Goal: Task Accomplishment & Management: Use online tool/utility

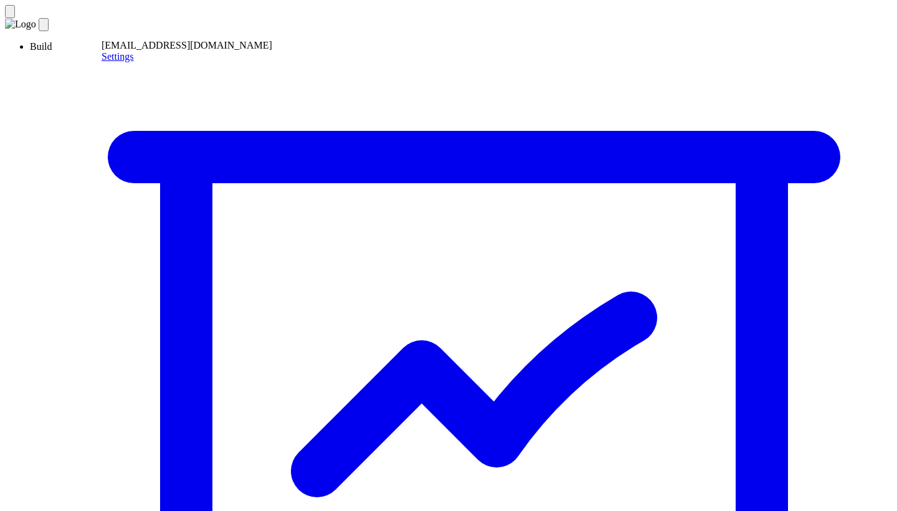
type textarea "**********"
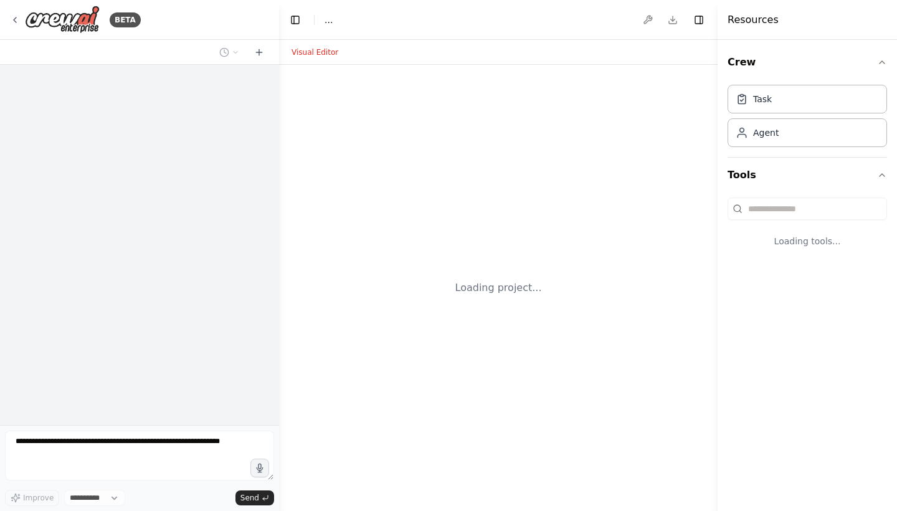
select select "****"
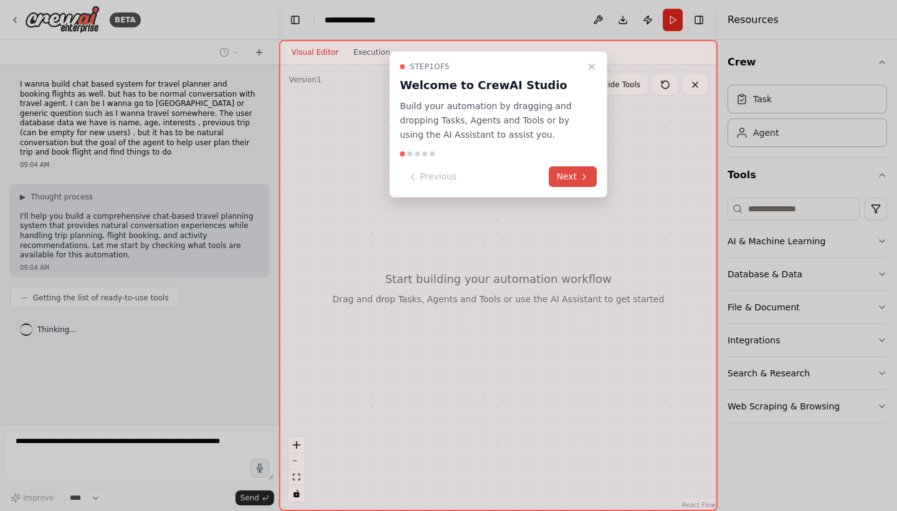
click at [564, 173] on button "Next" at bounding box center [573, 176] width 48 height 21
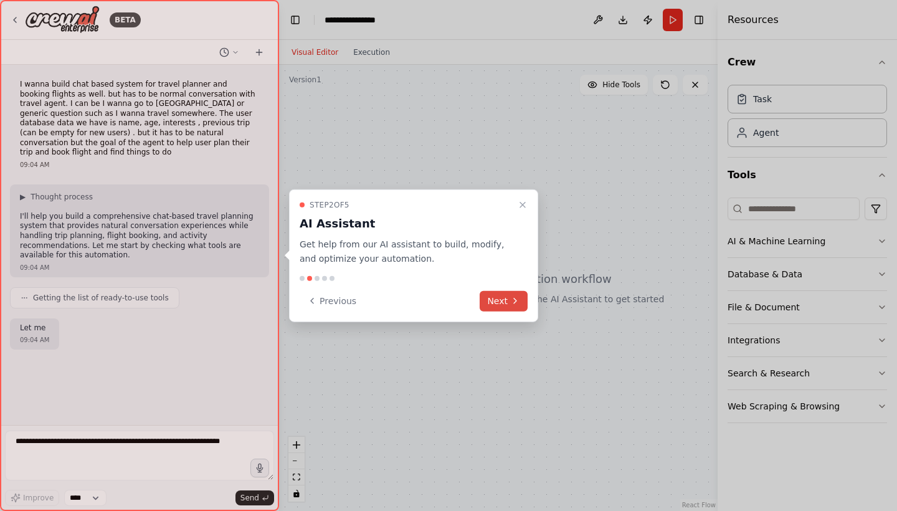
click at [495, 301] on button "Next" at bounding box center [503, 300] width 48 height 21
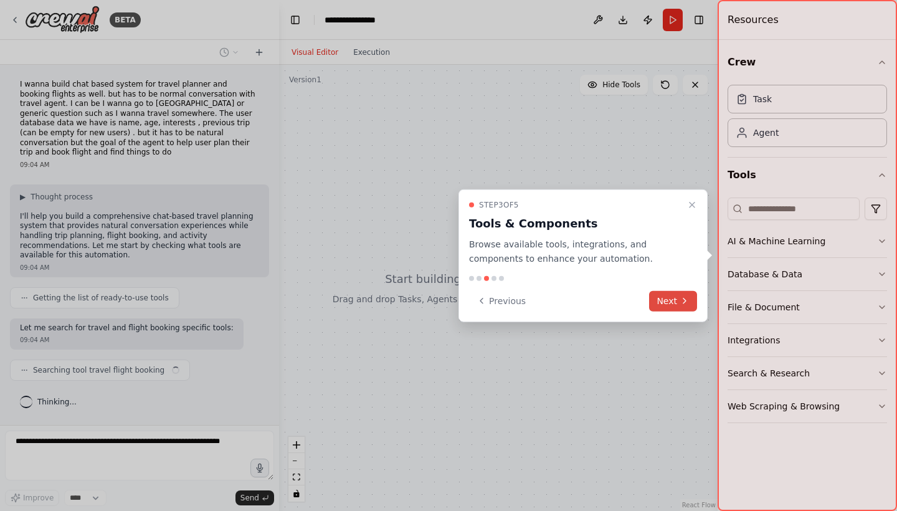
click at [663, 303] on button "Next" at bounding box center [673, 300] width 48 height 21
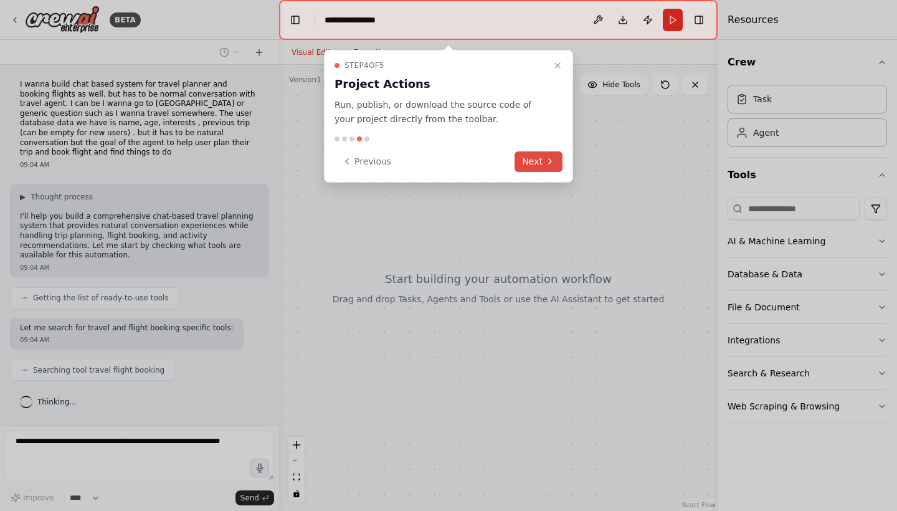
click at [529, 151] on button "Next" at bounding box center [538, 161] width 48 height 21
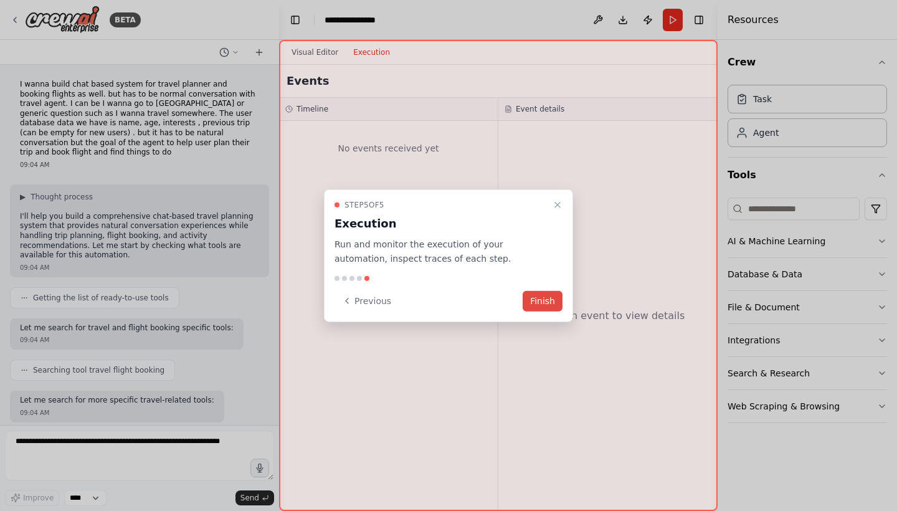
scroll to position [55, 0]
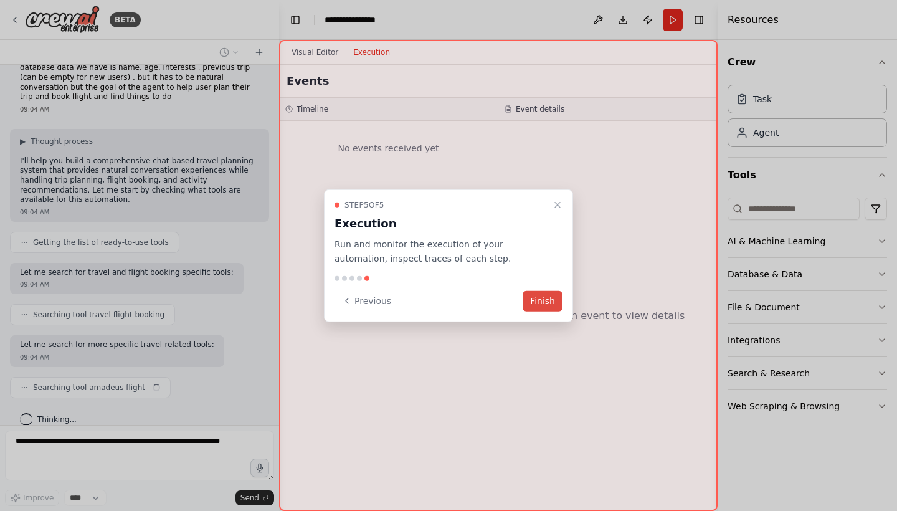
click at [548, 292] on button "Finish" at bounding box center [542, 300] width 40 height 21
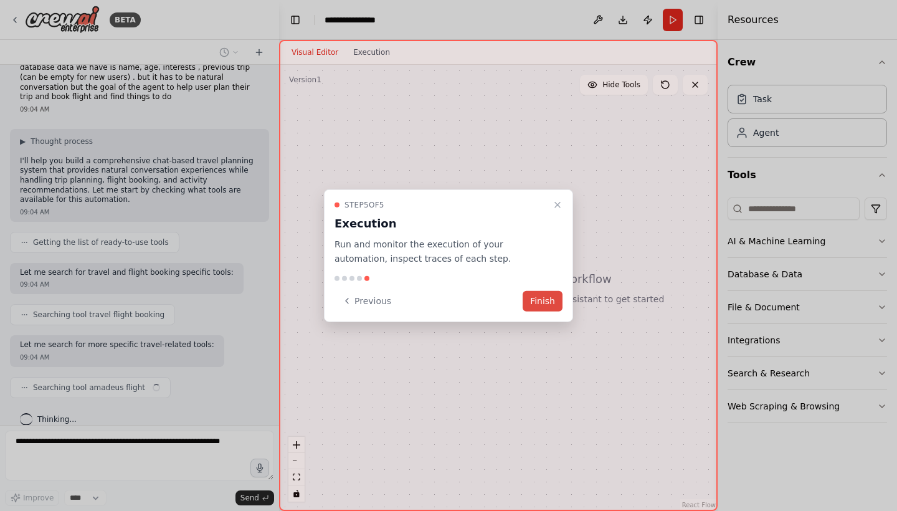
click at [545, 302] on button "Finish" at bounding box center [542, 300] width 40 height 21
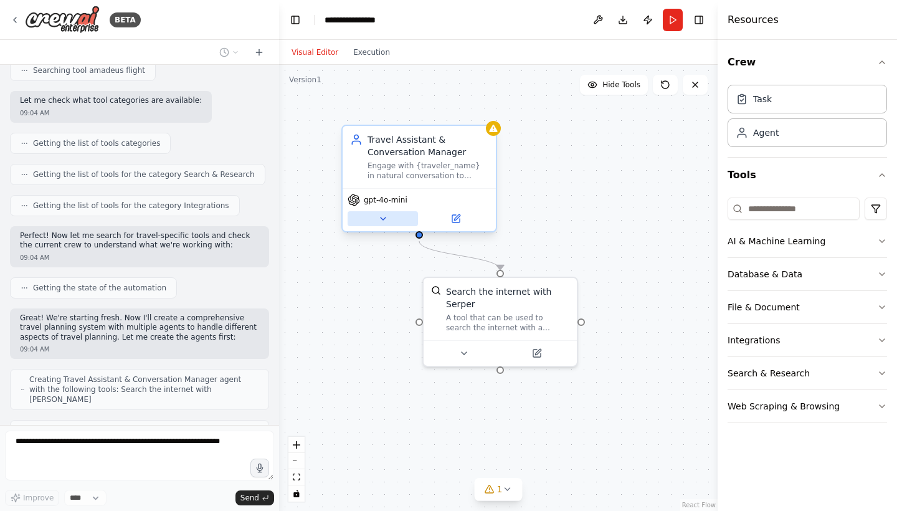
scroll to position [413, 0]
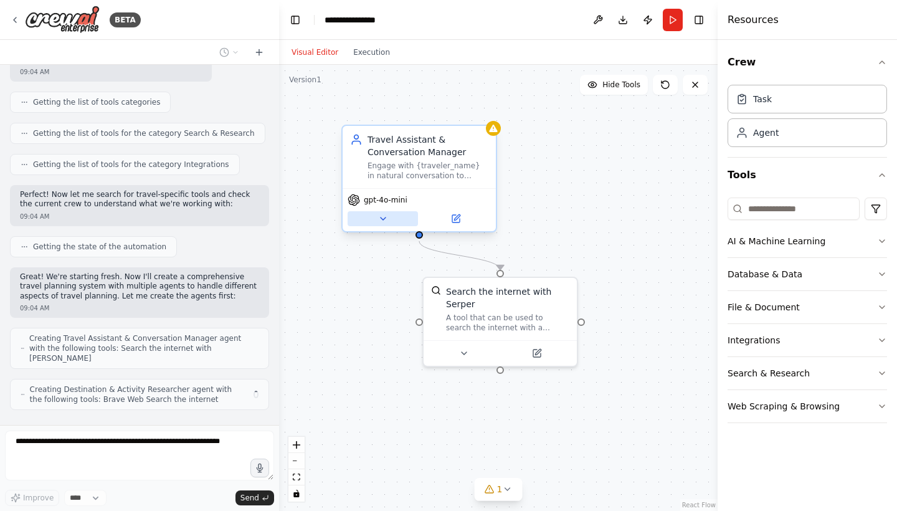
click at [387, 219] on icon at bounding box center [383, 219] width 10 height 10
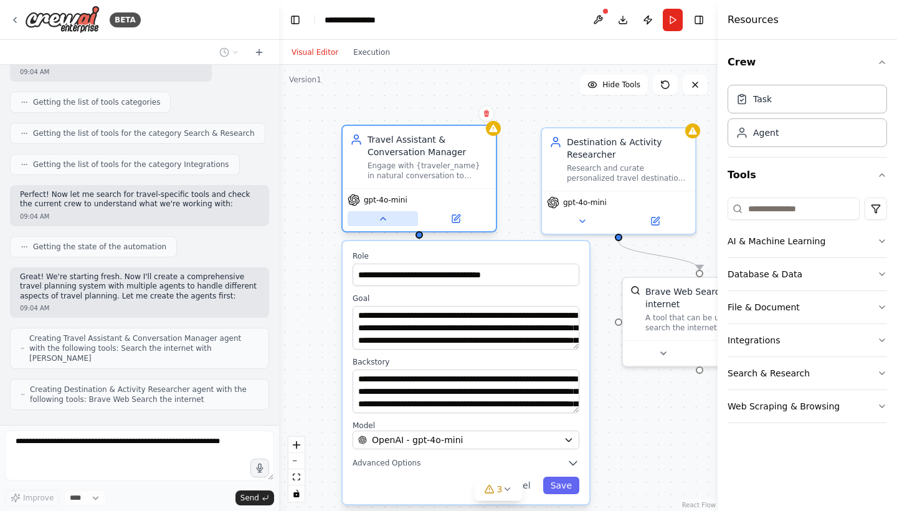
click at [387, 218] on icon at bounding box center [383, 219] width 10 height 10
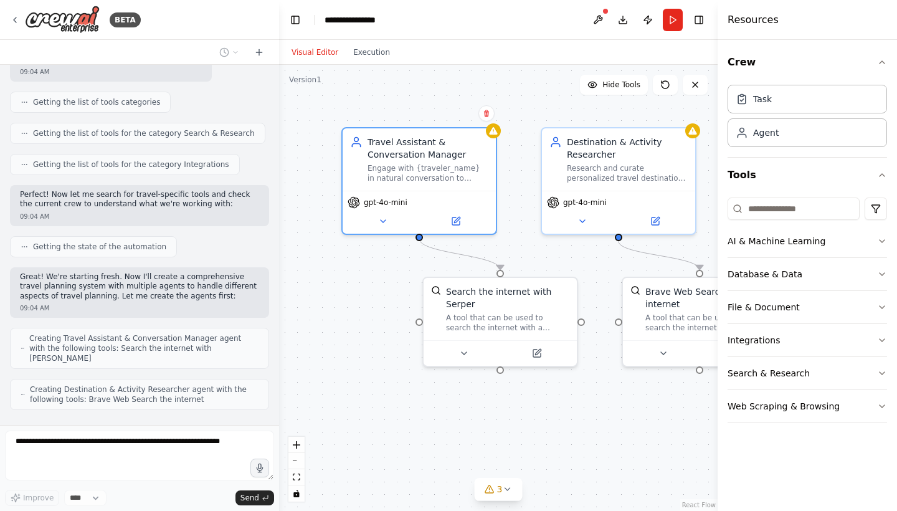
scroll to position [455, 0]
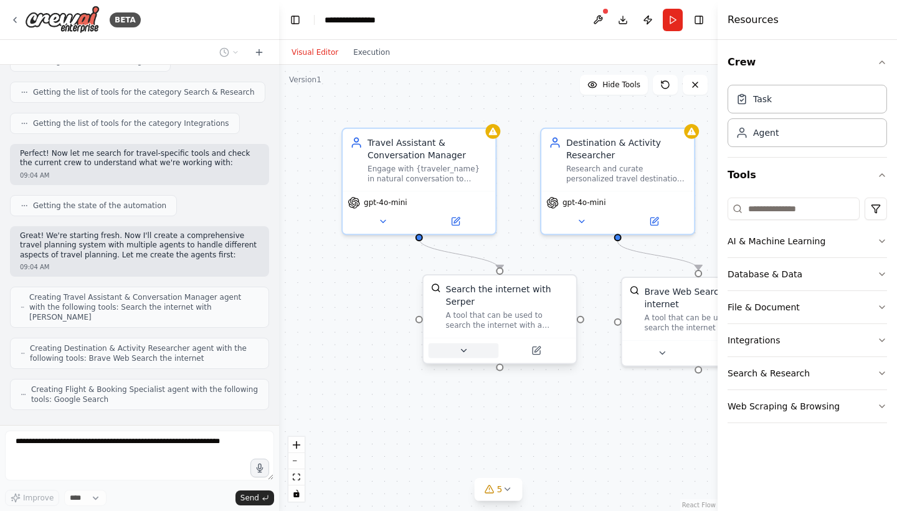
click at [462, 354] on icon at bounding box center [463, 351] width 10 height 10
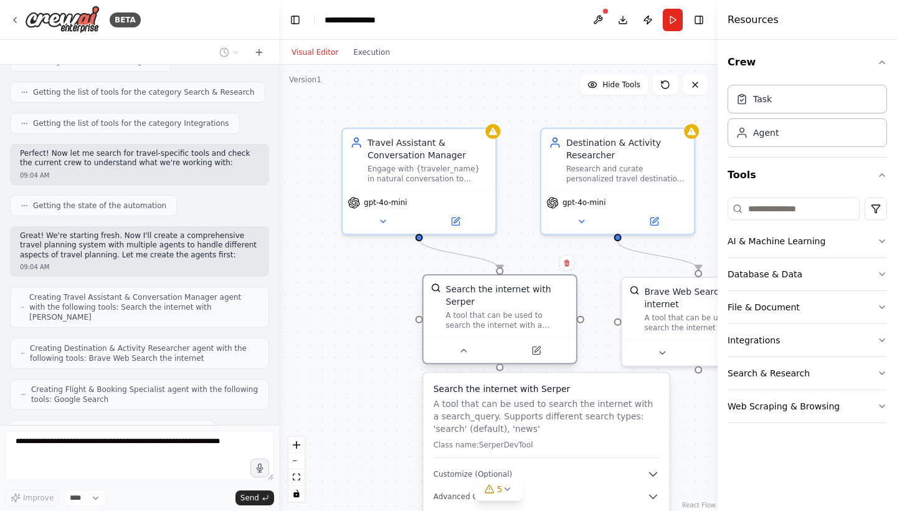
scroll to position [486, 0]
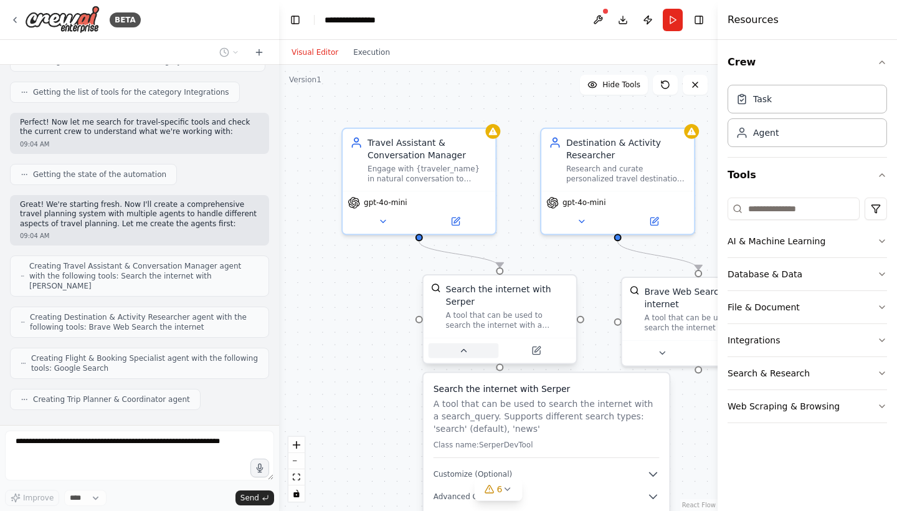
click at [457, 354] on button at bounding box center [463, 350] width 70 height 15
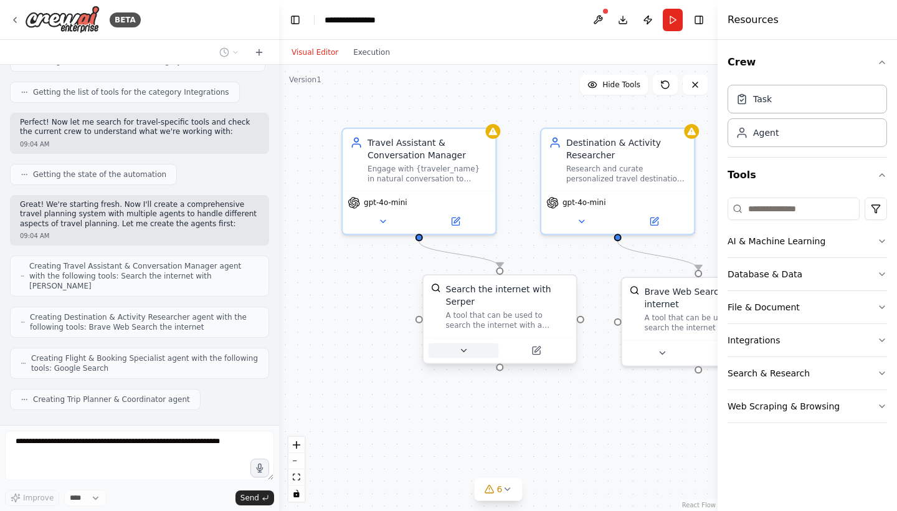
click at [457, 349] on button at bounding box center [463, 350] width 70 height 15
click at [455, 356] on button at bounding box center [470, 350] width 70 height 15
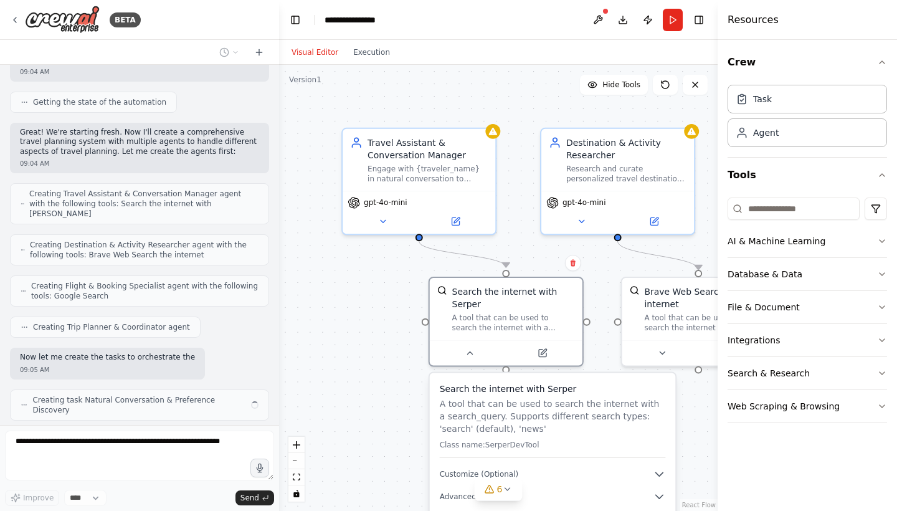
scroll to position [567, 0]
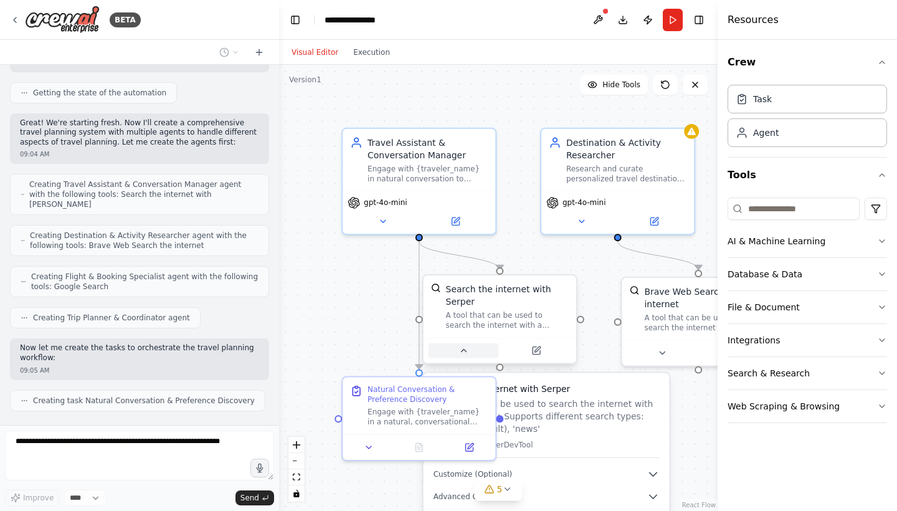
click at [458, 354] on button at bounding box center [463, 350] width 70 height 15
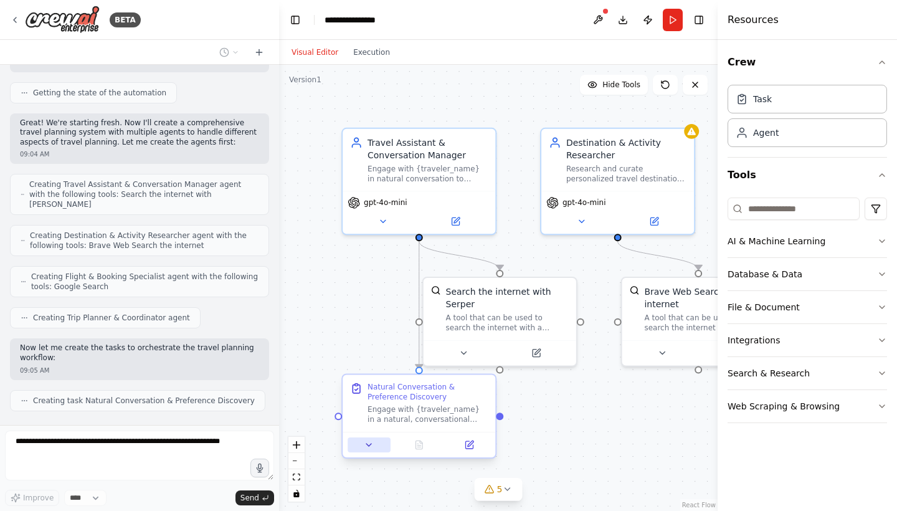
click at [369, 446] on icon at bounding box center [369, 445] width 10 height 10
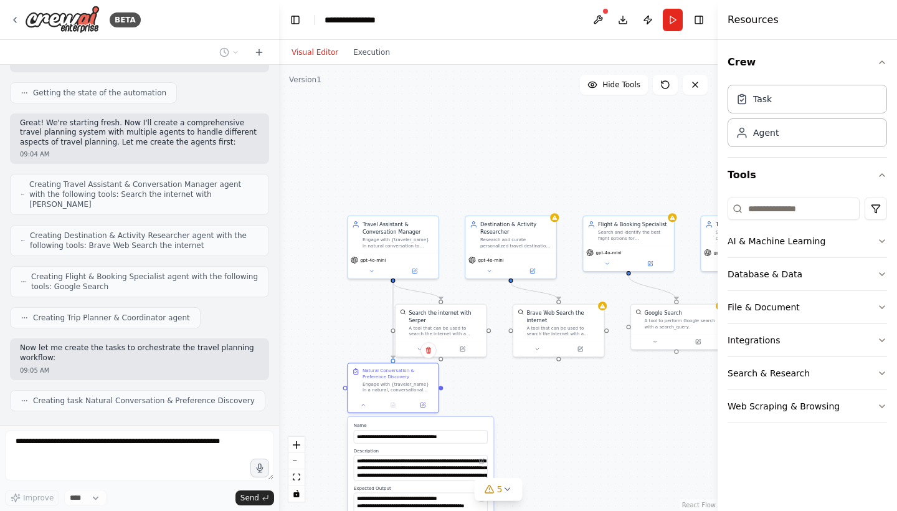
scroll to position [598, 0]
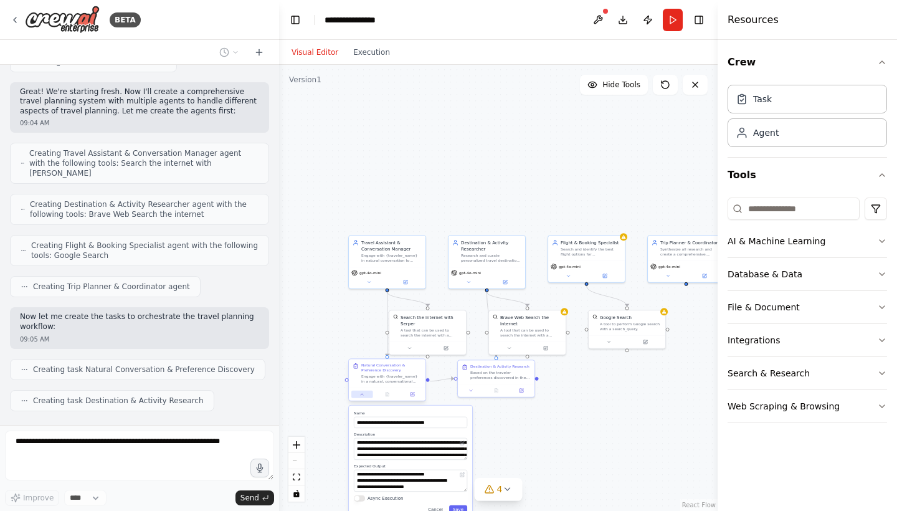
click at [364, 397] on button at bounding box center [361, 393] width 21 height 7
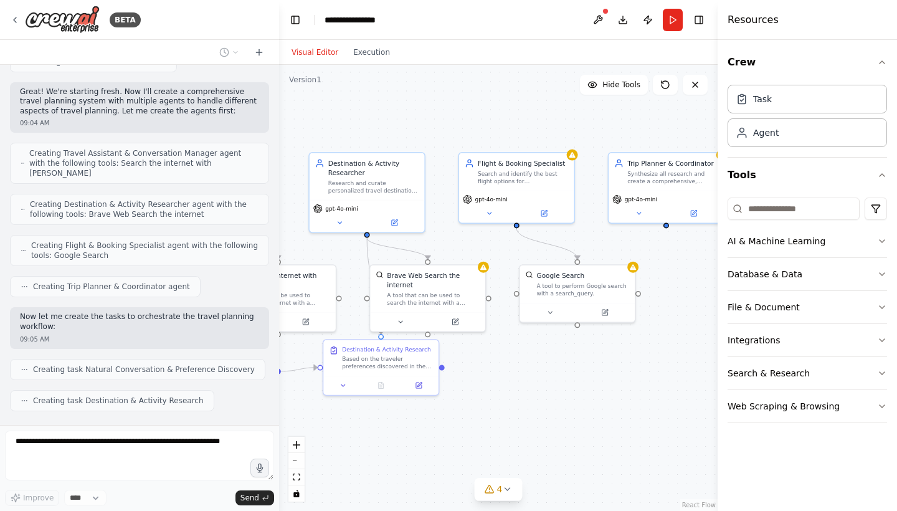
scroll to position [629, 0]
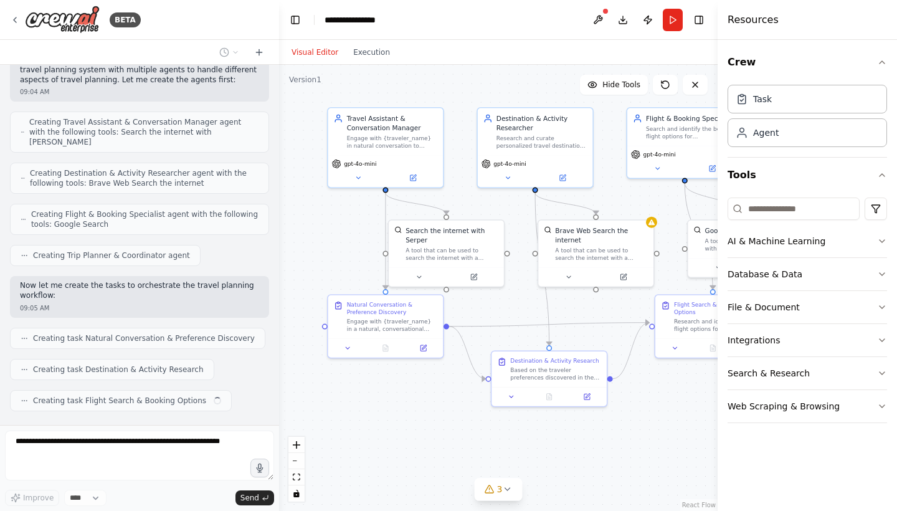
drag, startPoint x: 558, startPoint y: 428, endPoint x: 537, endPoint y: 407, distance: 29.5
click at [537, 407] on div ".deletable-edge-delete-btn { width: 20px; height: 20px; border: 0px solid #ffff…" at bounding box center [498, 288] width 438 height 446
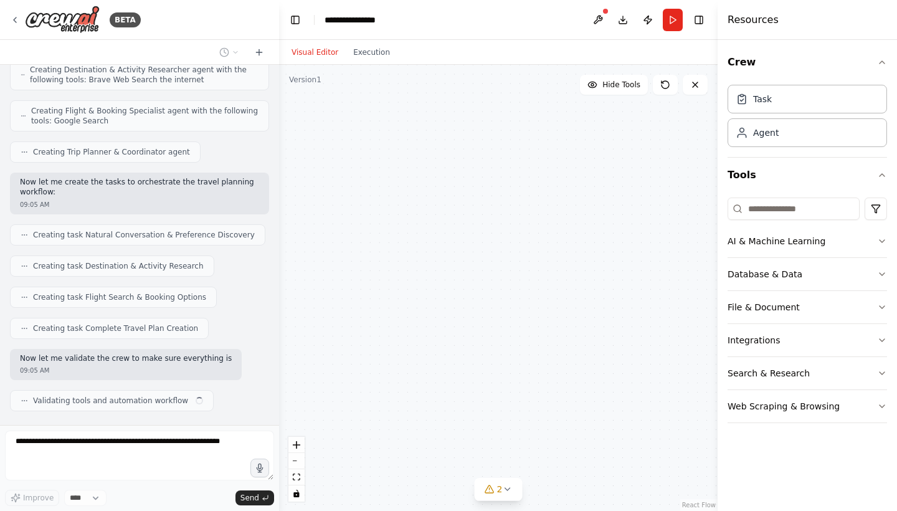
scroll to position [742, 0]
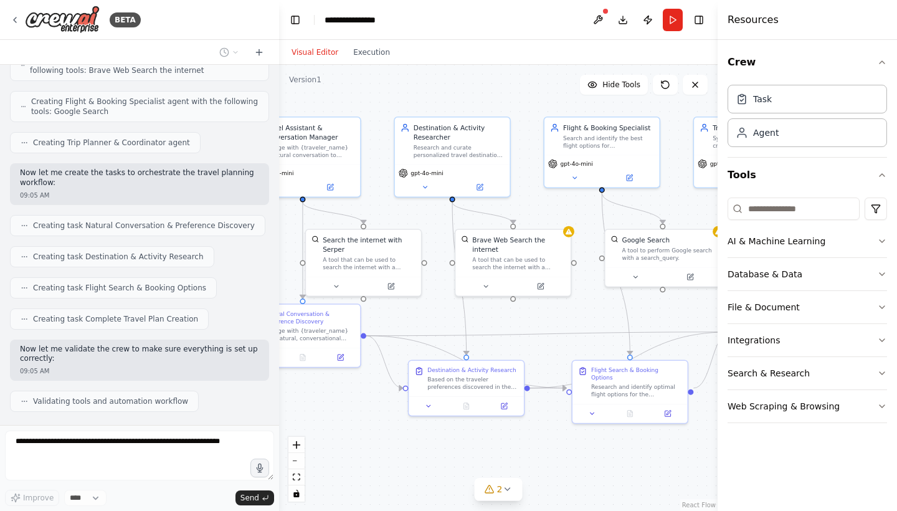
drag, startPoint x: 447, startPoint y: 418, endPoint x: 364, endPoint y: 428, distance: 83.3
click at [364, 428] on div ".deletable-edge-delete-btn { width: 20px; height: 20px; border: 0px solid #ffff…" at bounding box center [498, 288] width 438 height 446
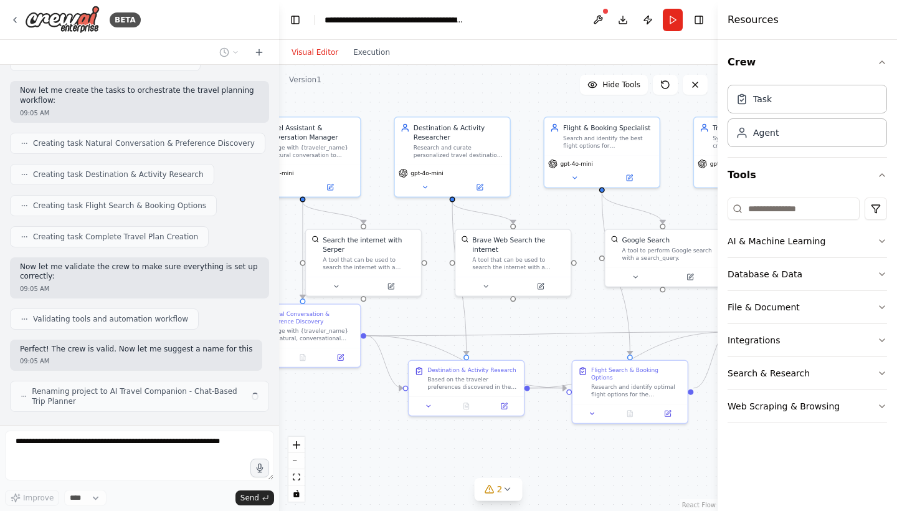
scroll to position [834, 0]
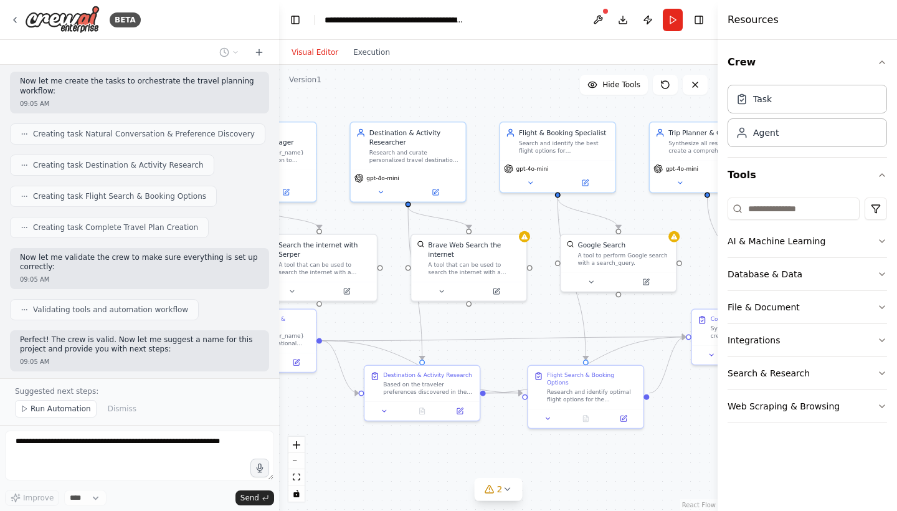
drag, startPoint x: 405, startPoint y: 435, endPoint x: 361, endPoint y: 440, distance: 44.5
click at [361, 440] on div ".deletable-edge-delete-btn { width: 20px; height: 20px; border: 0px solid #ffff…" at bounding box center [498, 288] width 438 height 446
click at [578, 285] on button at bounding box center [591, 280] width 53 height 11
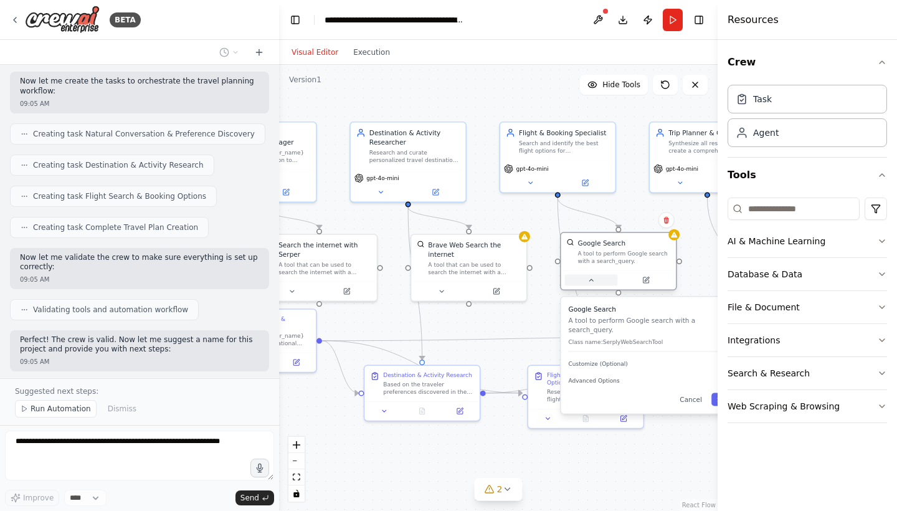
click at [578, 285] on button at bounding box center [591, 280] width 53 height 11
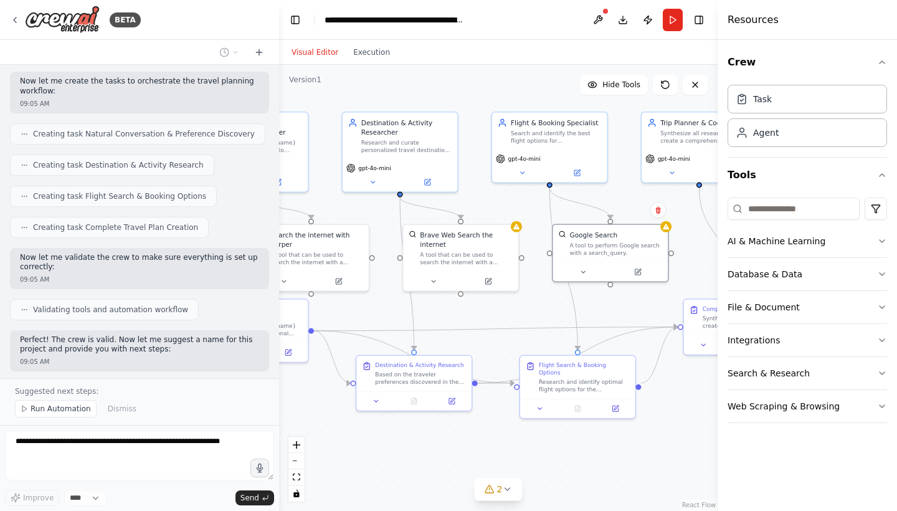
drag, startPoint x: 519, startPoint y: 330, endPoint x: 542, endPoint y: 313, distance: 29.0
click at [543, 314] on div ".deletable-edge-delete-btn { width: 20px; height: 20px; border: 0px solid #ffff…" at bounding box center [498, 288] width 438 height 446
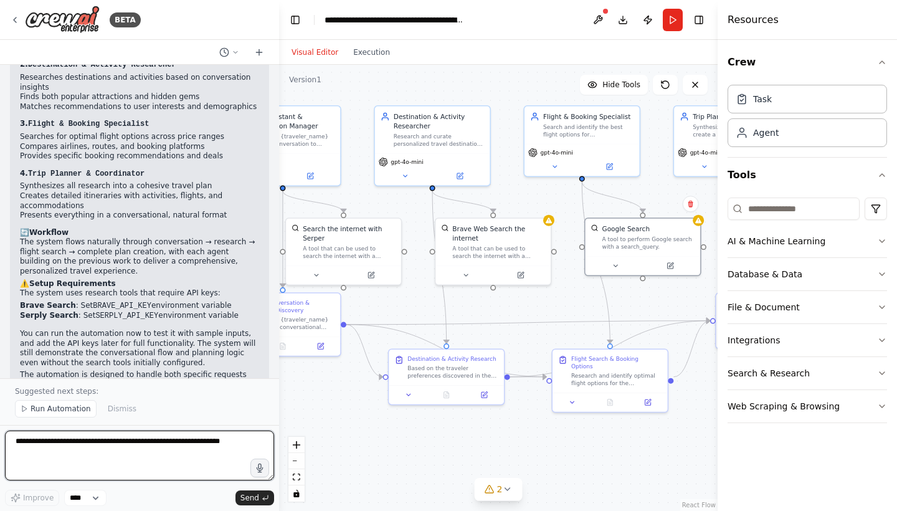
scroll to position [1311, 0]
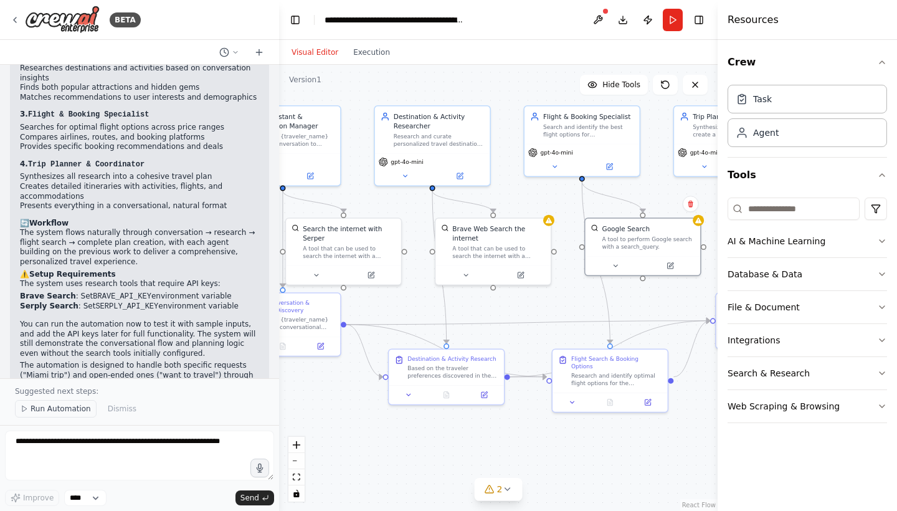
click at [46, 410] on span "Run Automation" at bounding box center [61, 408] width 60 height 10
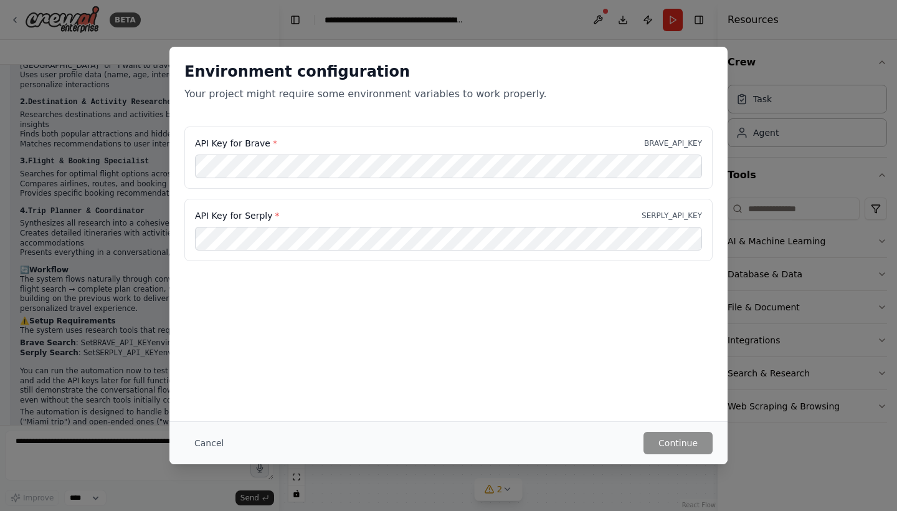
click at [289, 131] on div "API Key for Brave * BRAVE_API_KEY" at bounding box center [448, 157] width 528 height 62
click at [256, 141] on label "API Key for Brave *" at bounding box center [236, 143] width 82 height 12
click at [169, 200] on div "Environment configuration Your project might require some environment variables…" at bounding box center [448, 255] width 897 height 511
click at [147, 207] on div "Environment configuration Your project might require some environment variables…" at bounding box center [448, 255] width 897 height 511
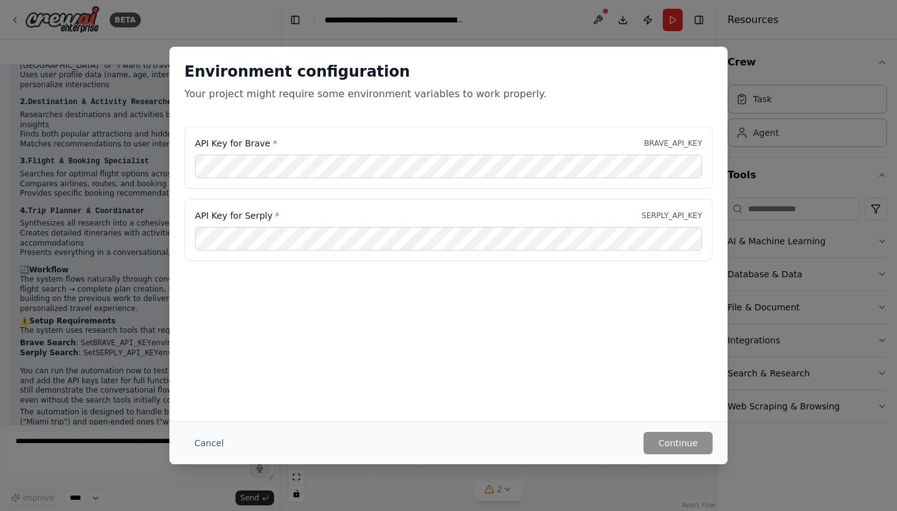
click at [222, 428] on div "Cancel Continue" at bounding box center [448, 442] width 558 height 43
click at [213, 441] on button "Cancel" at bounding box center [208, 442] width 49 height 22
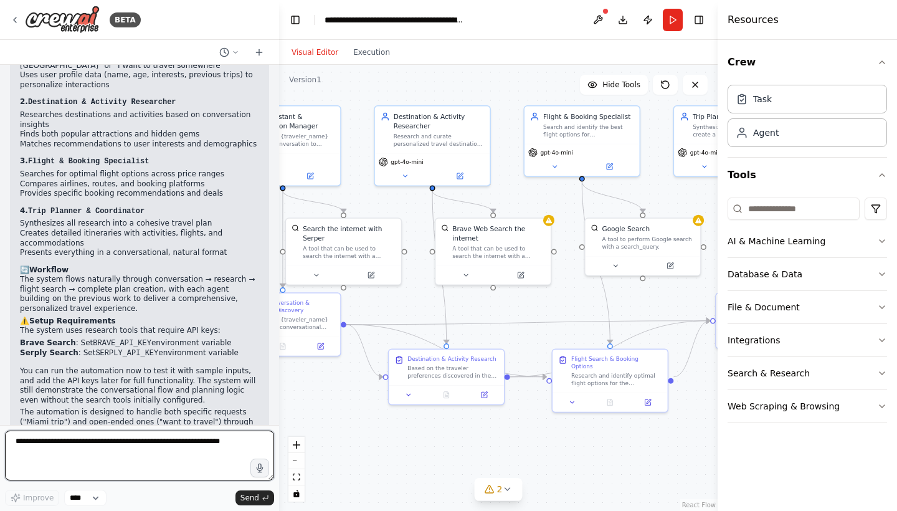
click at [154, 465] on textarea at bounding box center [139, 455] width 269 height 50
type textarea "*"
click at [83, 437] on textarea "**********" at bounding box center [139, 455] width 269 height 50
click at [90, 455] on textarea "**********" at bounding box center [139, 455] width 269 height 50
click at [107, 448] on textarea "**********" at bounding box center [139, 455] width 269 height 50
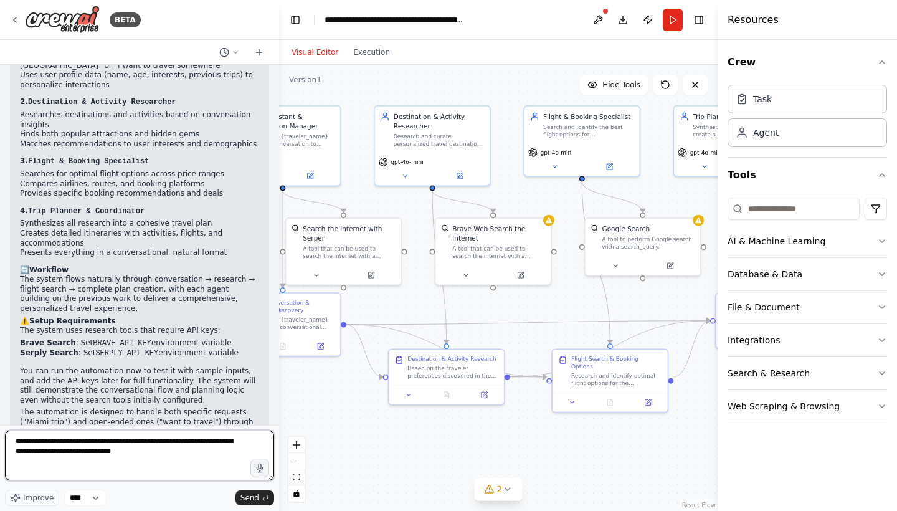
type textarea "**********"
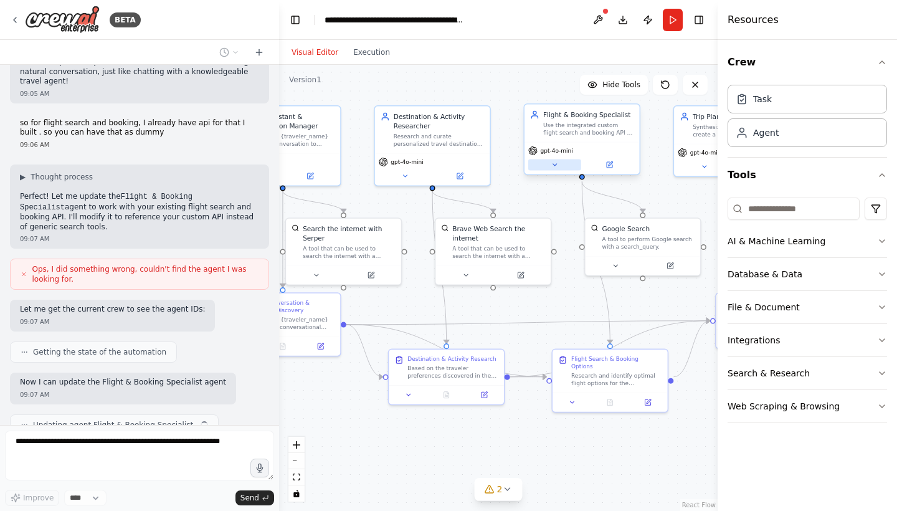
scroll to position [1633, 0]
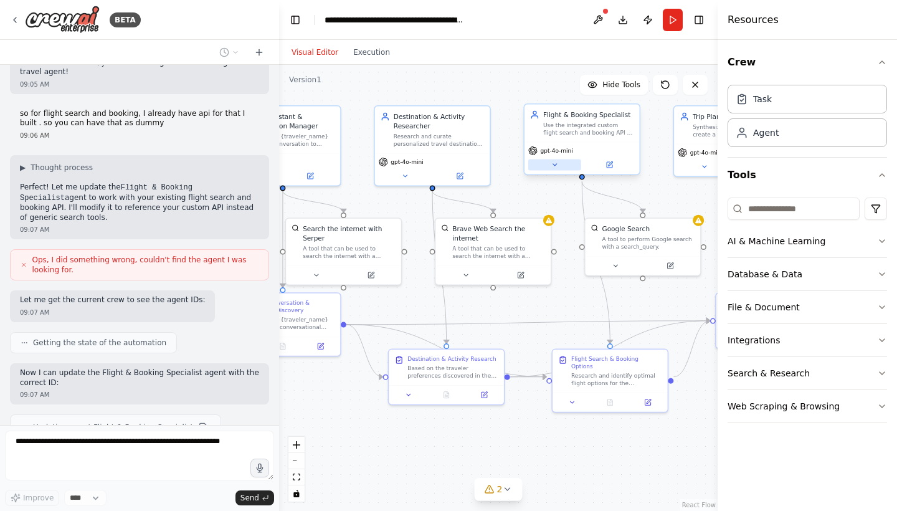
click at [553, 167] on icon at bounding box center [553, 164] width 7 height 7
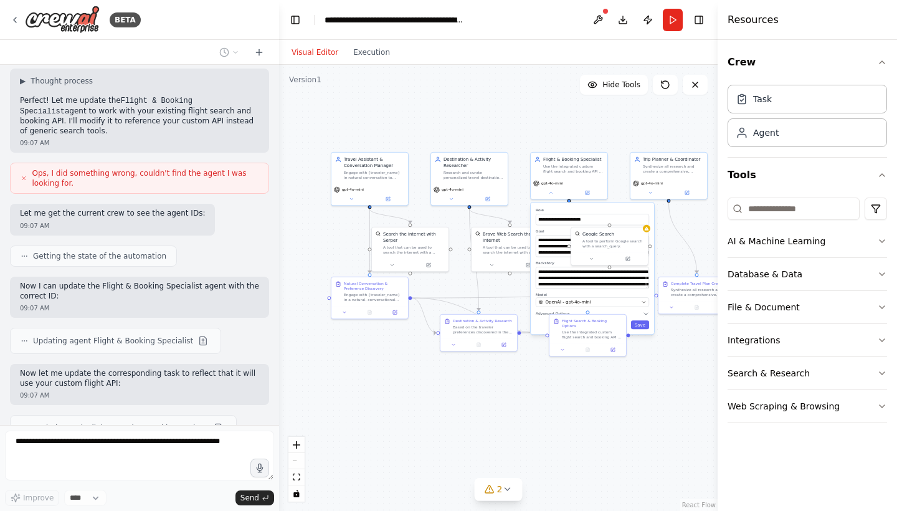
scroll to position [1756, 0]
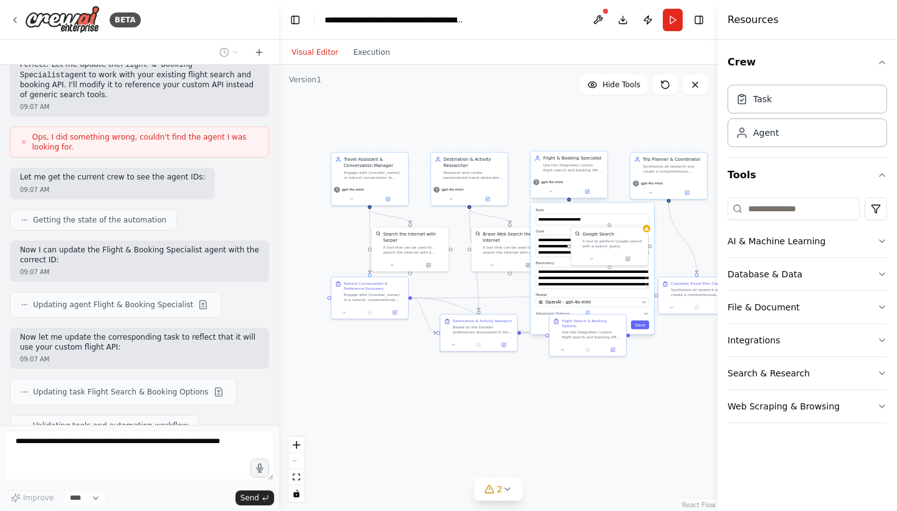
click at [544, 197] on div "gpt-4o-mini" at bounding box center [568, 187] width 77 height 22
click at [550, 196] on div "gpt-4o-mini" at bounding box center [568, 187] width 77 height 22
click at [550, 194] on icon at bounding box center [550, 191] width 5 height 5
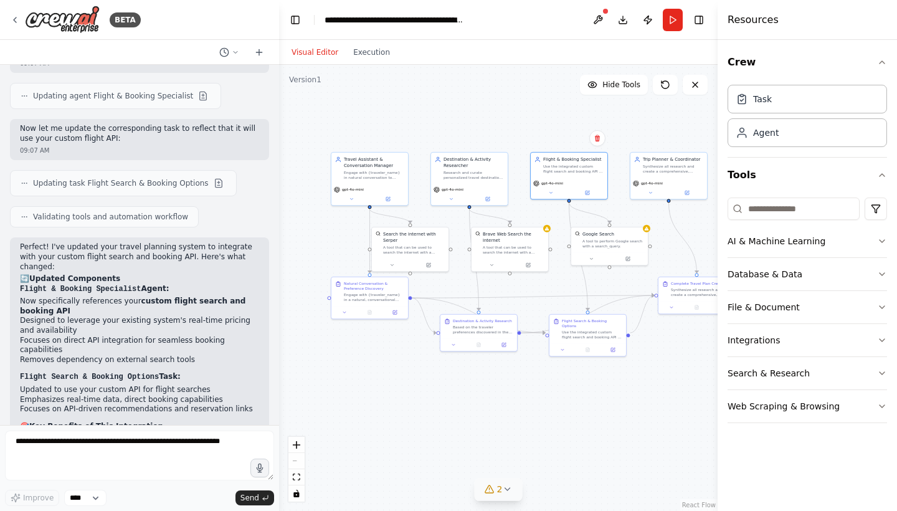
click at [502, 490] on icon at bounding box center [507, 489] width 10 height 10
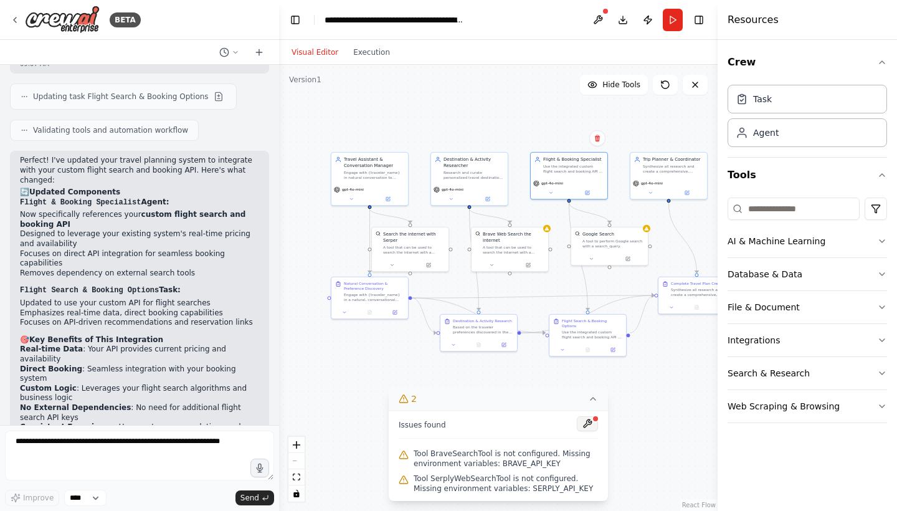
click at [584, 425] on button at bounding box center [587, 423] width 21 height 15
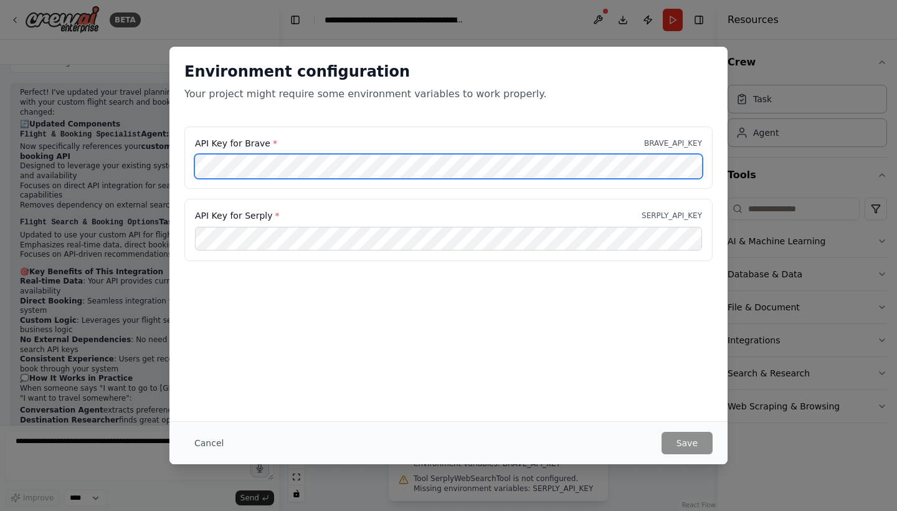
scroll to position [2128, 0]
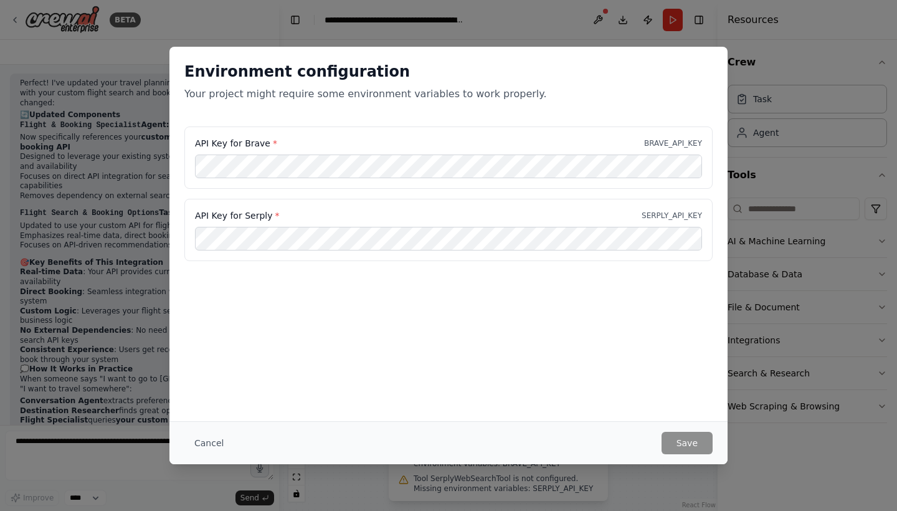
click at [204, 143] on label "API Key for Brave *" at bounding box center [236, 143] width 82 height 12
drag, startPoint x: 191, startPoint y: 144, endPoint x: 296, endPoint y: 138, distance: 105.4
click at [296, 138] on div "API Key for Brave * BRAVE_API_KEY" at bounding box center [448, 157] width 528 height 62
copy label "API Key for Brave *"
click at [250, 212] on label "API Key for Serply *" at bounding box center [237, 215] width 84 height 12
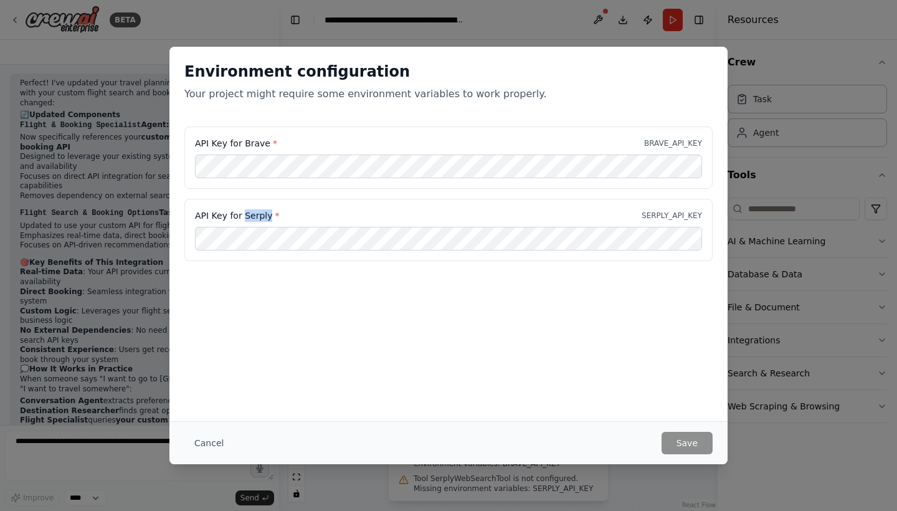
click at [250, 212] on label "API Key for Serply *" at bounding box center [237, 215] width 84 height 12
copy label "Serply"
click at [685, 442] on button "Save" at bounding box center [686, 442] width 51 height 22
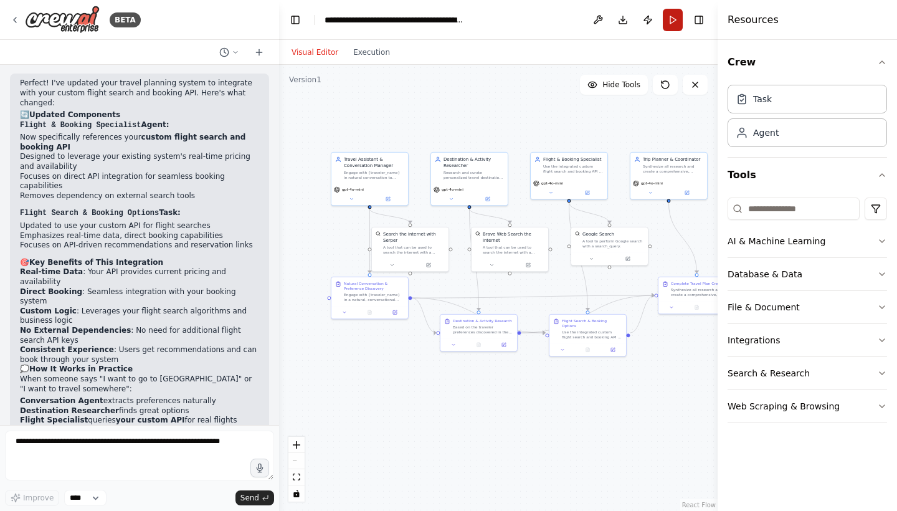
click at [677, 20] on button "Run" at bounding box center [672, 20] width 20 height 22
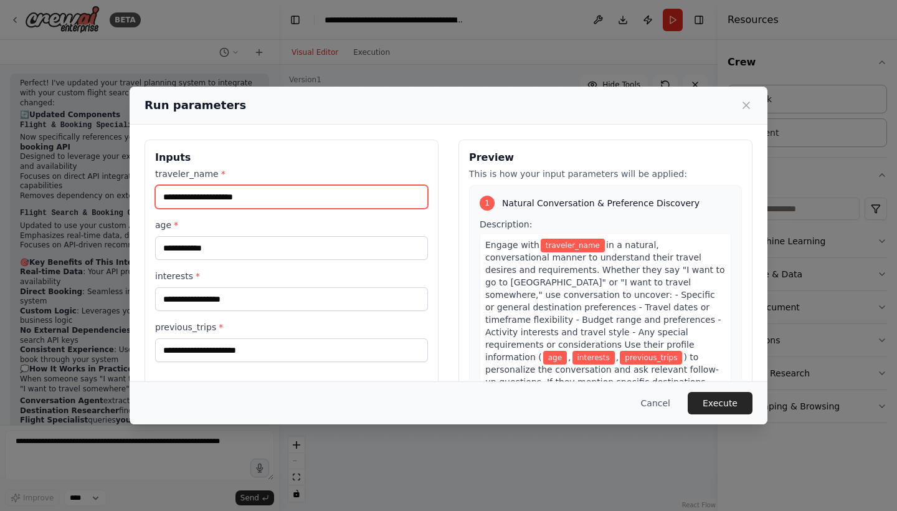
click at [348, 205] on input "traveler_name *" at bounding box center [291, 197] width 273 height 24
type input "********"
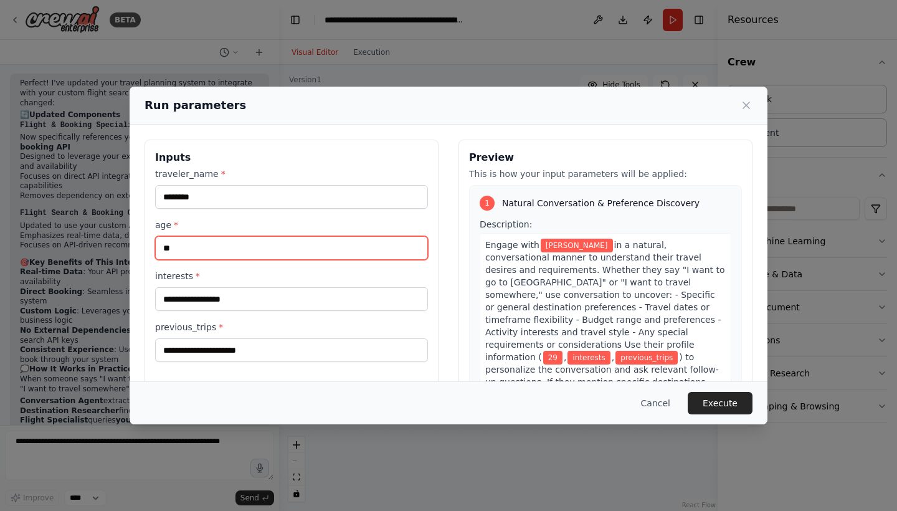
type input "**"
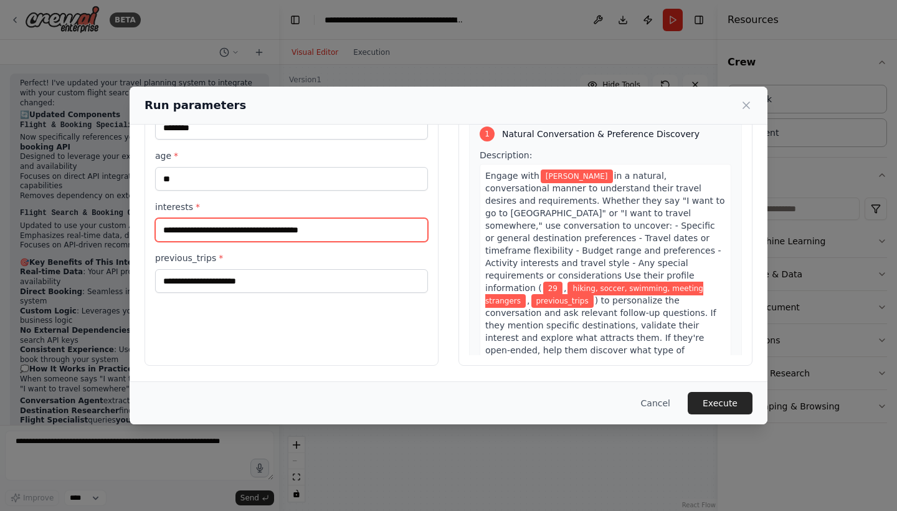
scroll to position [69, 0]
type input "**********"
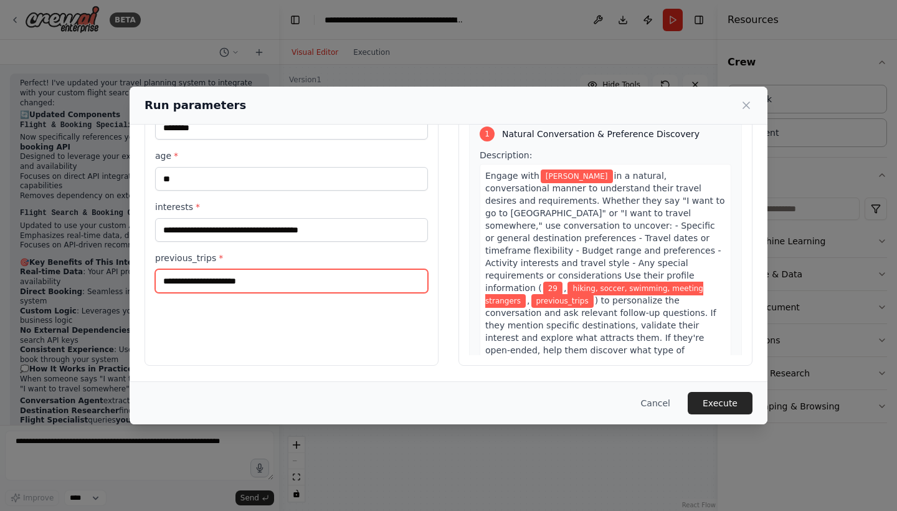
click at [264, 286] on input "previous_trips *" at bounding box center [291, 281] width 273 height 24
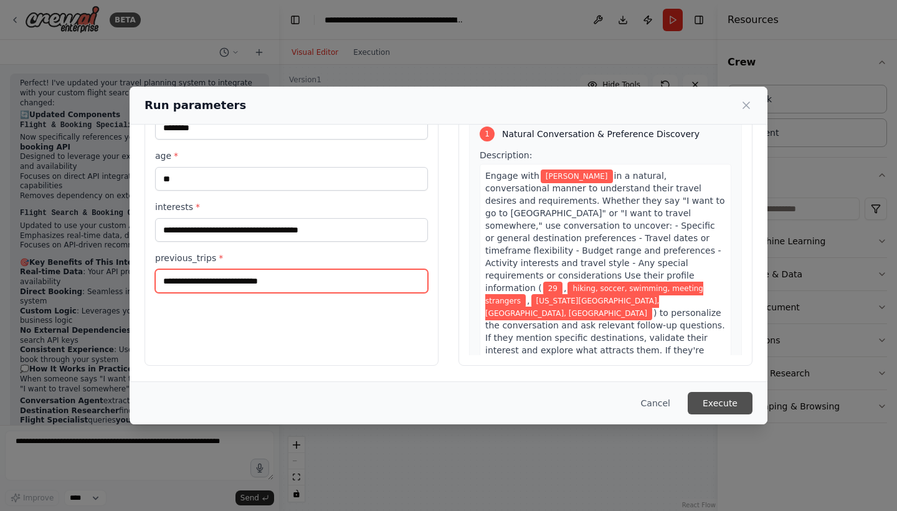
type input "**********"
click at [719, 399] on button "Execute" at bounding box center [719, 403] width 65 height 22
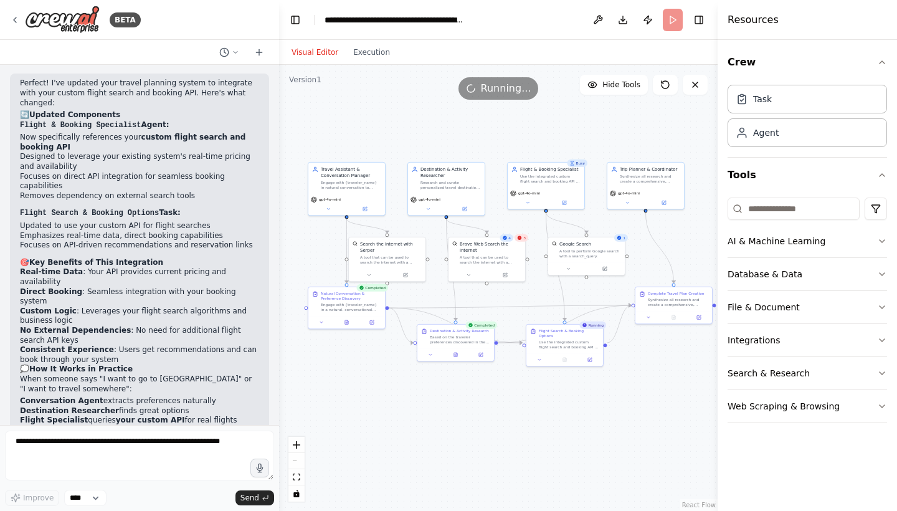
drag, startPoint x: 524, startPoint y: 286, endPoint x: 501, endPoint y: 296, distance: 25.1
click at [501, 296] on div ".deletable-edge-delete-btn { width: 20px; height: 20px; border: 0px solid #ffff…" at bounding box center [498, 288] width 438 height 446
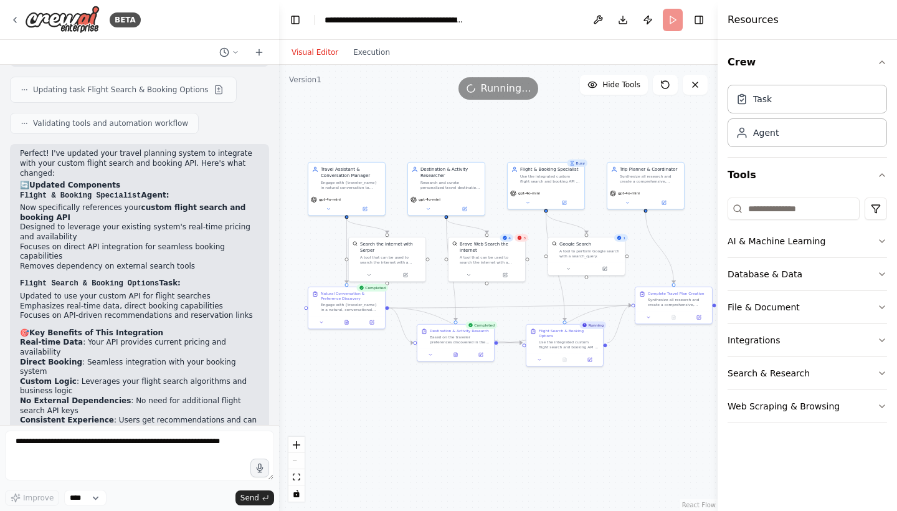
scroll to position [1973, 0]
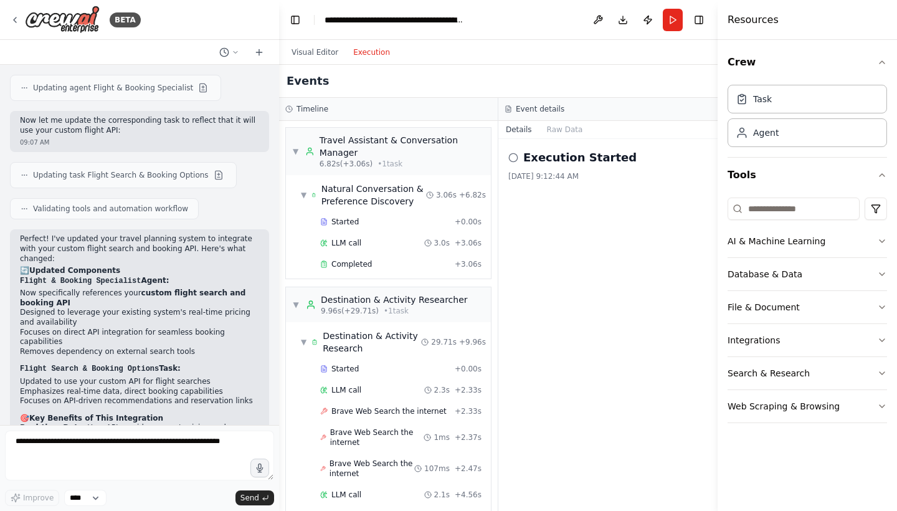
click at [364, 52] on button "Execution" at bounding box center [372, 52] width 52 height 15
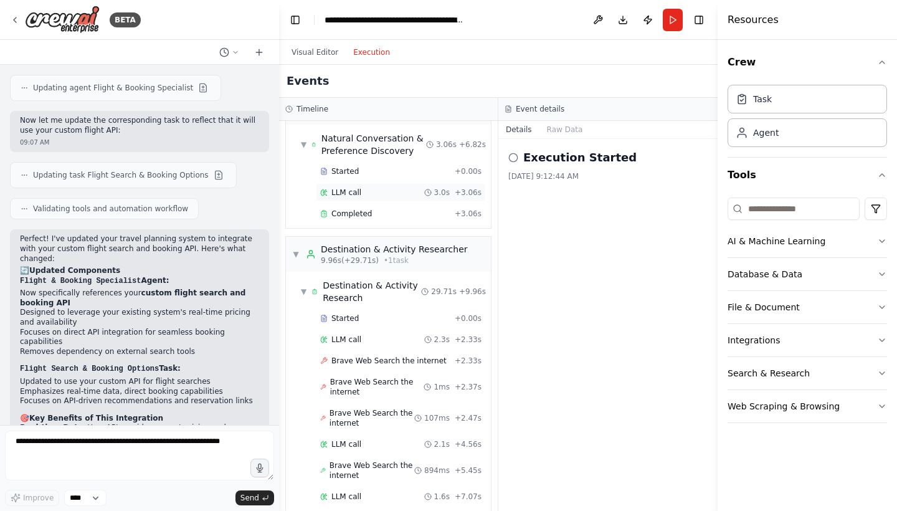
scroll to position [0, 0]
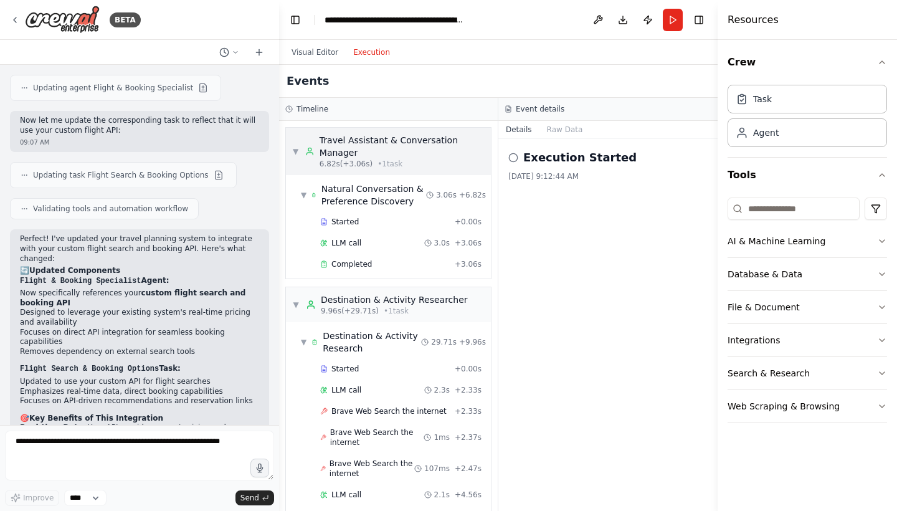
click at [369, 138] on div "Travel Assistant & Conversation Manager" at bounding box center [401, 146] width 165 height 25
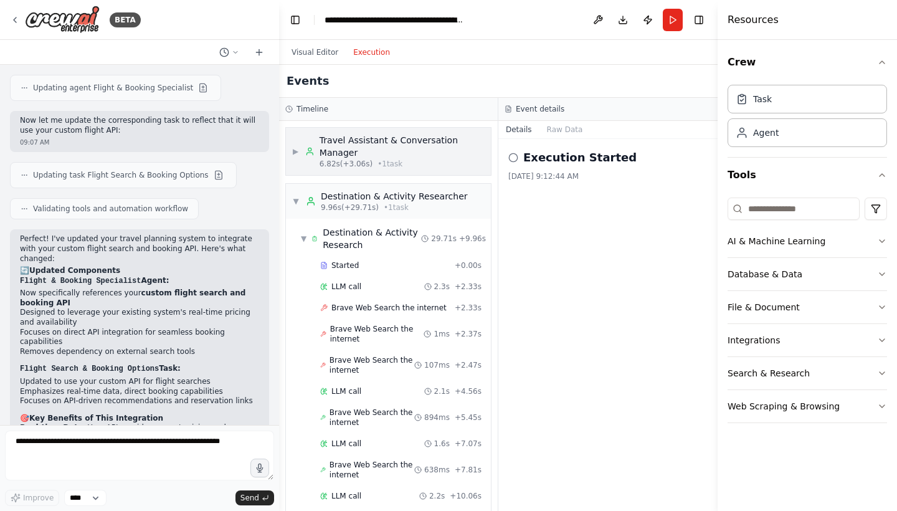
click at [385, 158] on div "Travel Assistant & Conversation Manager" at bounding box center [401, 146] width 165 height 25
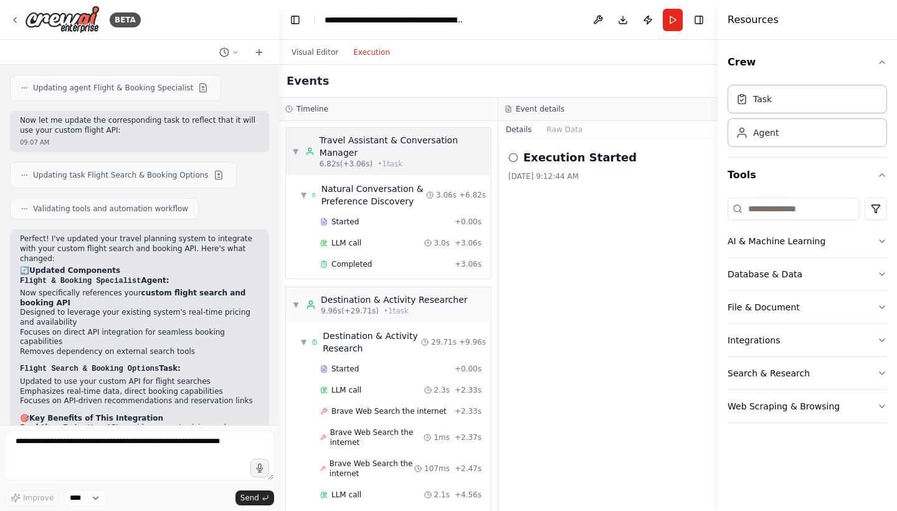
click at [385, 158] on div "Travel Assistant & Conversation Manager" at bounding box center [401, 146] width 165 height 25
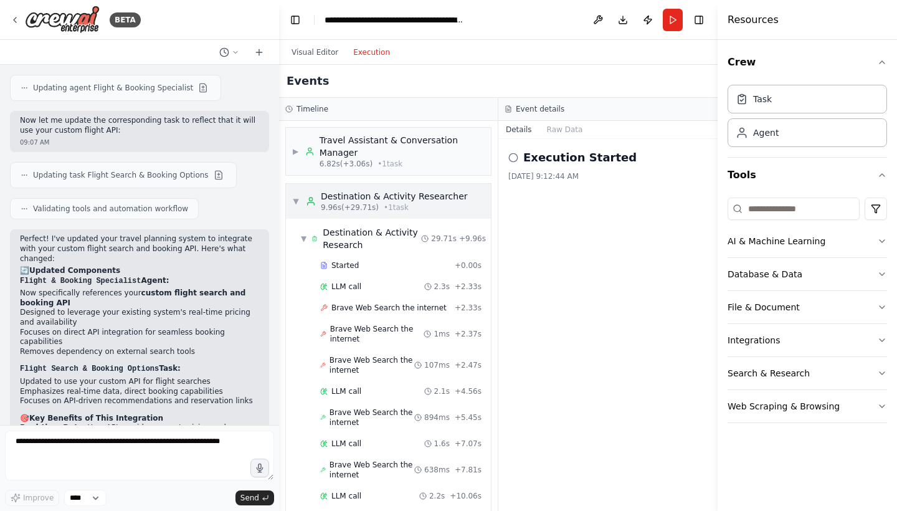
click at [384, 195] on div "Destination & Activity Researcher" at bounding box center [394, 196] width 147 height 12
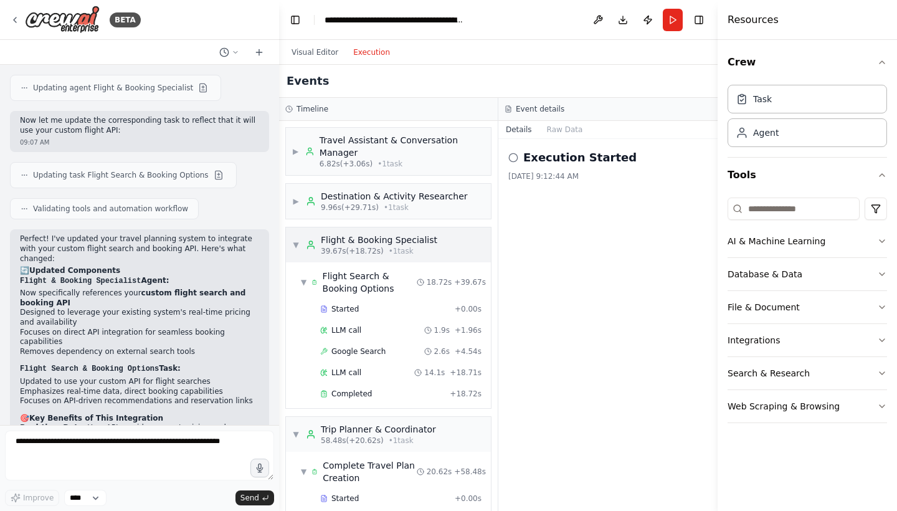
click at [387, 239] on div "Flight & Booking Specialist" at bounding box center [379, 239] width 116 height 12
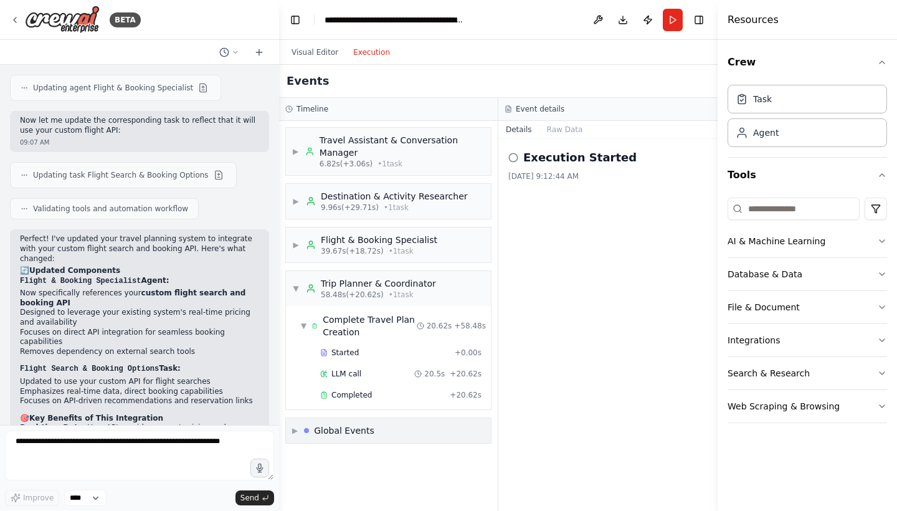
click at [402, 425] on div "▶ Global Events" at bounding box center [388, 430] width 205 height 25
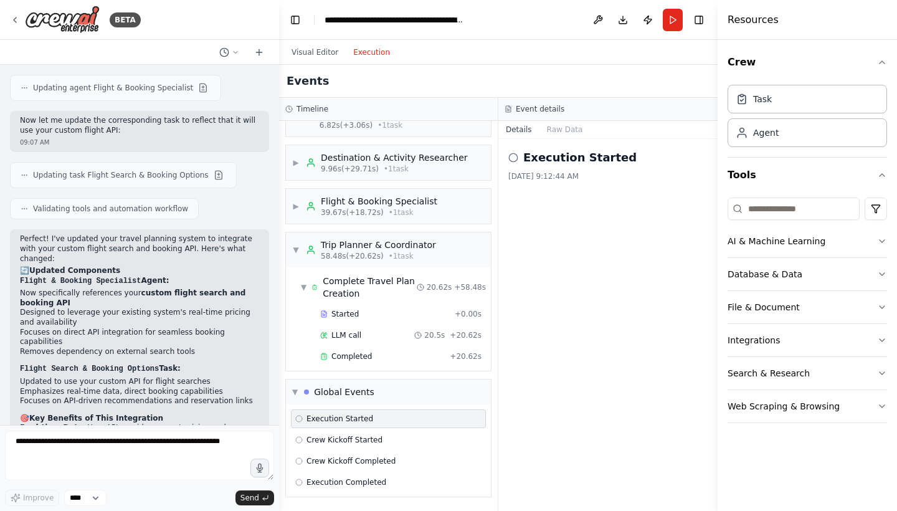
scroll to position [39, 0]
click at [339, 250] on div "Trip Planner & Coordinator" at bounding box center [378, 244] width 115 height 12
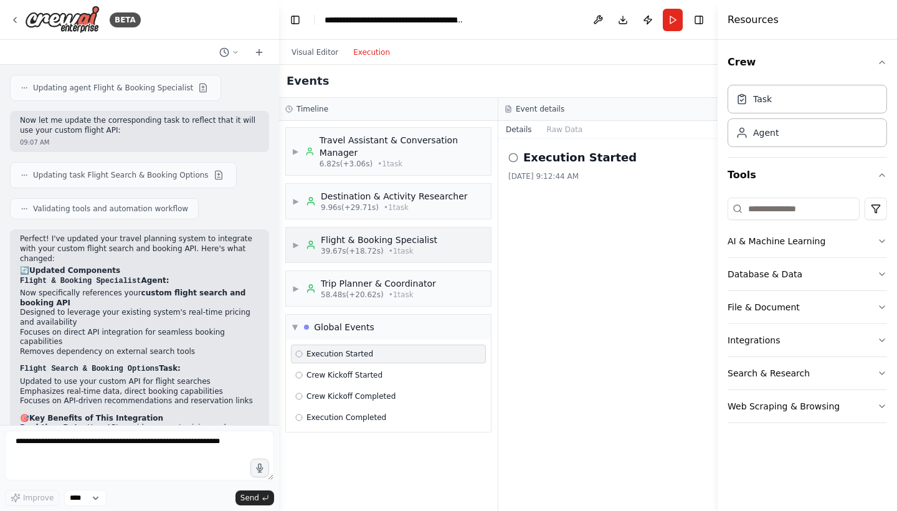
scroll to position [0, 0]
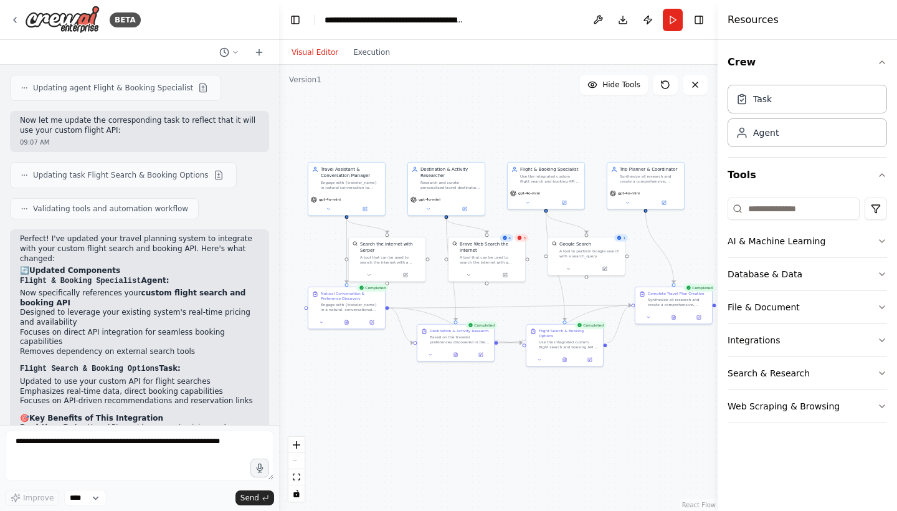
click at [300, 52] on button "Visual Editor" at bounding box center [315, 52] width 62 height 15
click at [643, 316] on button at bounding box center [648, 315] width 21 height 7
click at [687, 298] on div "Synthesize all research and create a comprehensive, personalized travel plan fo…" at bounding box center [681, 301] width 60 height 10
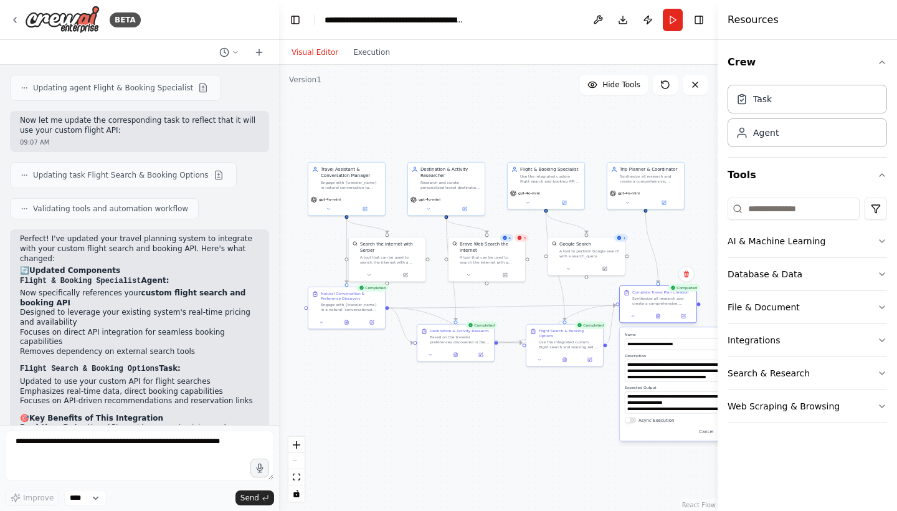
drag, startPoint x: 679, startPoint y: 299, endPoint x: 659, endPoint y: 298, distance: 19.9
click at [658, 298] on div "Synthesize all research and create a comprehensive, personalized travel plan fo…" at bounding box center [662, 301] width 60 height 10
click at [633, 319] on button at bounding box center [632, 315] width 21 height 7
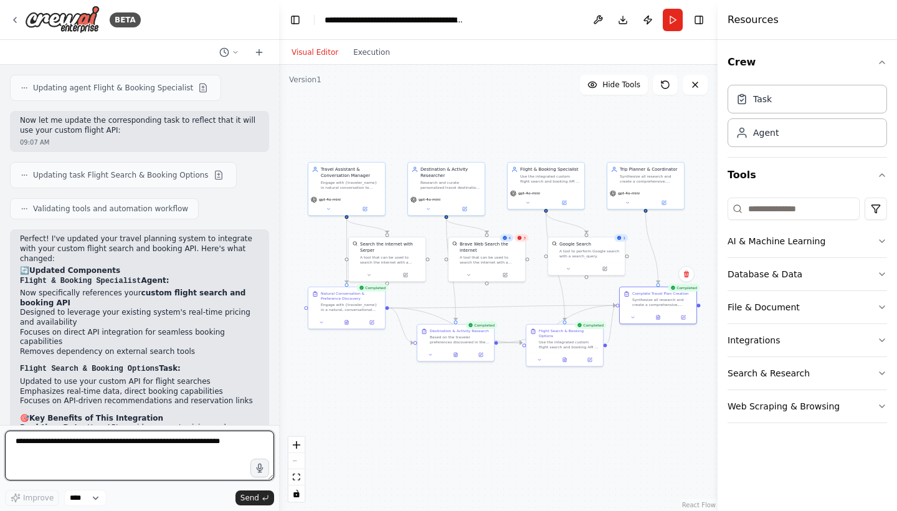
click at [192, 460] on textarea at bounding box center [139, 455] width 269 height 50
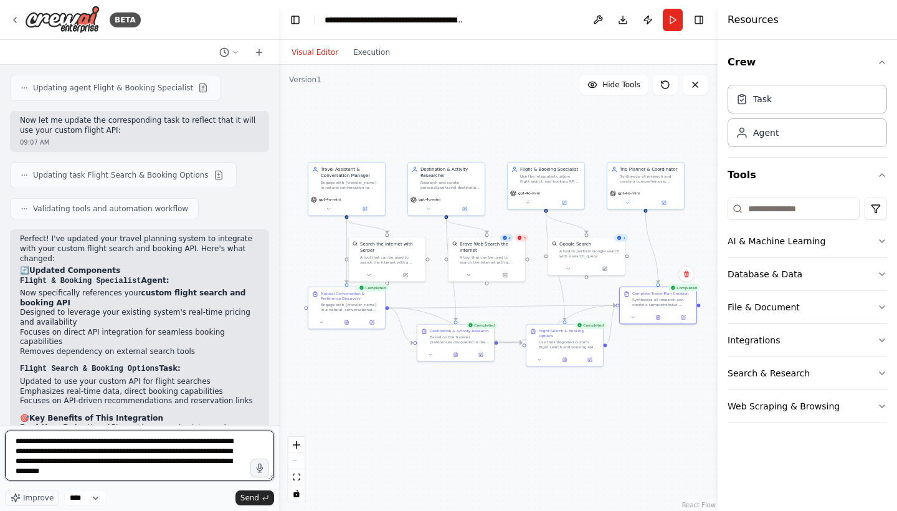
type textarea "**********"
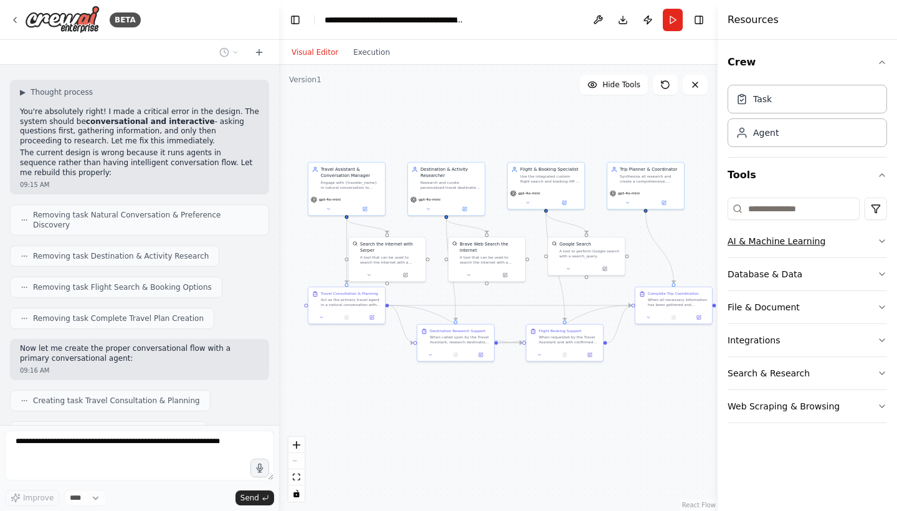
scroll to position [2682, 0]
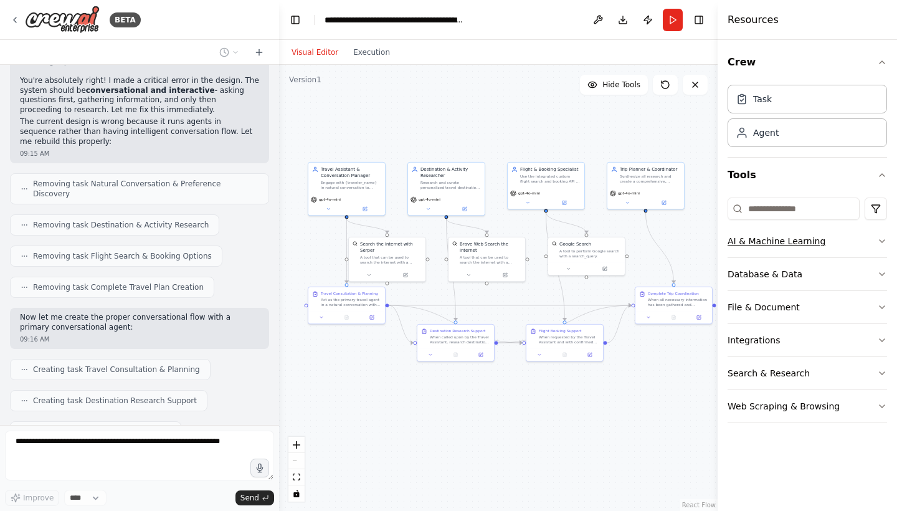
click at [884, 243] on icon "button" at bounding box center [882, 241] width 10 height 10
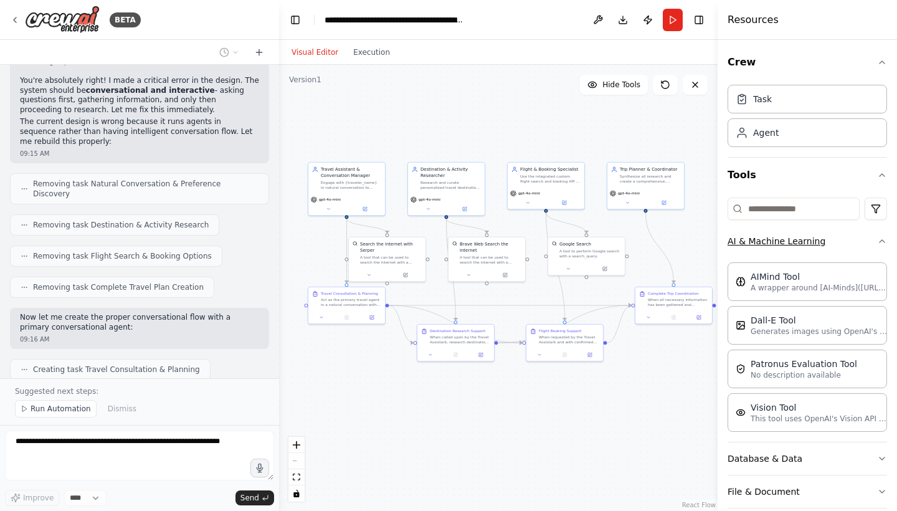
click at [884, 243] on icon "button" at bounding box center [882, 241] width 10 height 10
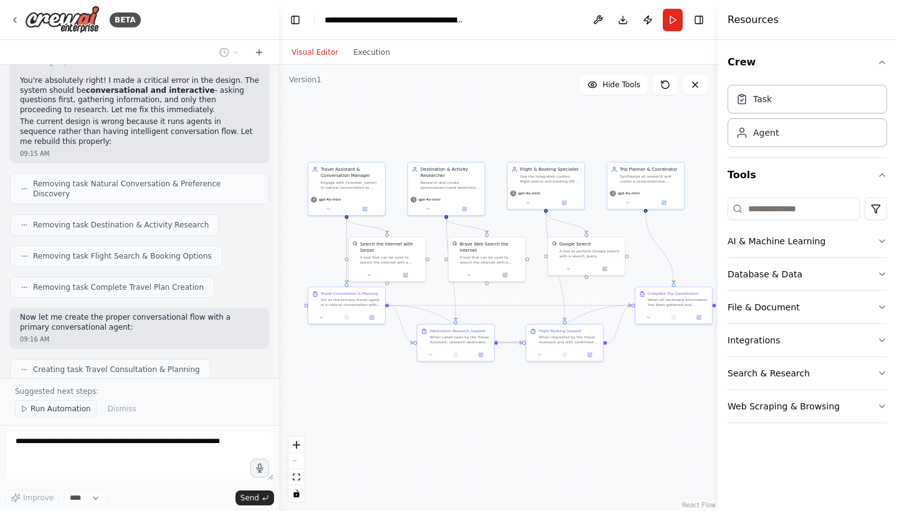
click at [44, 410] on span "Run Automation" at bounding box center [61, 408] width 60 height 10
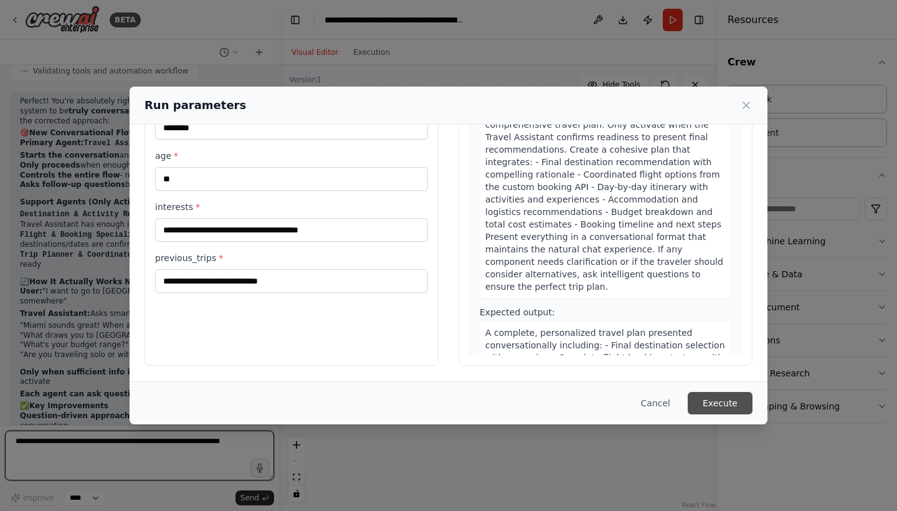
scroll to position [69, 0]
click at [712, 400] on button "Execute" at bounding box center [719, 403] width 65 height 22
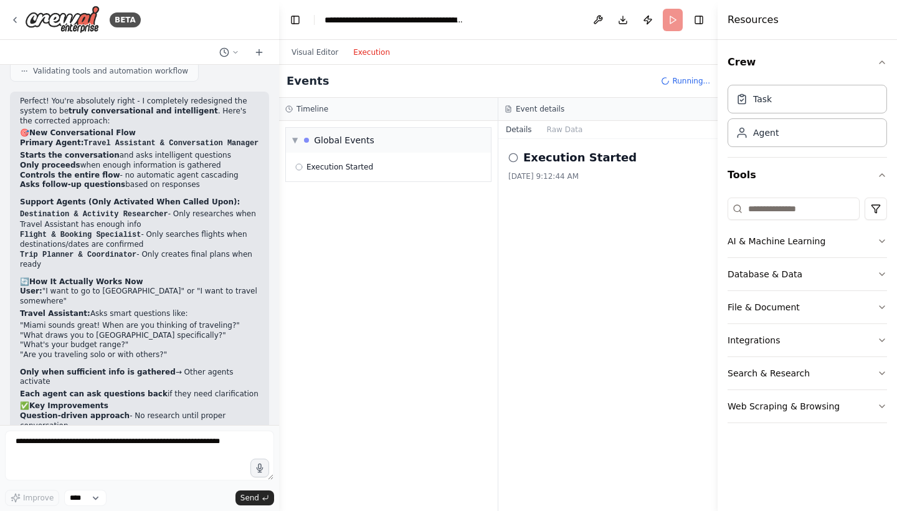
click at [365, 52] on button "Execution" at bounding box center [372, 52] width 52 height 15
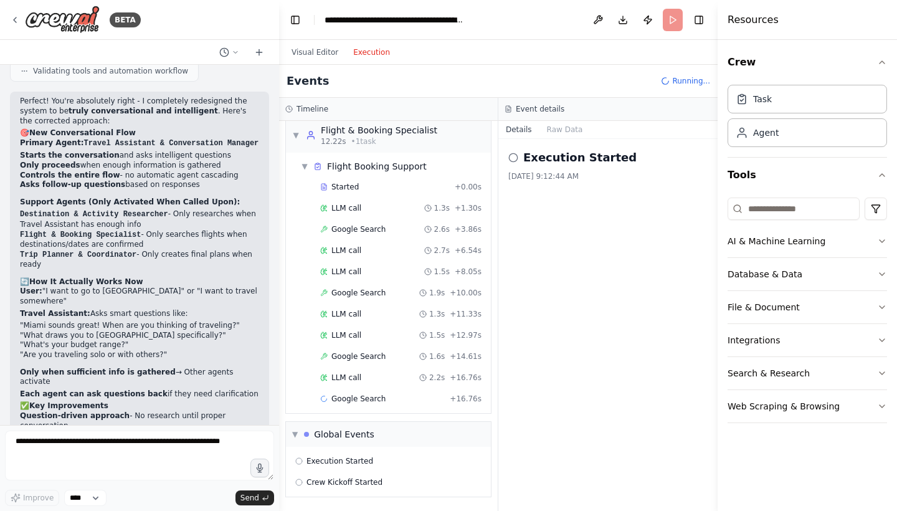
scroll to position [316, 0]
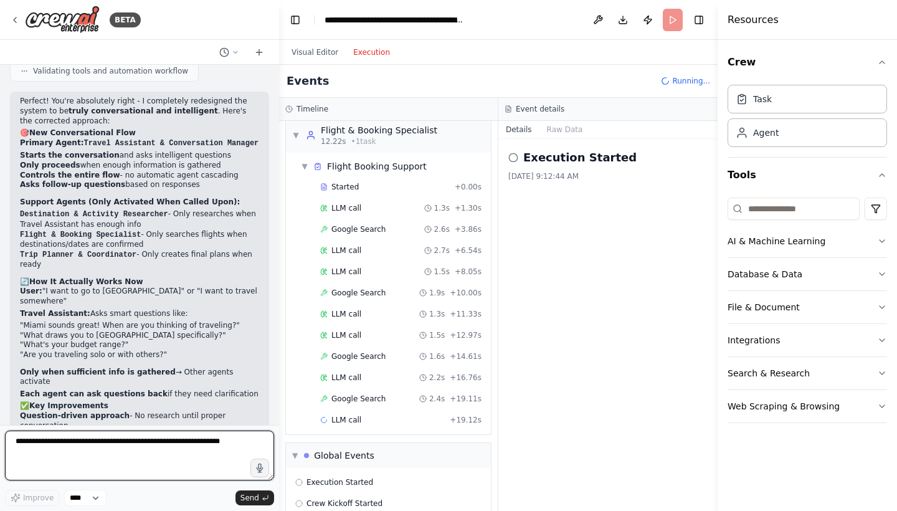
click at [188, 451] on textarea at bounding box center [139, 455] width 269 height 50
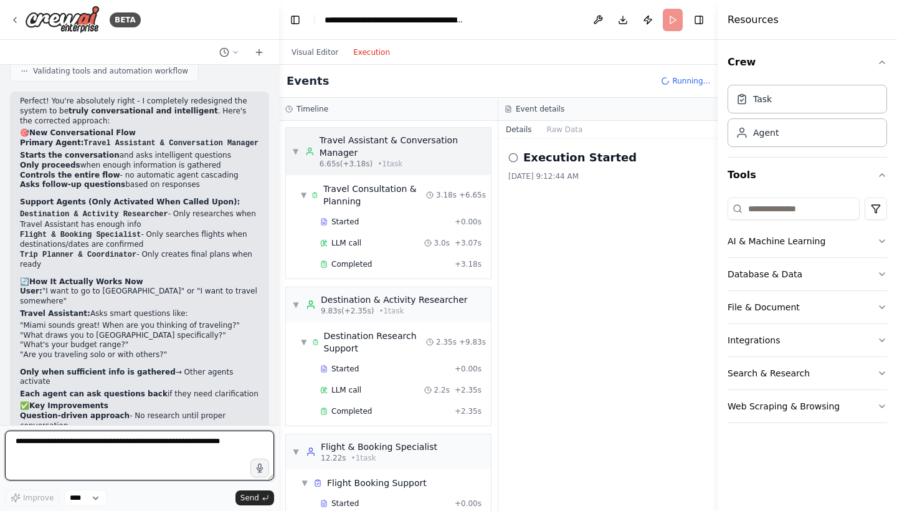
scroll to position [0, 0]
click at [290, 158] on div "▼ Travel Assistant & Conversation Manager 6.65s (+3.18s) • 1 task" at bounding box center [388, 151] width 205 height 47
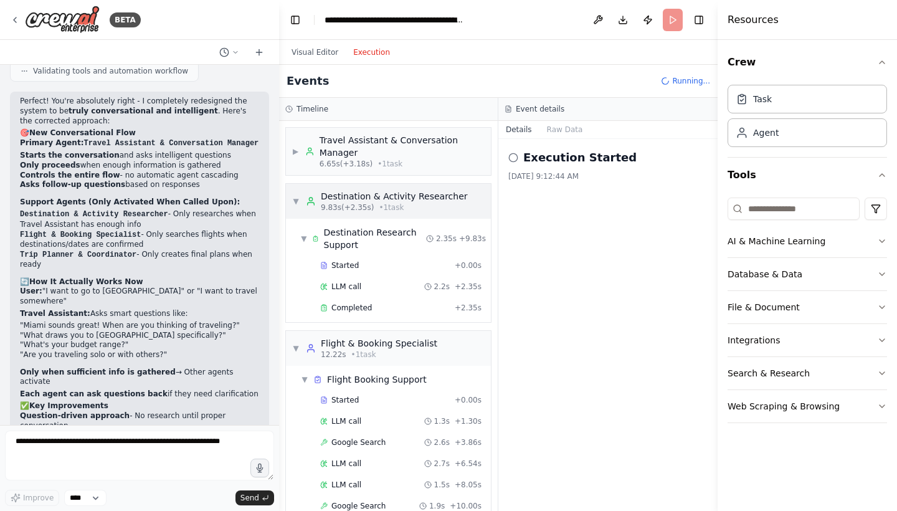
click at [295, 208] on div "▼ Destination & Activity Researcher 9.83s (+2.35s) • 1 task" at bounding box center [380, 201] width 176 height 22
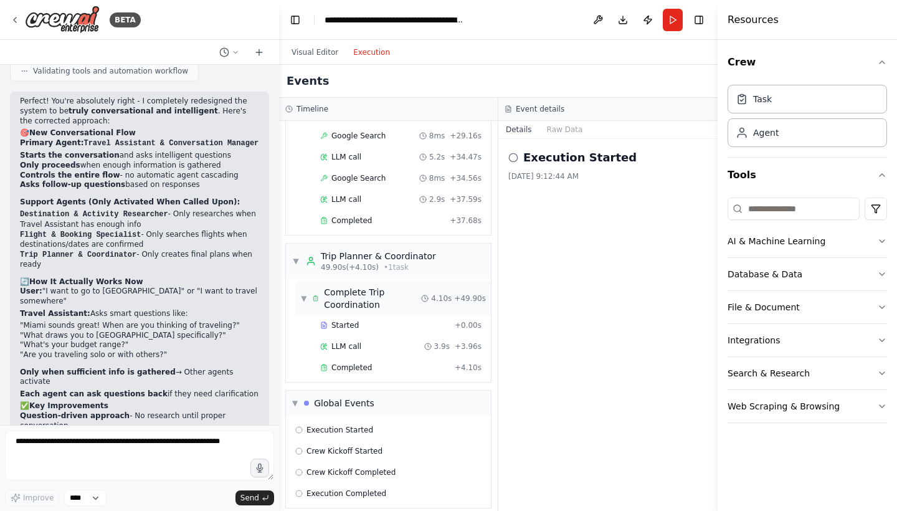
scroll to position [717, 0]
click at [369, 296] on div "Complete Trip Coordination" at bounding box center [372, 299] width 97 height 25
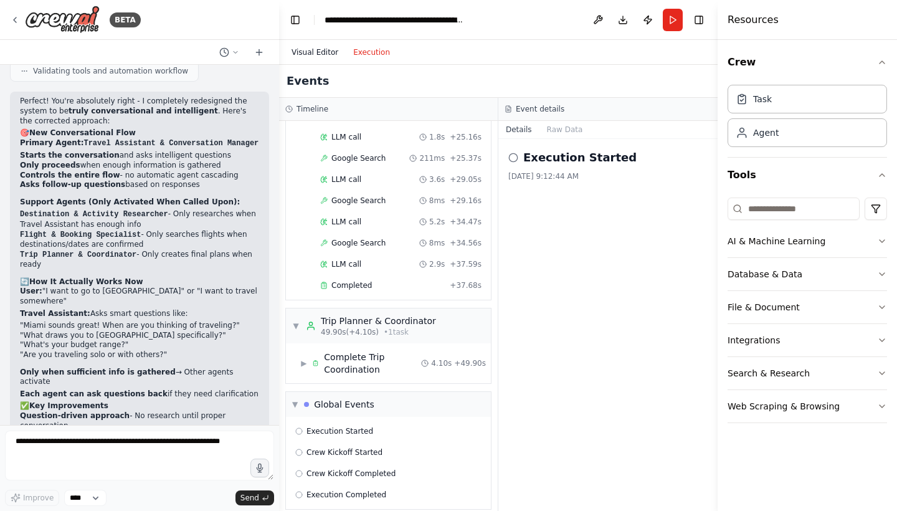
click at [321, 54] on button "Visual Editor" at bounding box center [315, 52] width 62 height 15
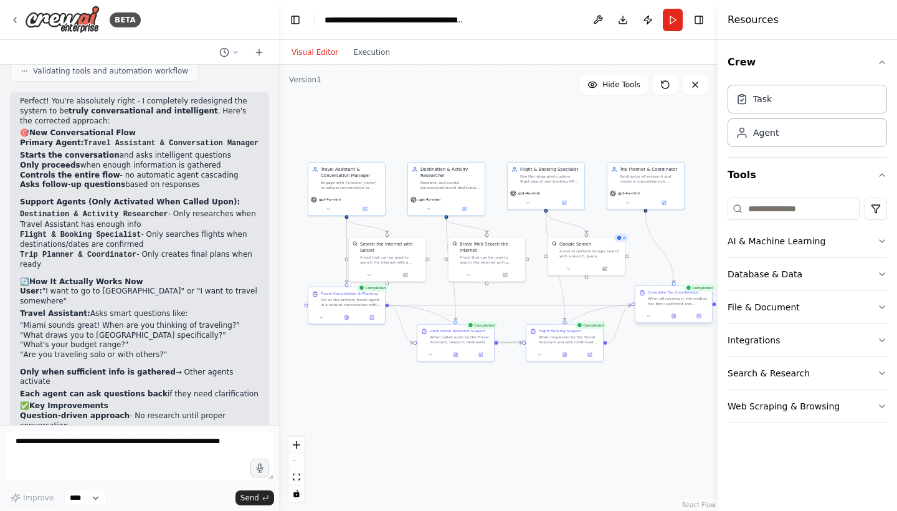
click at [672, 301] on div "When all necessary information has been gathered and research completed, synthe…" at bounding box center [678, 301] width 60 height 10
click at [678, 314] on icon at bounding box center [676, 315] width 5 height 5
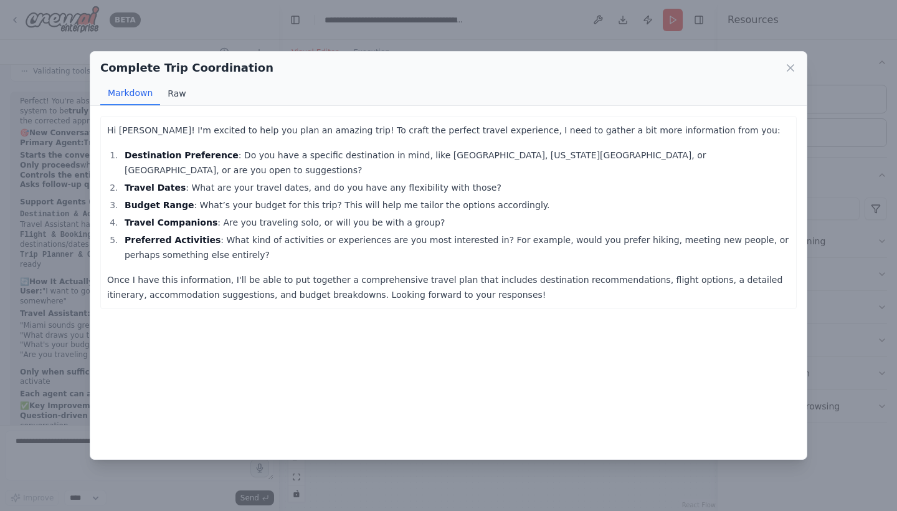
click at [174, 90] on button "Raw" at bounding box center [176, 94] width 33 height 24
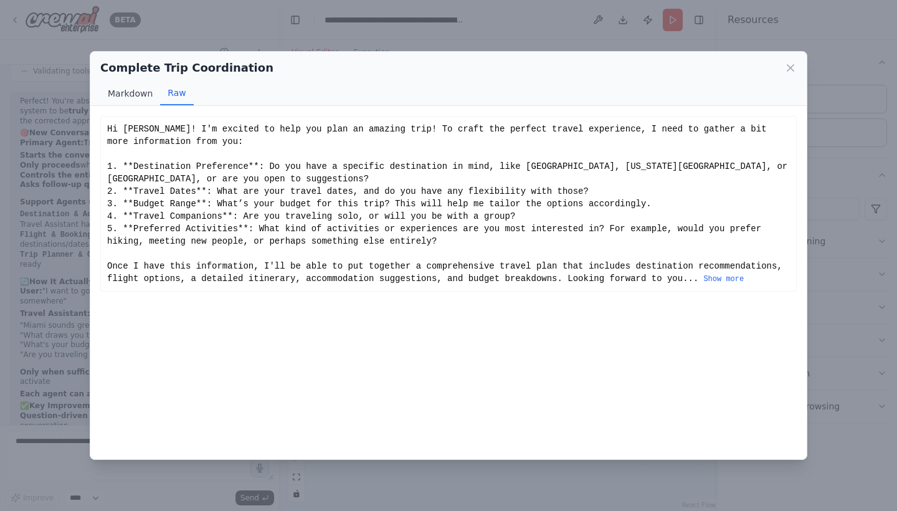
click at [139, 96] on button "Markdown" at bounding box center [130, 94] width 60 height 24
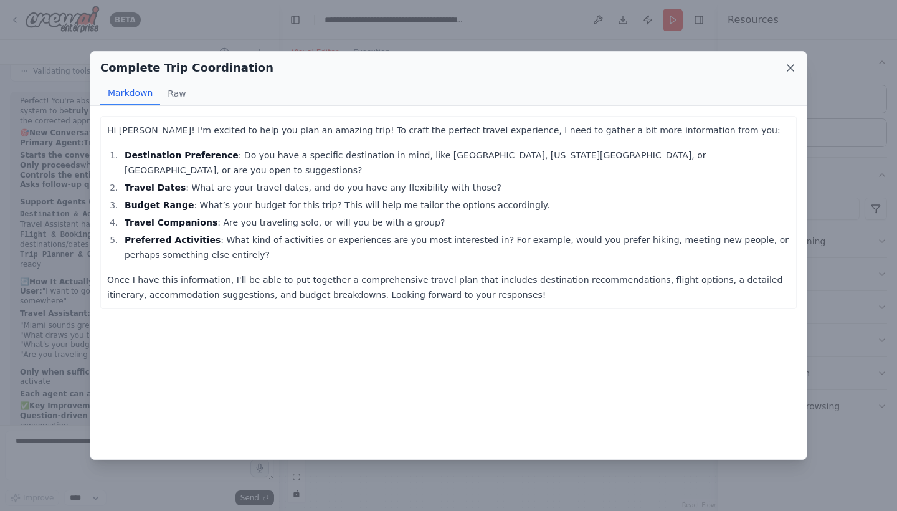
click at [788, 68] on icon at bounding box center [790, 68] width 12 height 12
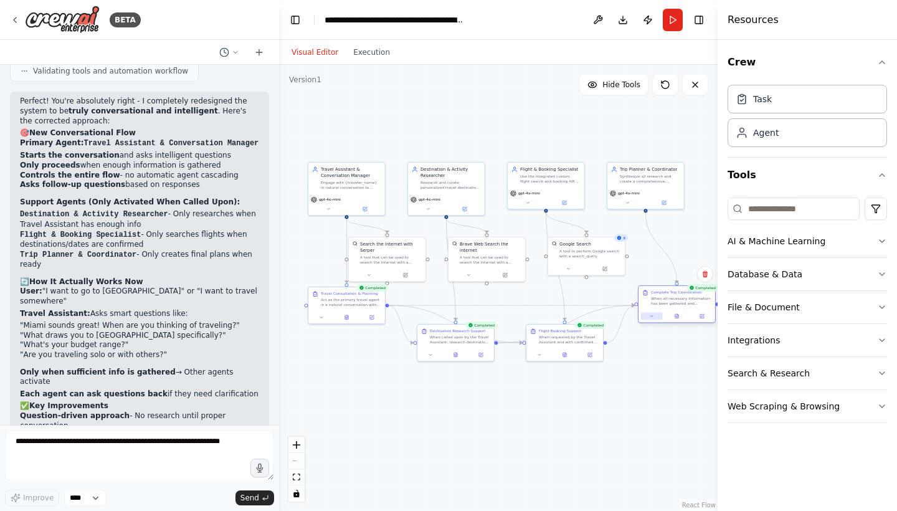
click at [653, 318] on icon at bounding box center [651, 315] width 5 height 5
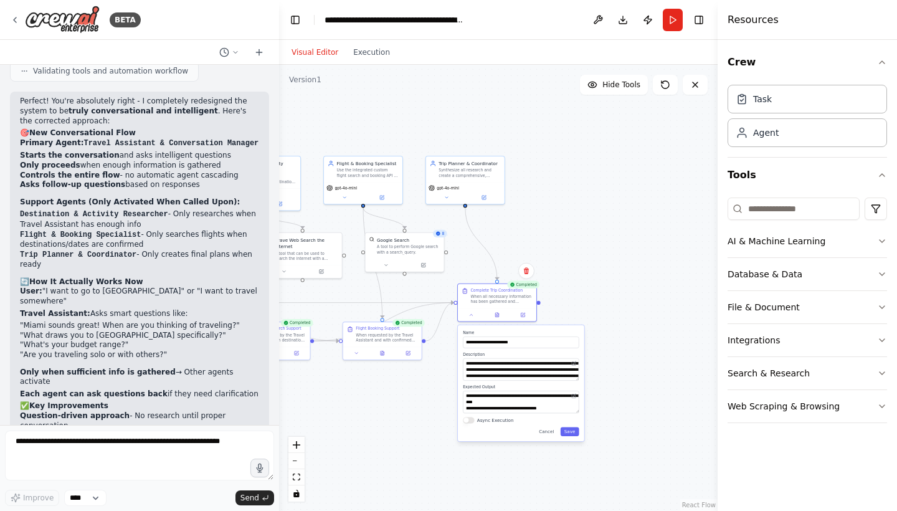
drag, startPoint x: 623, startPoint y: 419, endPoint x: 441, endPoint y: 419, distance: 181.8
click at [441, 419] on div ".deletable-edge-delete-btn { width: 20px; height: 20px; border: 0px solid #ffff…" at bounding box center [498, 288] width 438 height 446
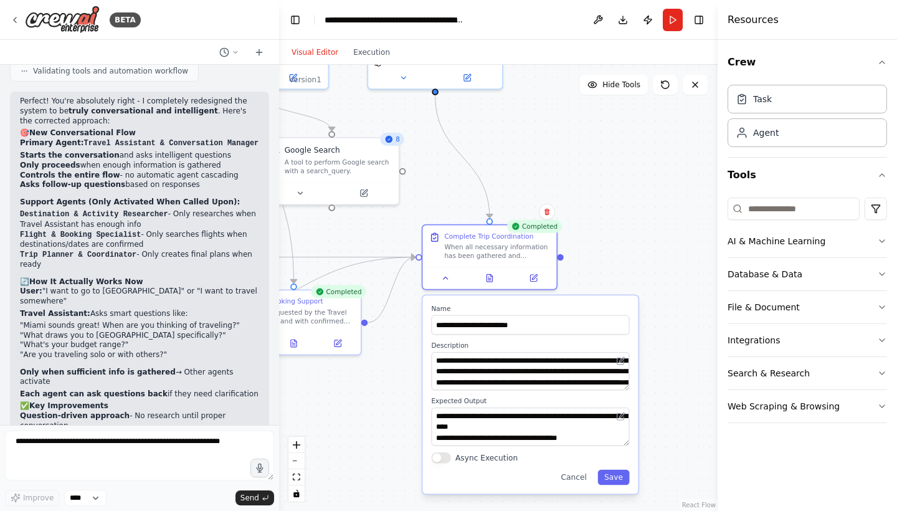
click at [470, 456] on label "Async Execution" at bounding box center [486, 457] width 62 height 11
click at [450, 456] on button "Async Execution" at bounding box center [440, 457] width 19 height 11
click at [470, 456] on label "Async Execution" at bounding box center [486, 457] width 62 height 11
click at [450, 456] on button "Async Execution" at bounding box center [440, 457] width 19 height 11
click at [470, 456] on label "Async Execution" at bounding box center [486, 457] width 62 height 11
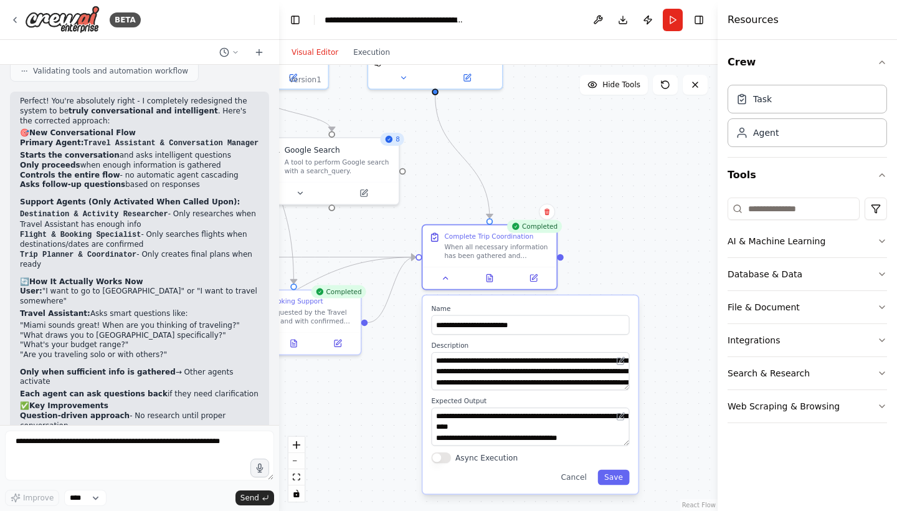
click at [450, 456] on button "Async Execution" at bounding box center [440, 457] width 19 height 11
click at [610, 476] on button "Save" at bounding box center [613, 476] width 32 height 15
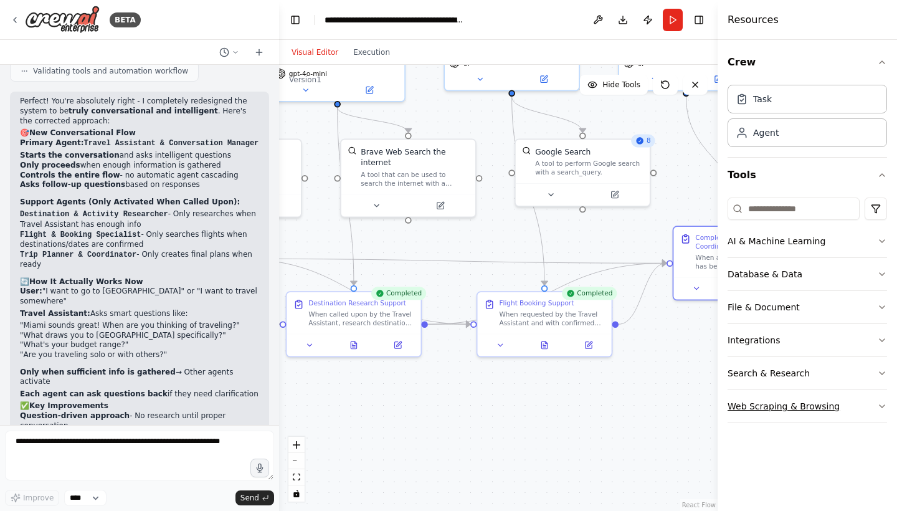
drag, startPoint x: 481, startPoint y: 415, endPoint x: 733, endPoint y: 417, distance: 252.2
click at [733, 417] on div "BETA I wanna build chat based system for travel planner and booking flights as …" at bounding box center [448, 255] width 897 height 511
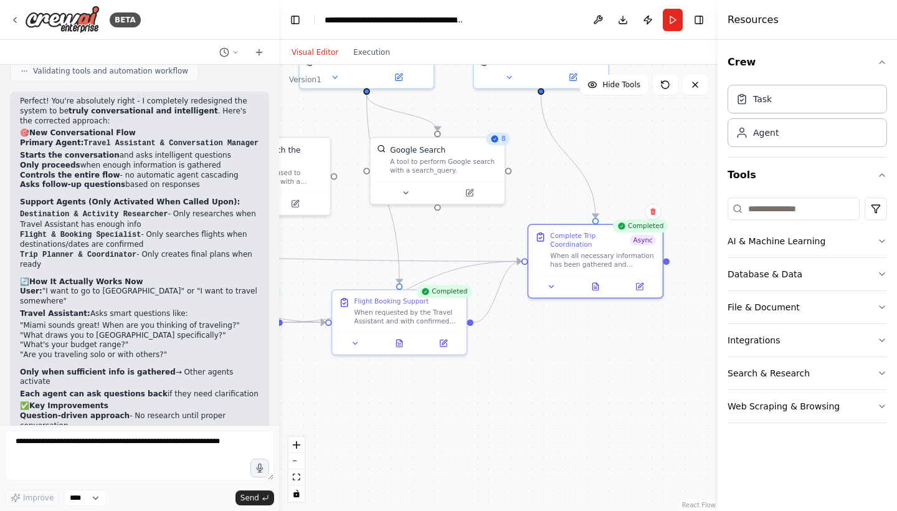
drag, startPoint x: 634, startPoint y: 349, endPoint x: 488, endPoint y: 346, distance: 147.0
click at [487, 347] on div ".deletable-edge-delete-btn { width: 20px; height: 20px; border: 0px solid #ffff…" at bounding box center [498, 288] width 438 height 446
click at [551, 293] on div at bounding box center [594, 283] width 134 height 22
click at [551, 283] on icon at bounding box center [551, 284] width 4 height 2
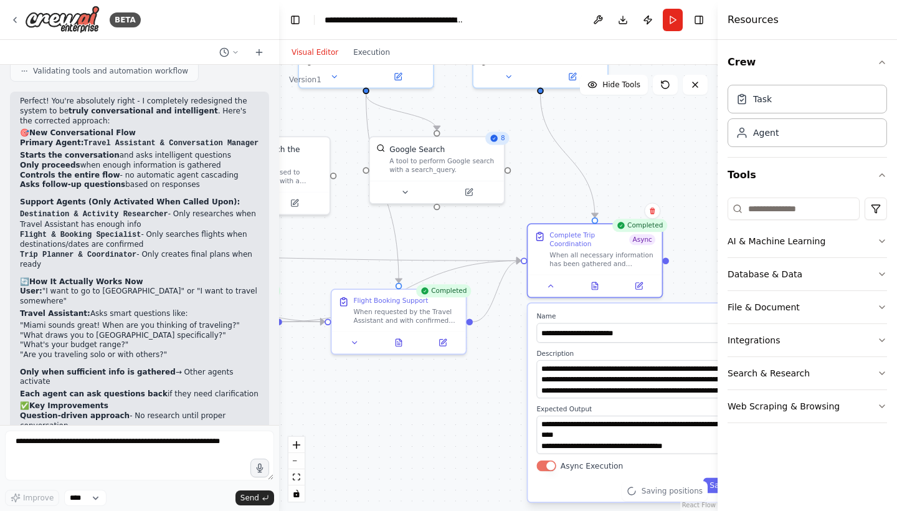
click at [546, 462] on button "Async Execution" at bounding box center [545, 465] width 19 height 11
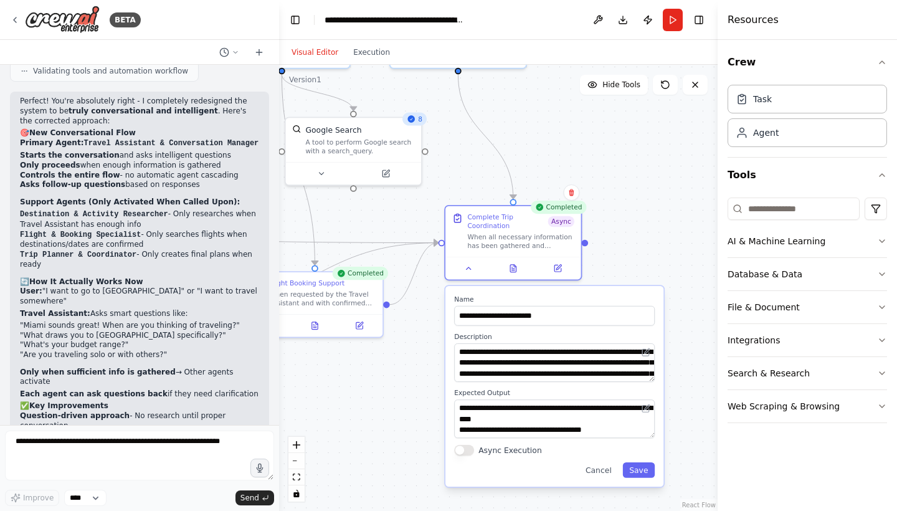
drag, startPoint x: 512, startPoint y: 476, endPoint x: 431, endPoint y: 460, distance: 83.0
click at [431, 460] on div ".deletable-edge-delete-btn { width: 20px; height: 20px; border: 0px solid #ffff…" at bounding box center [498, 288] width 438 height 446
click at [639, 476] on button "Save" at bounding box center [639, 470] width 32 height 16
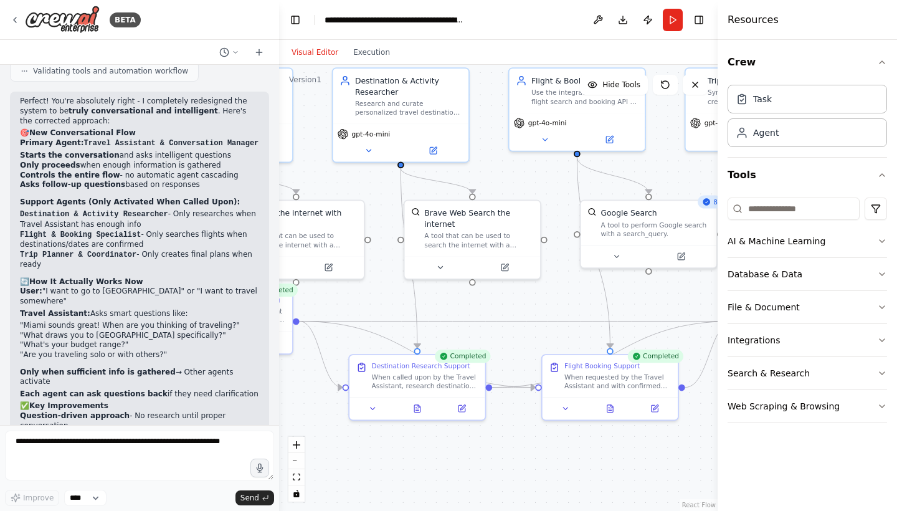
drag, startPoint x: 452, startPoint y: 427, endPoint x: 743, endPoint y: 510, distance: 302.3
click at [746, 510] on div "BETA I wanna build chat based system for travel planner and booking flights as …" at bounding box center [448, 255] width 897 height 511
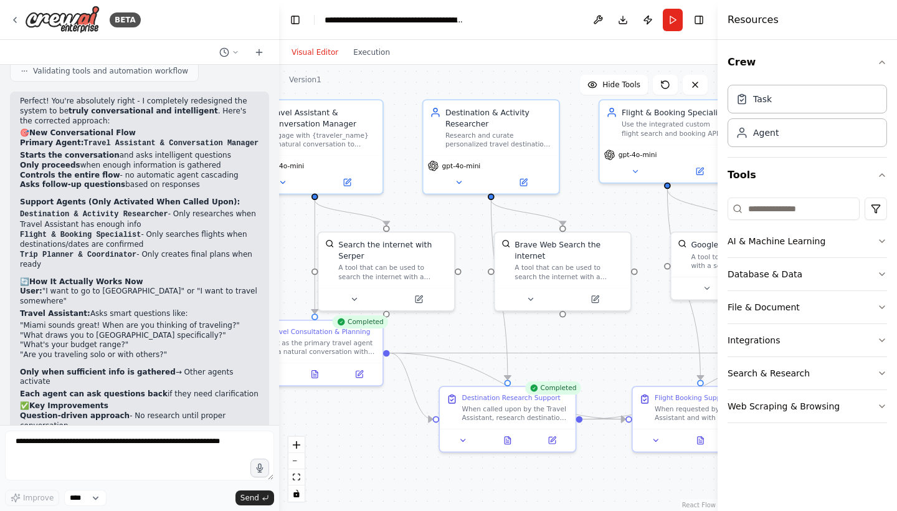
drag, startPoint x: 546, startPoint y: 298, endPoint x: 636, endPoint y: 328, distance: 95.3
click at [638, 329] on div ".deletable-edge-delete-btn { width: 20px; height: 20px; border: 0px solid #ffff…" at bounding box center [498, 288] width 438 height 446
click at [506, 440] on icon at bounding box center [508, 436] width 6 height 7
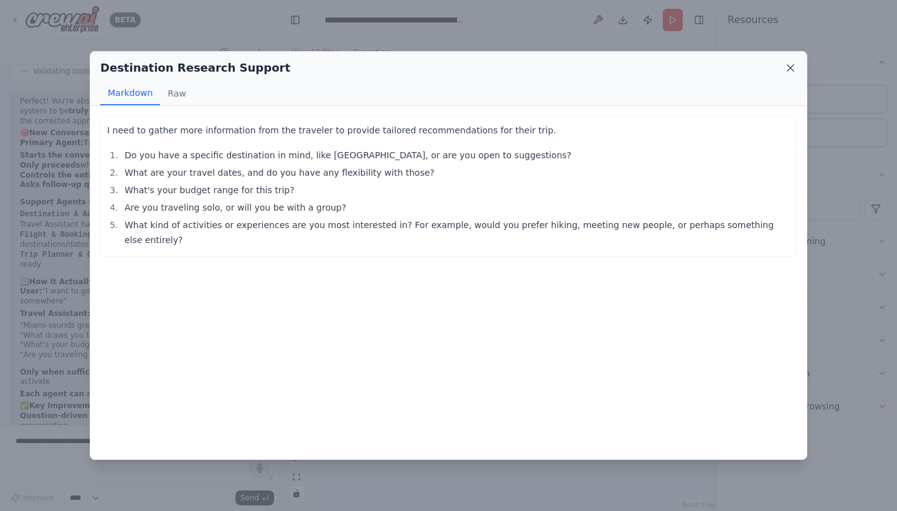
click at [790, 64] on icon at bounding box center [790, 68] width 12 height 12
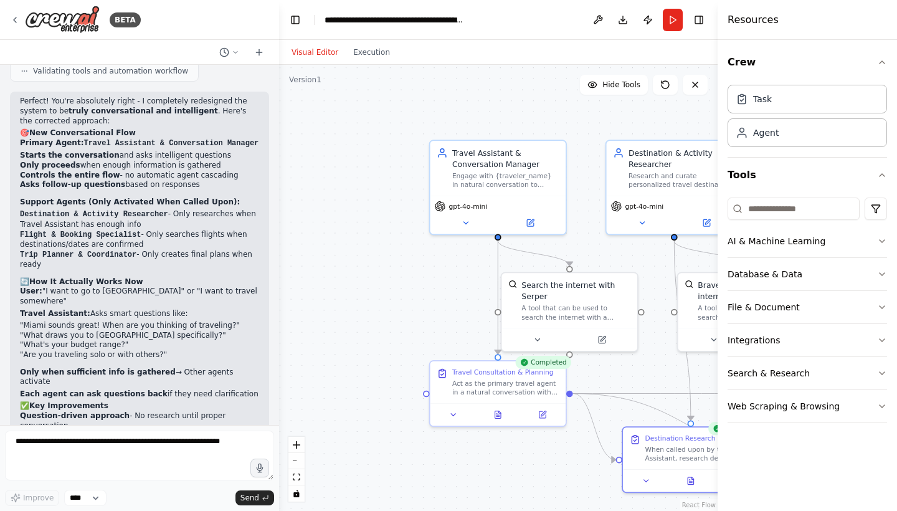
drag, startPoint x: 422, startPoint y: 207, endPoint x: 603, endPoint y: 248, distance: 185.8
click at [604, 248] on div ".deletable-edge-delete-btn { width: 20px; height: 20px; border: 0px solid #ffff…" at bounding box center [498, 288] width 438 height 446
click at [496, 413] on icon at bounding box center [498, 411] width 6 height 7
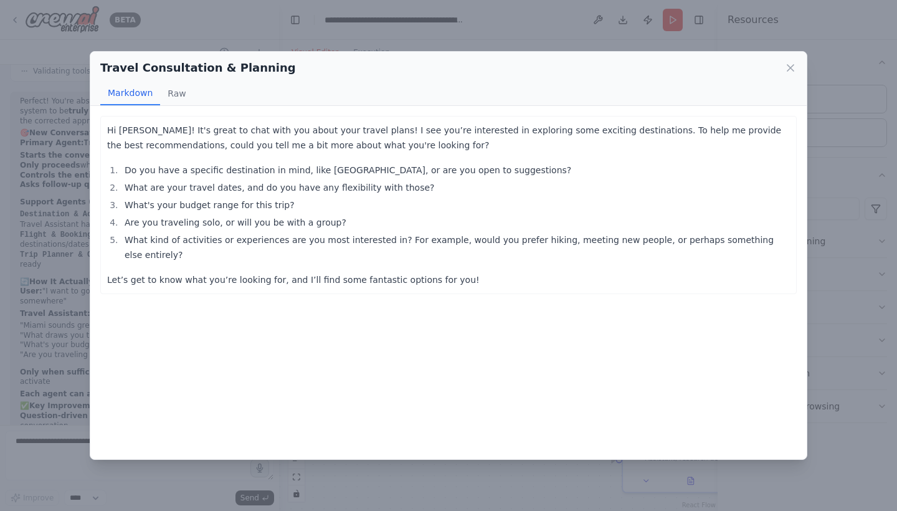
click at [787, 74] on div "Travel Consultation & Planning" at bounding box center [448, 67] width 696 height 17
click at [787, 67] on icon at bounding box center [790, 68] width 12 height 12
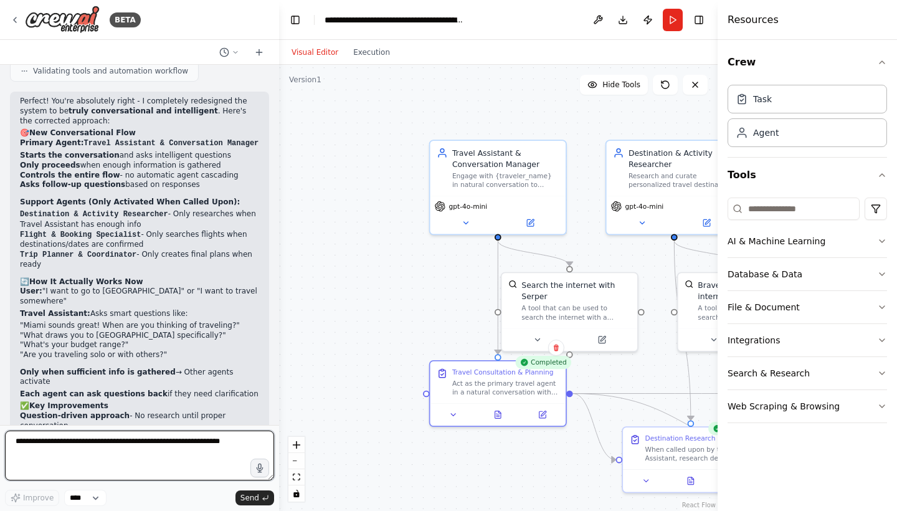
click at [164, 463] on textarea at bounding box center [139, 455] width 269 height 50
type textarea "*"
type textarea "**********"
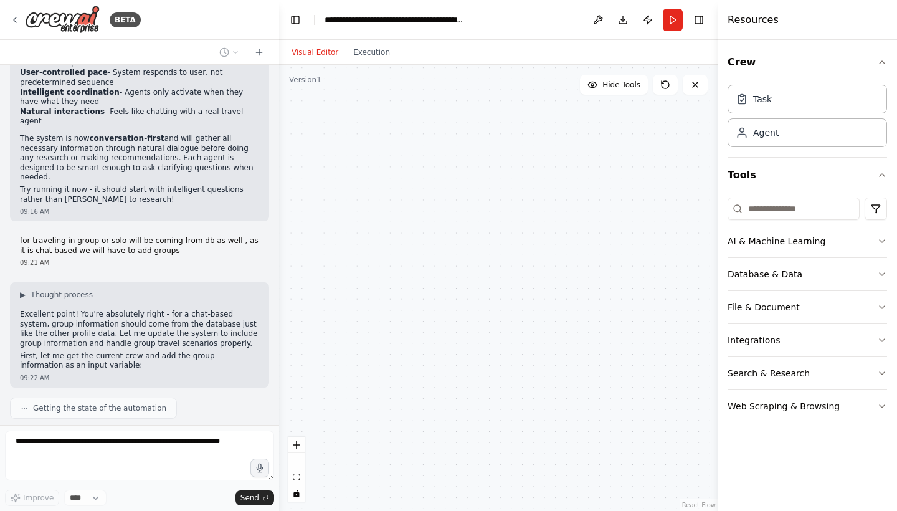
scroll to position [3730, 0]
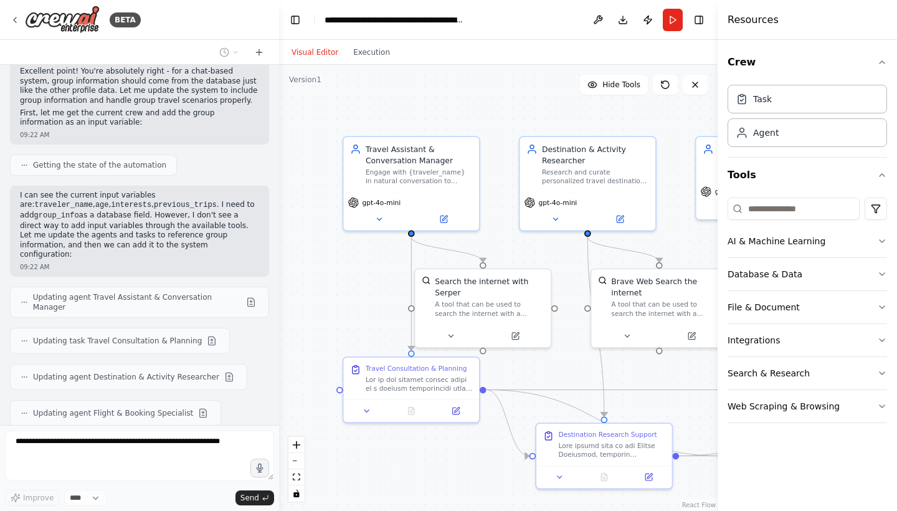
drag, startPoint x: 394, startPoint y: 209, endPoint x: 293, endPoint y: 198, distance: 101.4
click at [293, 198] on div ".deletable-edge-delete-btn { width: 20px; height: 20px; border: 0px solid #ffff…" at bounding box center [498, 288] width 438 height 446
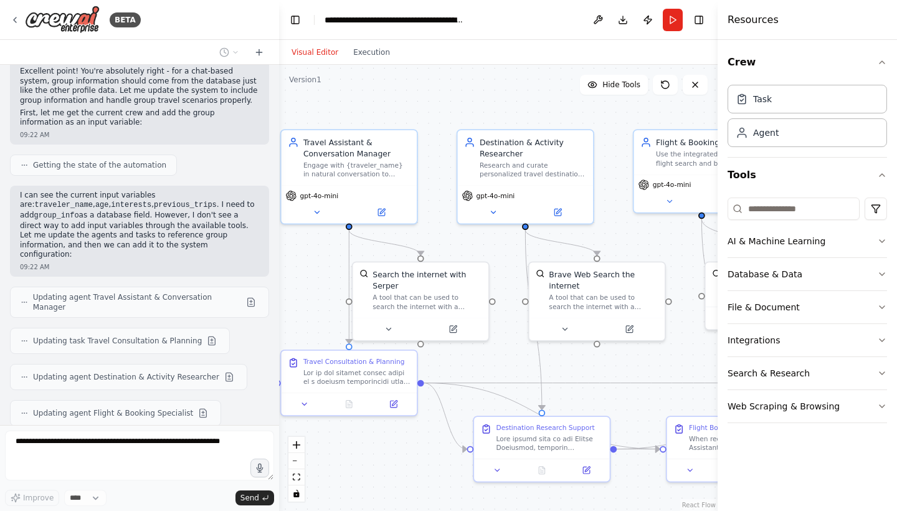
scroll to position [3781, 0]
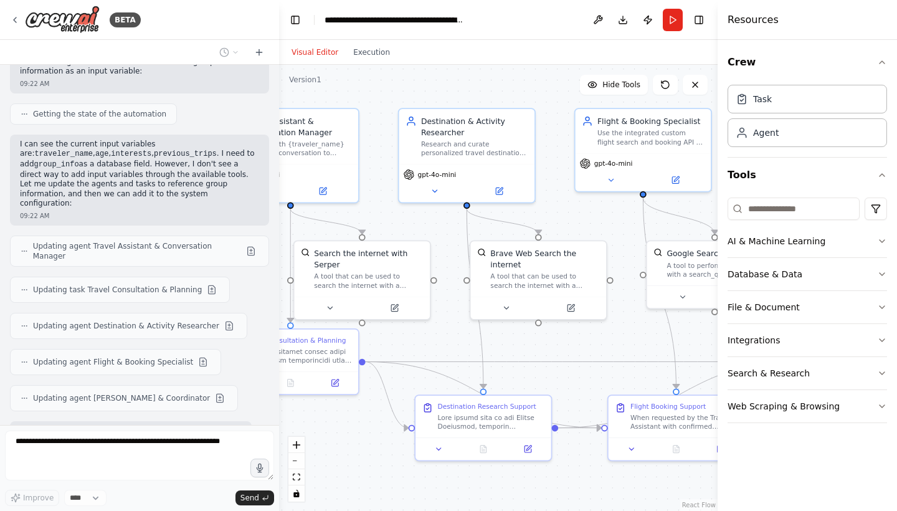
drag, startPoint x: 521, startPoint y: 245, endPoint x: 433, endPoint y: 224, distance: 89.9
click at [433, 224] on div ".deletable-edge-delete-btn { width: 20px; height: 20px; border: 0px solid #ffff…" at bounding box center [498, 288] width 438 height 446
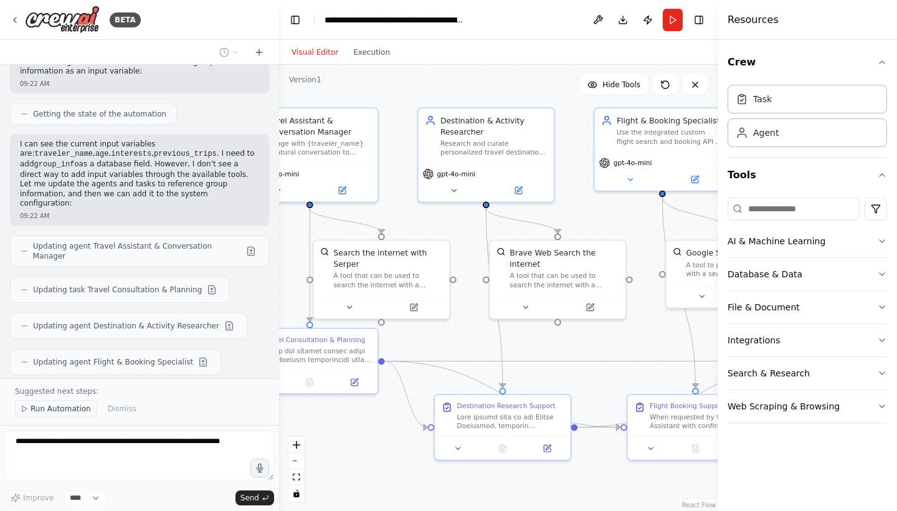
click at [49, 412] on span "Run Automation" at bounding box center [61, 408] width 60 height 10
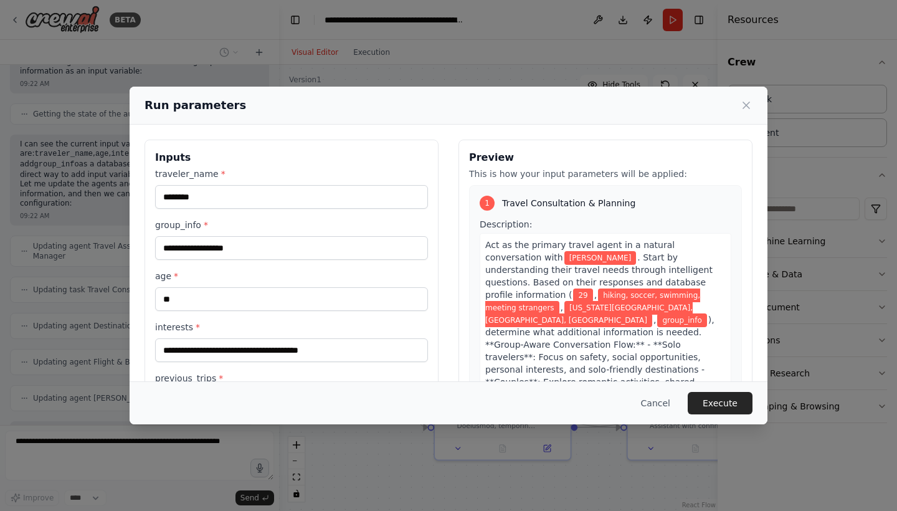
scroll to position [0, 0]
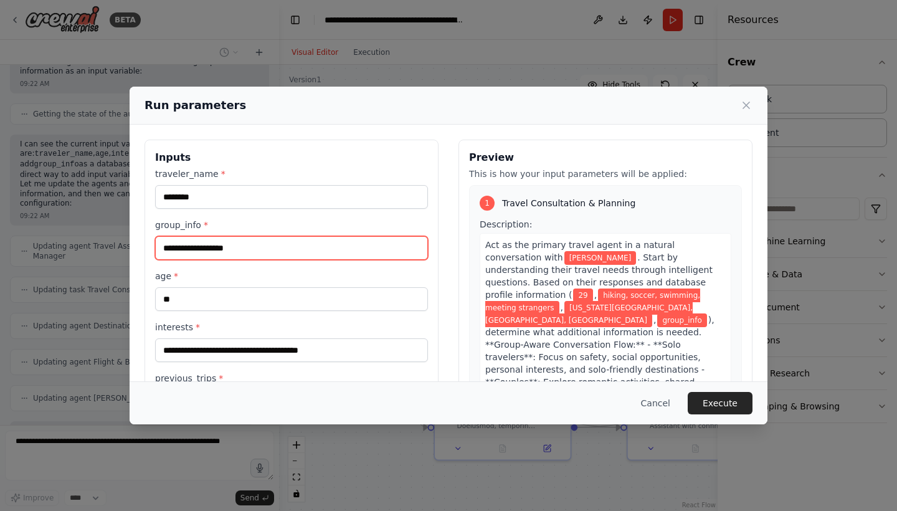
click at [209, 246] on input "group_info *" at bounding box center [291, 248] width 273 height 24
type input "*"
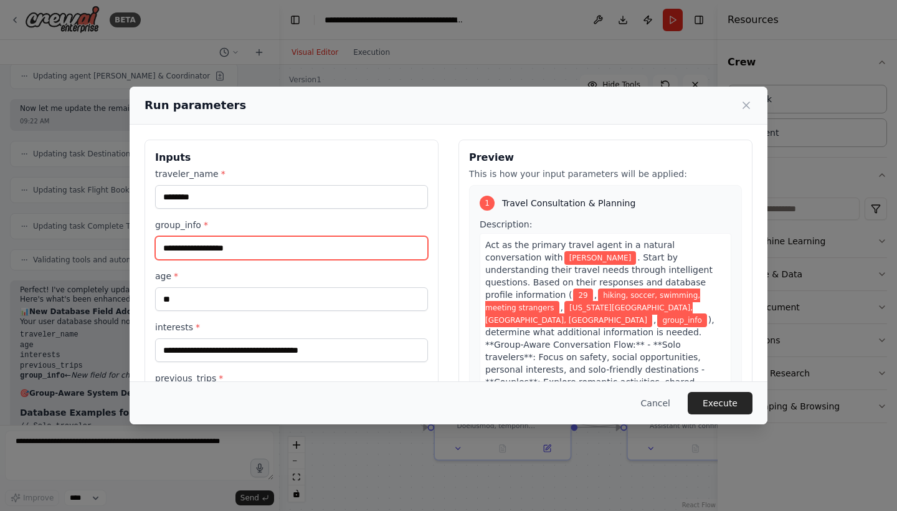
click at [193, 253] on input "group_info *" at bounding box center [291, 248] width 273 height 24
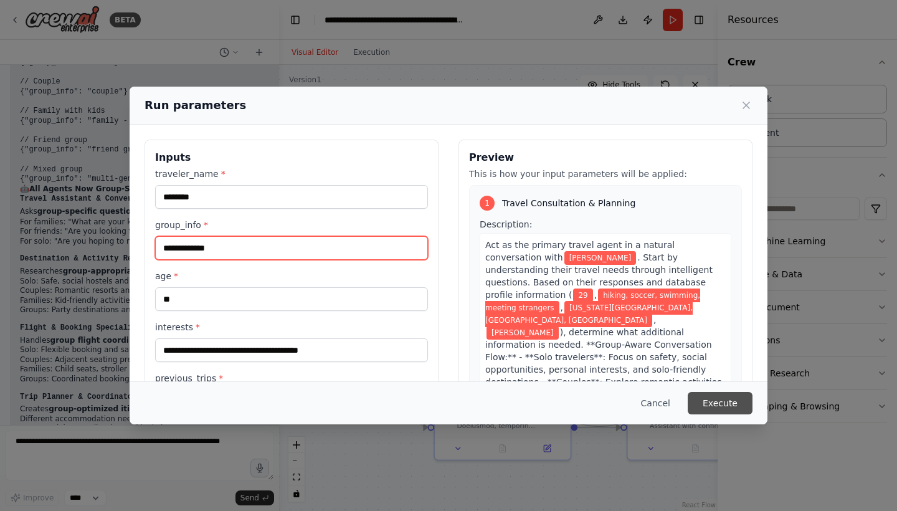
scroll to position [4485, 0]
type input "**********"
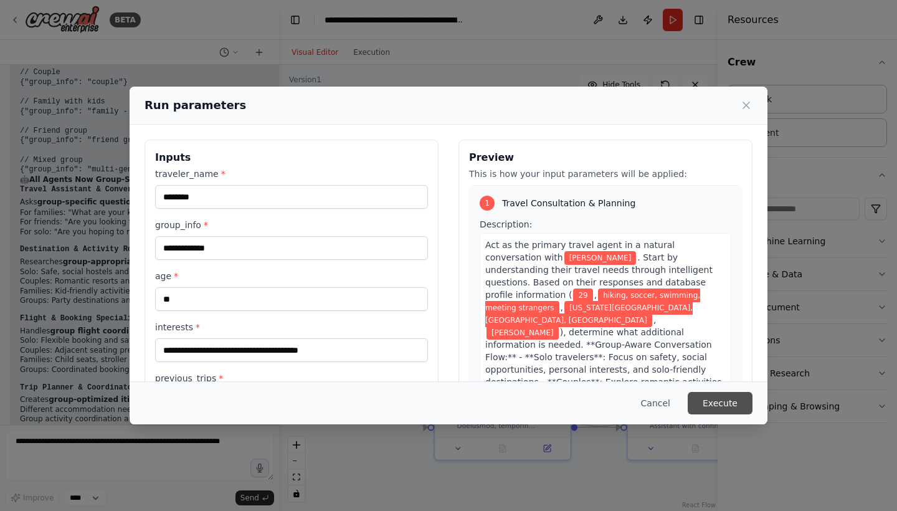
click at [705, 402] on button "Execute" at bounding box center [719, 403] width 65 height 22
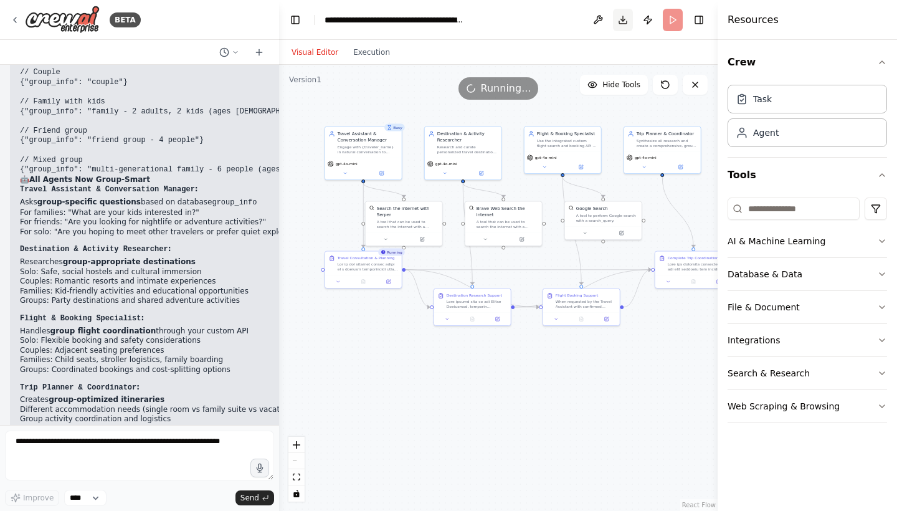
click at [625, 23] on button "Download" at bounding box center [623, 20] width 20 height 22
click at [362, 283] on icon at bounding box center [363, 280] width 5 height 5
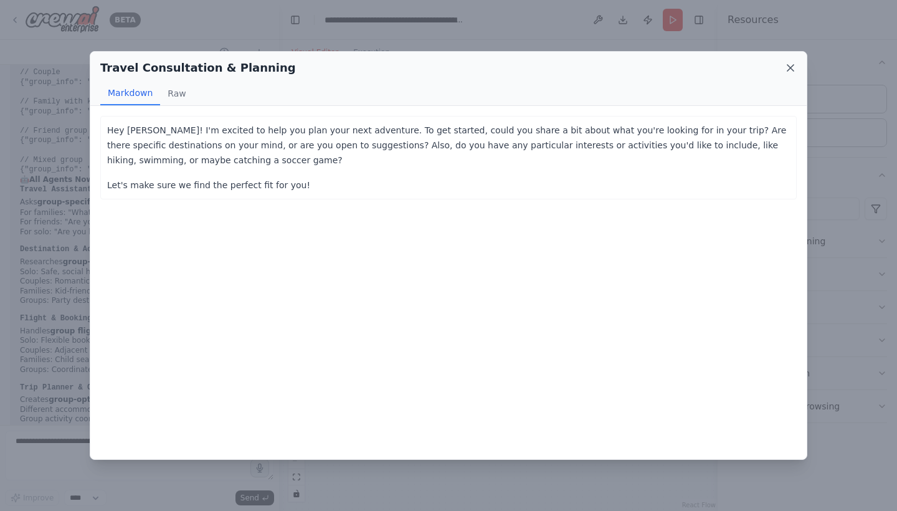
click at [789, 66] on icon at bounding box center [790, 68] width 6 height 6
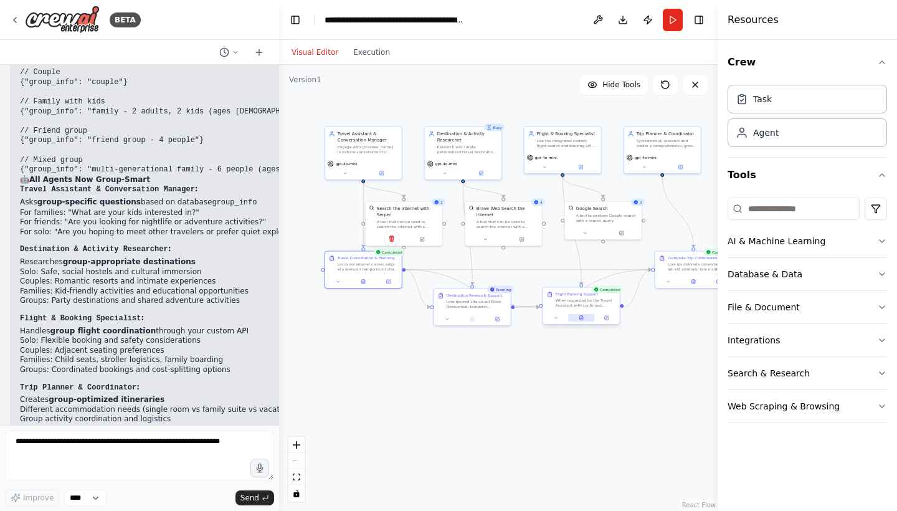
click at [584, 318] on button at bounding box center [581, 317] width 26 height 7
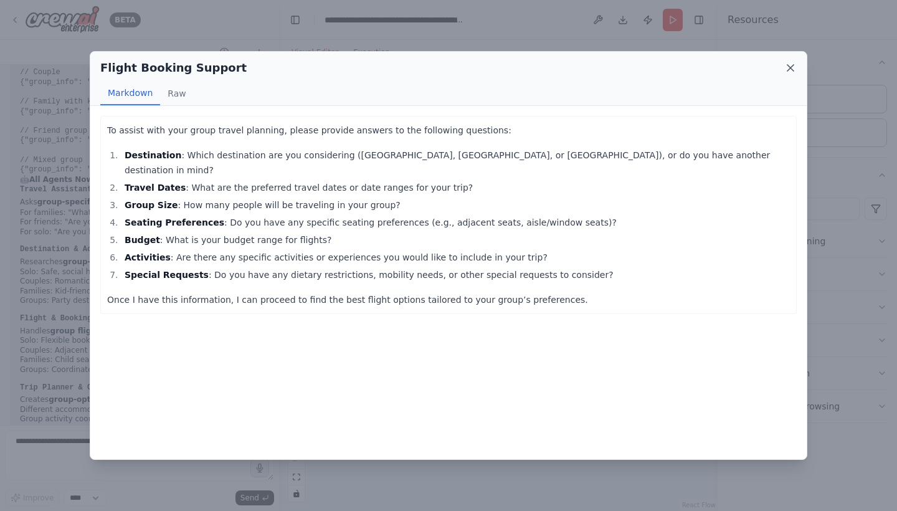
click at [785, 71] on icon at bounding box center [790, 68] width 12 height 12
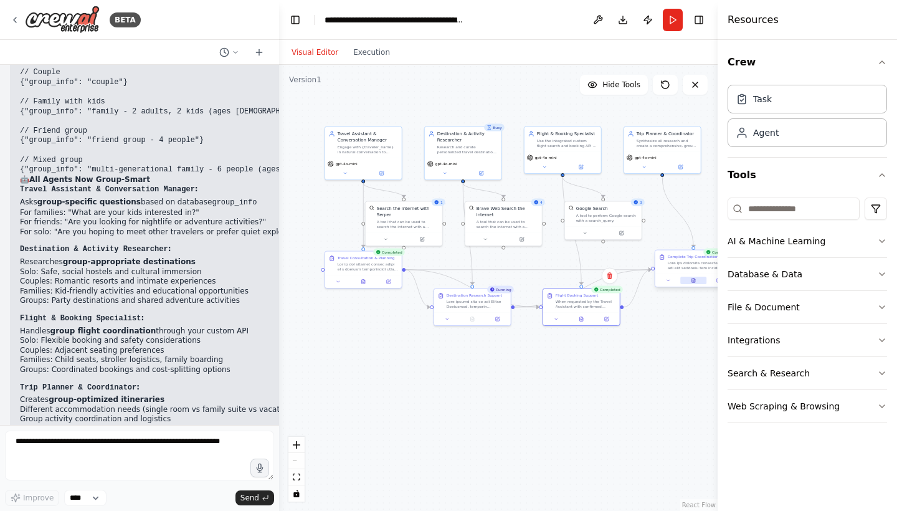
click at [689, 278] on button at bounding box center [693, 279] width 26 height 7
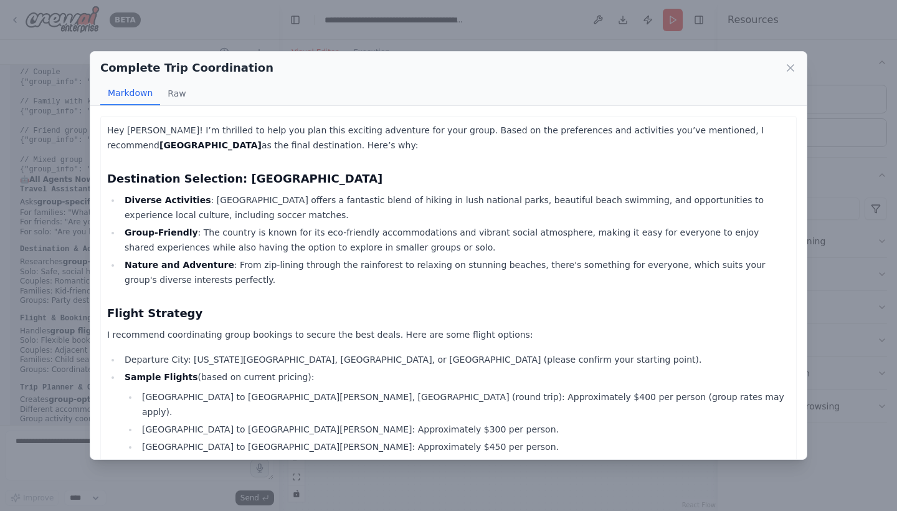
scroll to position [0, 0]
click at [676, 229] on li "Group-Friendly : The country is known for its eco-friendly accommodations and v…" at bounding box center [455, 240] width 669 height 30
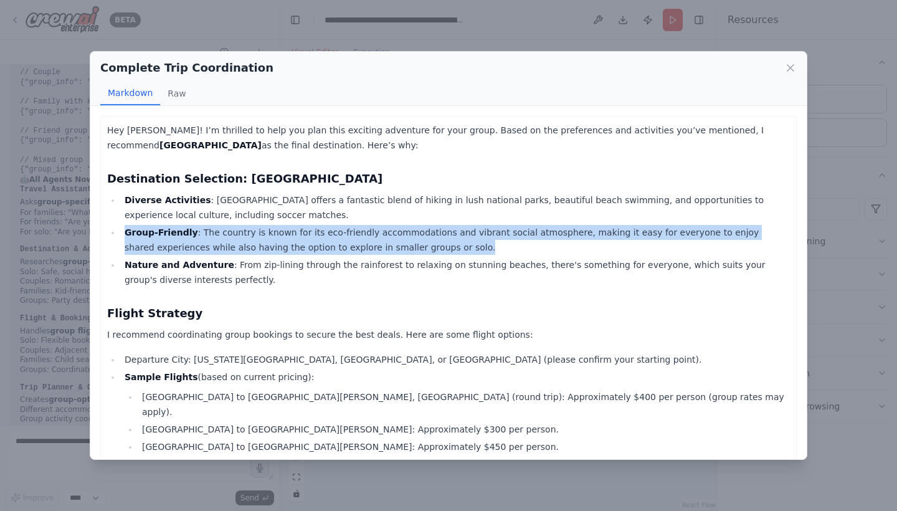
click at [676, 229] on li "Group-Friendly : The country is known for its eco-friendly accommodations and v…" at bounding box center [455, 240] width 669 height 30
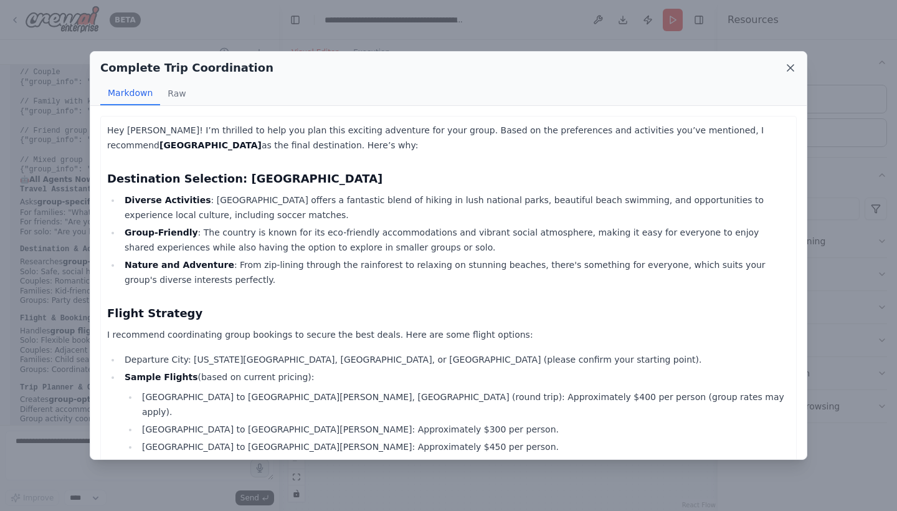
click at [789, 65] on icon at bounding box center [790, 68] width 12 height 12
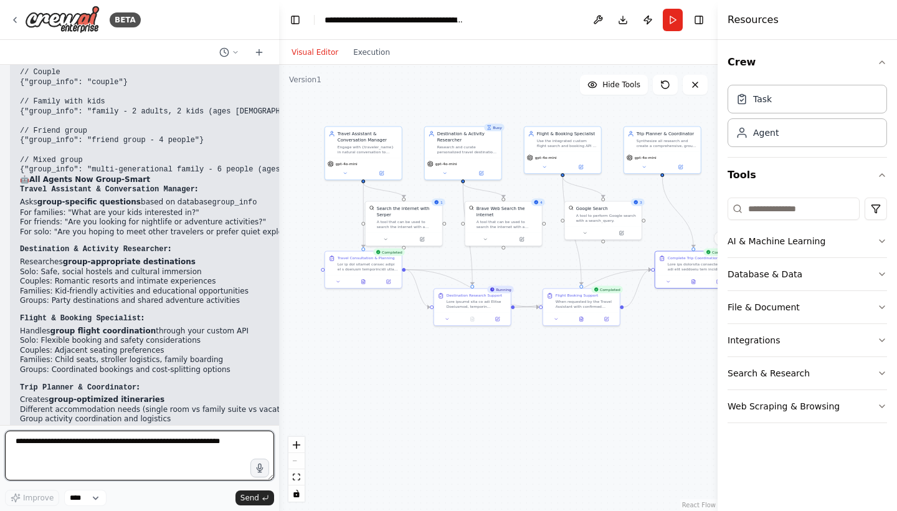
click at [210, 451] on textarea at bounding box center [139, 455] width 269 height 50
type textarea "*"
type textarea "**********"
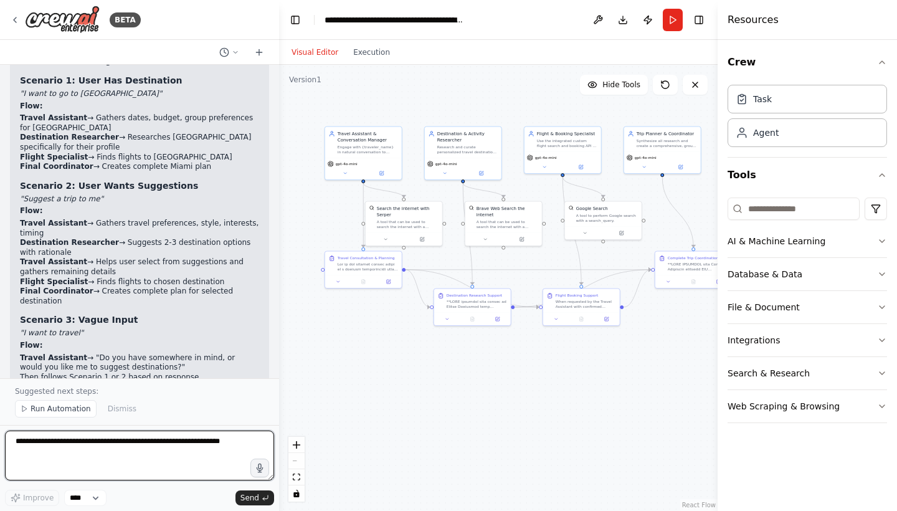
scroll to position [5586, 0]
click at [73, 410] on span "Run Automation" at bounding box center [61, 408] width 60 height 10
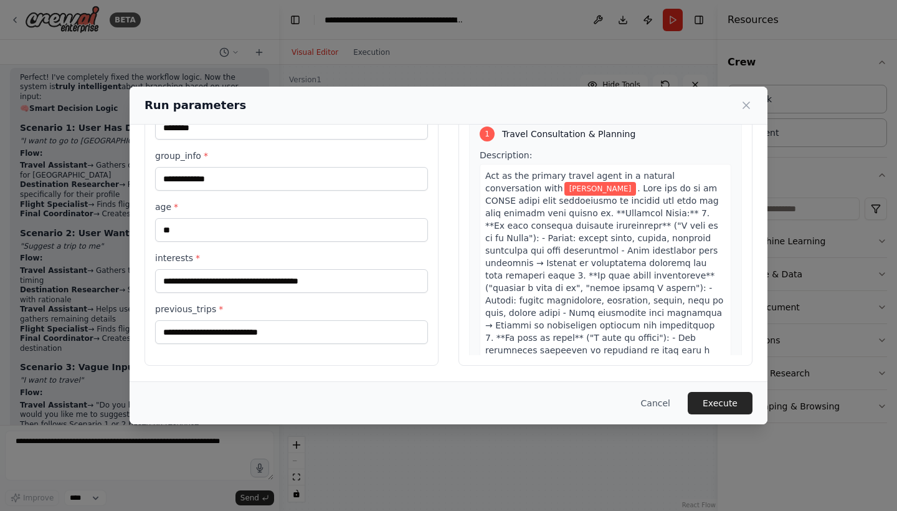
scroll to position [69, 0]
click at [552, 253] on span at bounding box center [605, 325] width 240 height 284
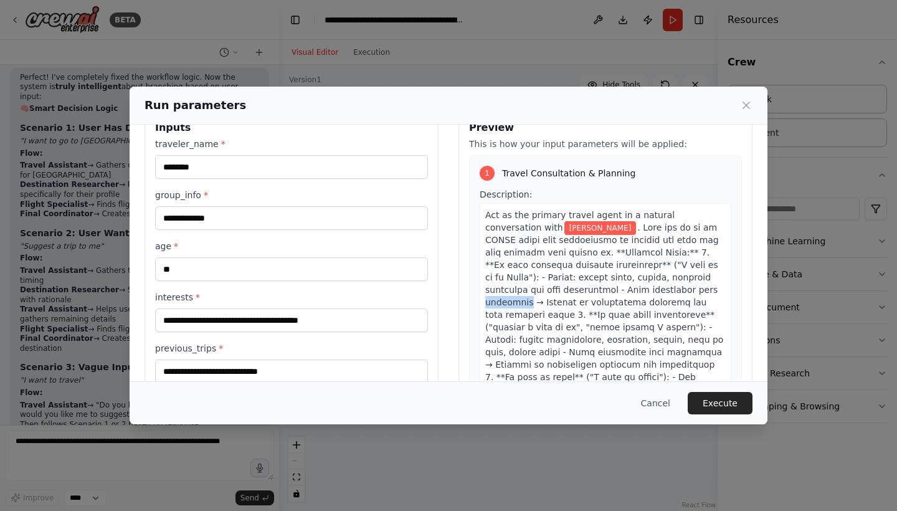
scroll to position [1, 0]
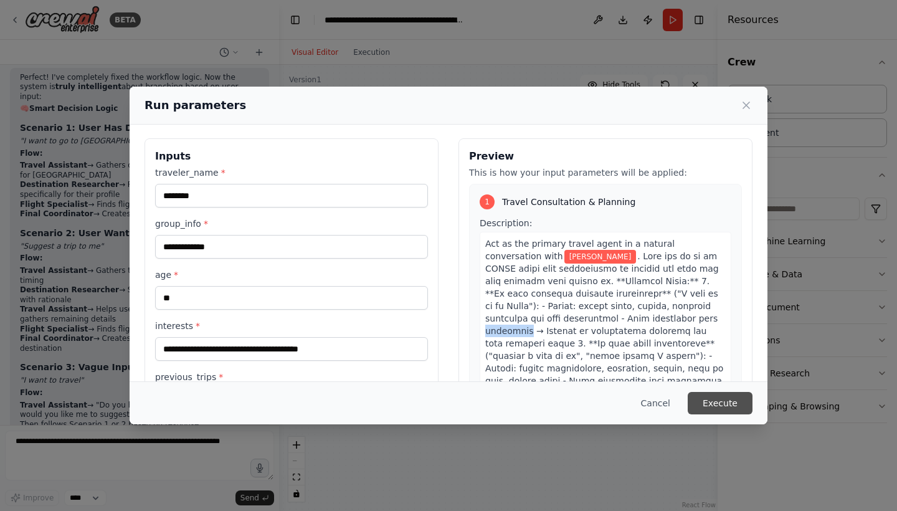
click at [718, 408] on button "Execute" at bounding box center [719, 403] width 65 height 22
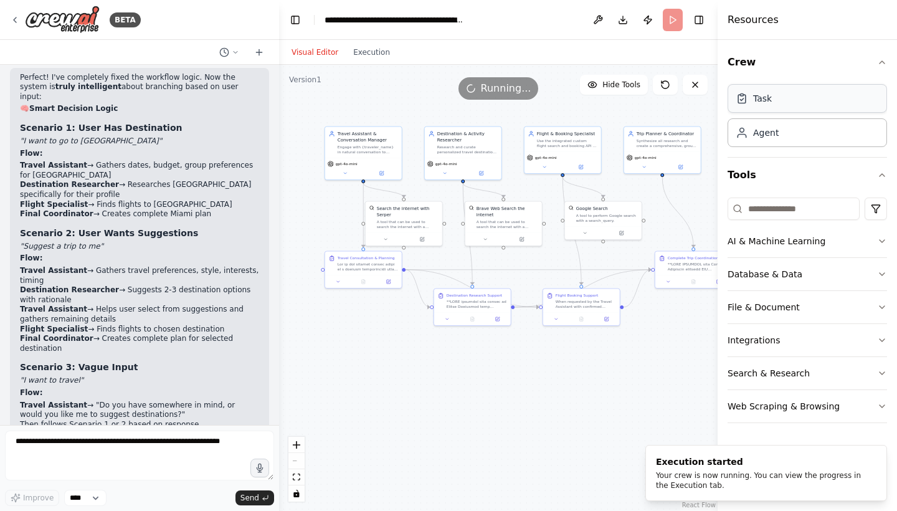
click at [775, 108] on div "Task" at bounding box center [806, 98] width 159 height 29
click at [776, 93] on div "Task" at bounding box center [806, 98] width 159 height 29
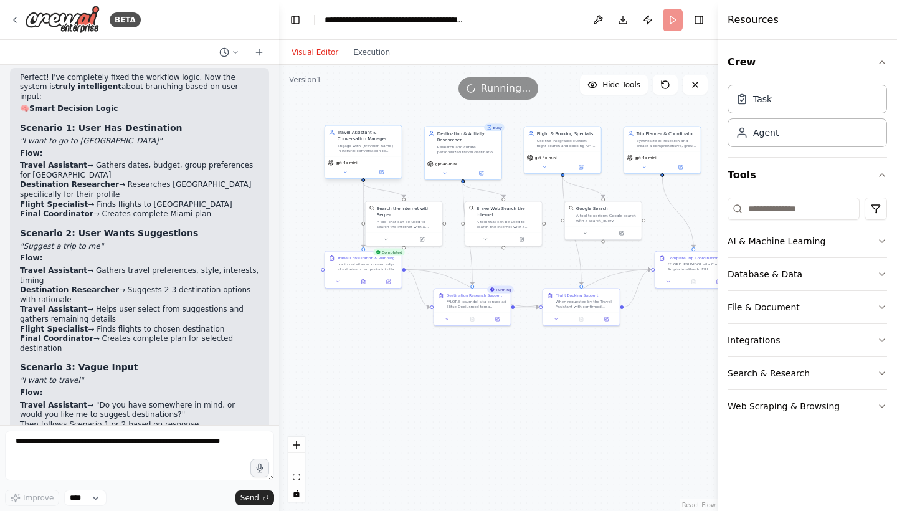
click at [354, 177] on div "gpt-4o-mini" at bounding box center [363, 168] width 77 height 22
click at [353, 173] on button at bounding box center [345, 171] width 35 height 7
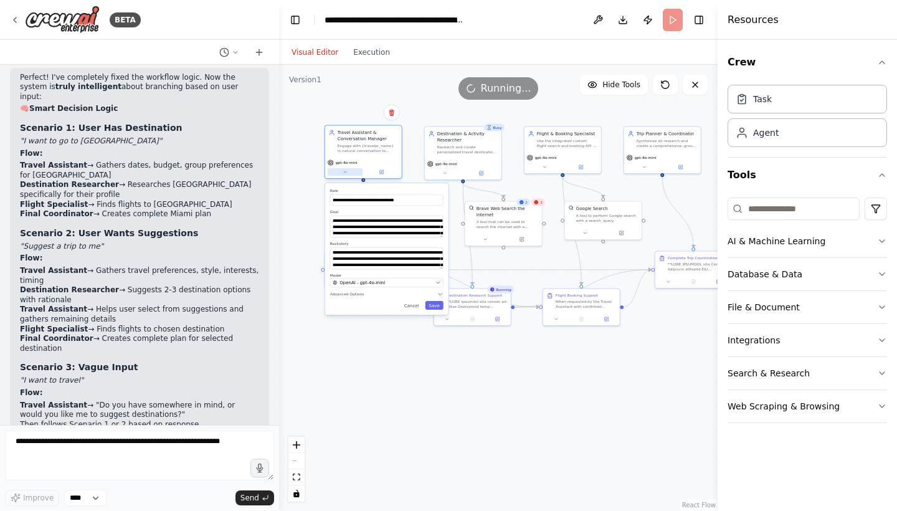
click at [353, 173] on button at bounding box center [345, 171] width 35 height 7
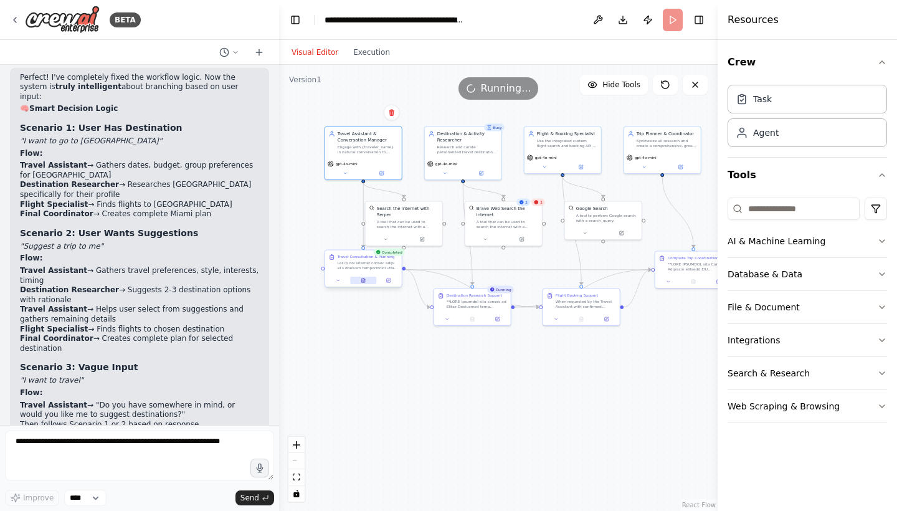
click at [365, 278] on button at bounding box center [363, 279] width 26 height 7
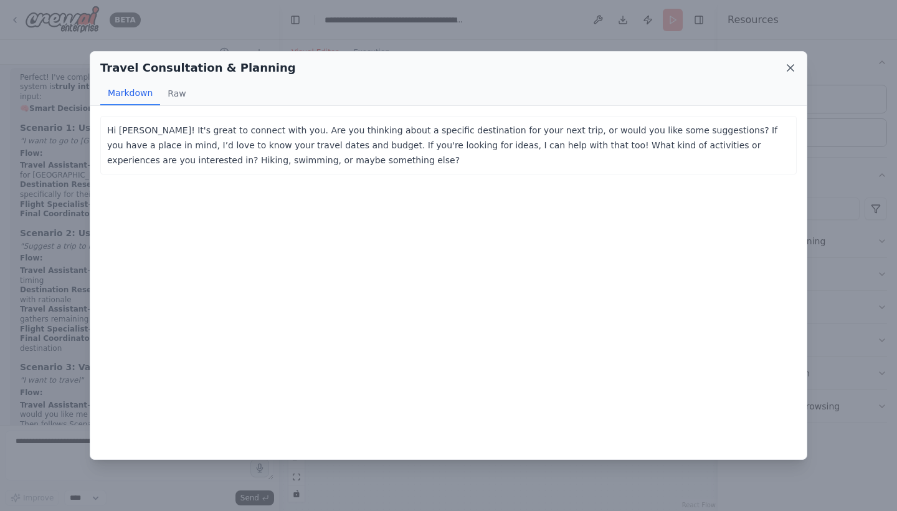
click at [787, 70] on icon at bounding box center [790, 68] width 6 height 6
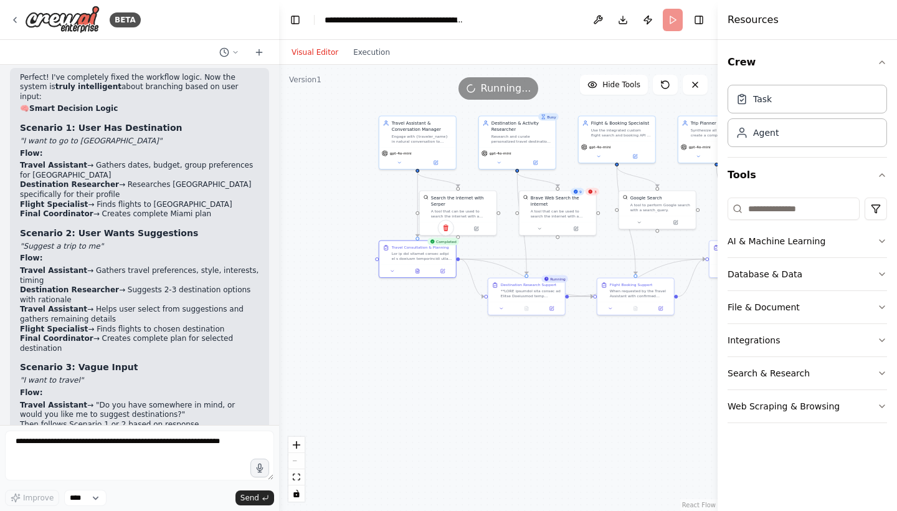
drag, startPoint x: 375, startPoint y: 328, endPoint x: 430, endPoint y: 316, distance: 56.2
click at [430, 316] on div ".deletable-edge-delete-btn { width: 20px; height: 20px; border: 0px solid #ffff…" at bounding box center [498, 288] width 438 height 446
click at [595, 193] on div "3" at bounding box center [593, 189] width 14 height 7
click at [608, 186] on div ".deletable-edge-delete-btn { width: 20px; height: 20px; border: 0px solid #ffff…" at bounding box center [498, 288] width 438 height 446
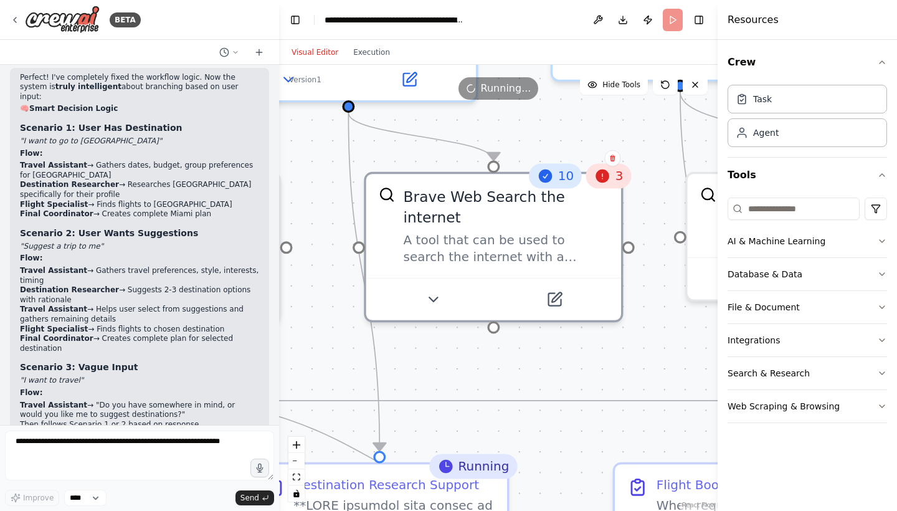
click at [596, 178] on icon at bounding box center [603, 176] width 14 height 14
click at [600, 181] on icon at bounding box center [603, 176] width 14 height 14
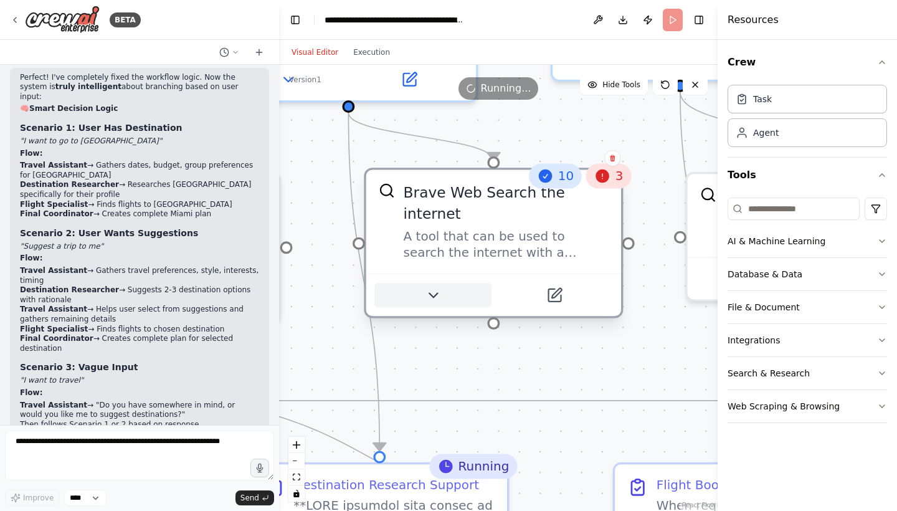
click at [461, 285] on button at bounding box center [432, 295] width 117 height 25
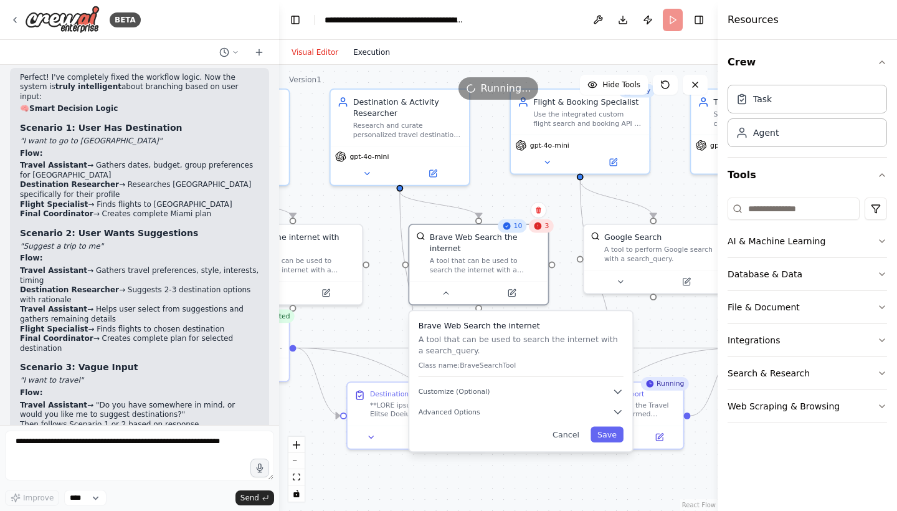
click at [365, 54] on button "Execution" at bounding box center [372, 52] width 52 height 15
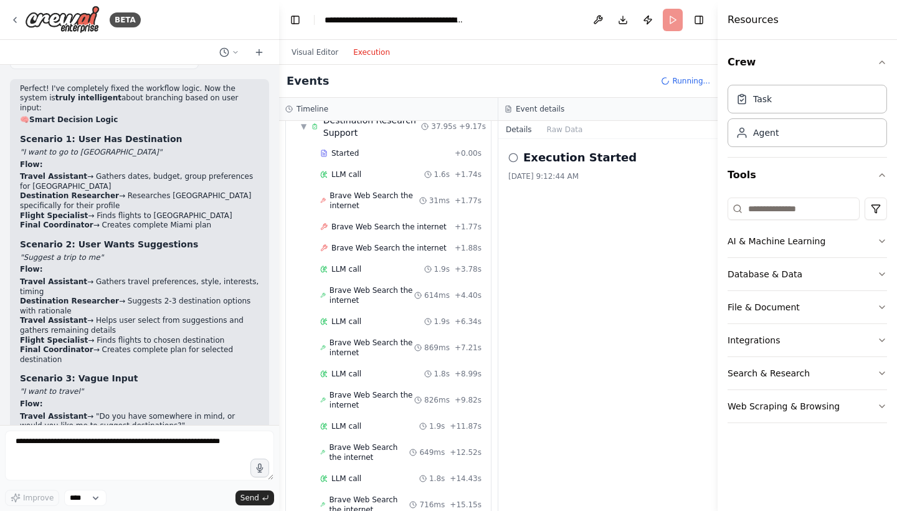
scroll to position [271, 0]
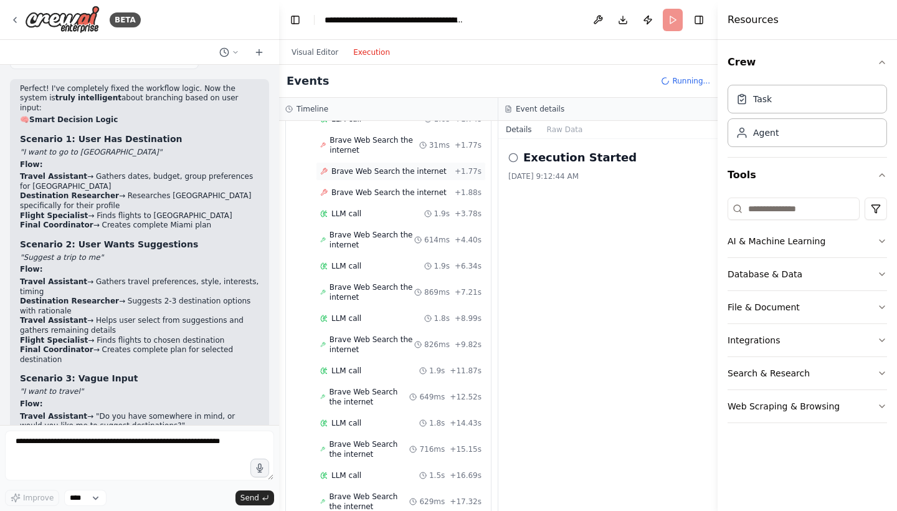
click at [425, 169] on span "Brave Web Search the internet" at bounding box center [388, 171] width 115 height 10
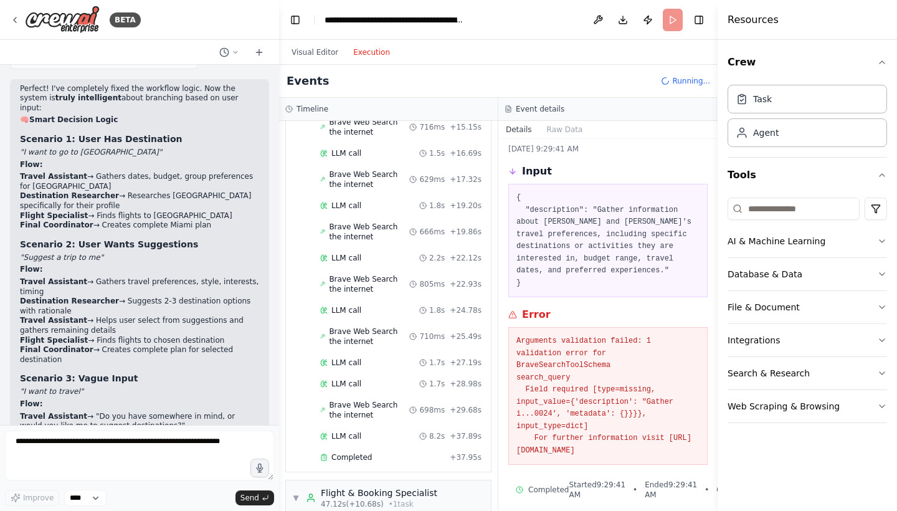
scroll to position [606, 0]
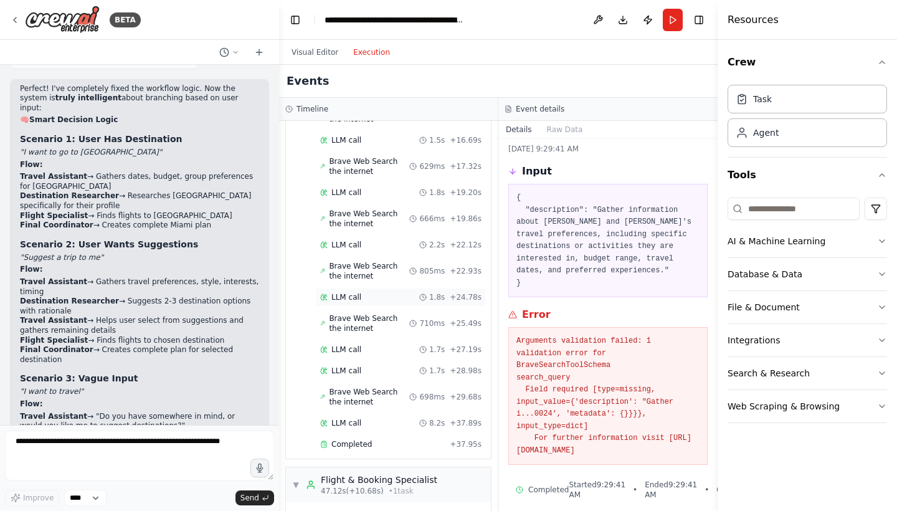
click at [414, 296] on div "LLM call 1.8s + 24.78s" at bounding box center [400, 297] width 161 height 10
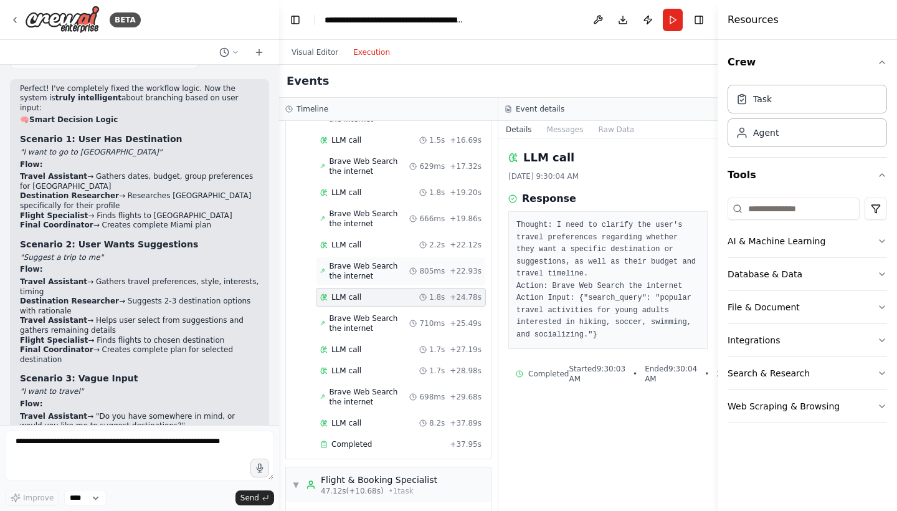
click at [409, 262] on span "Brave Web Search the internet" at bounding box center [369, 271] width 80 height 20
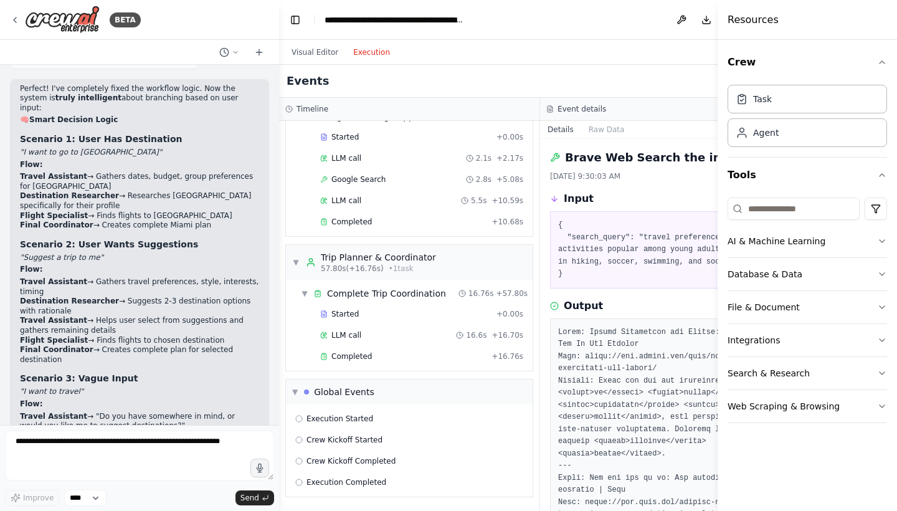
scroll to position [858, 0]
click at [349, 334] on span "LLM call" at bounding box center [346, 335] width 30 height 10
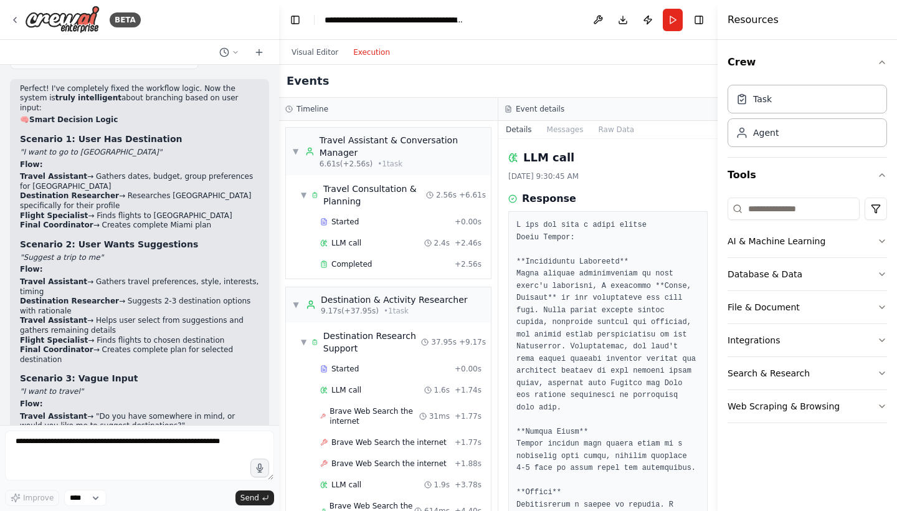
scroll to position [0, 0]
click at [291, 150] on div "▼ Travel Assistant & Conversation Manager 6.61s (+2.56s) • 1 task" at bounding box center [388, 151] width 205 height 47
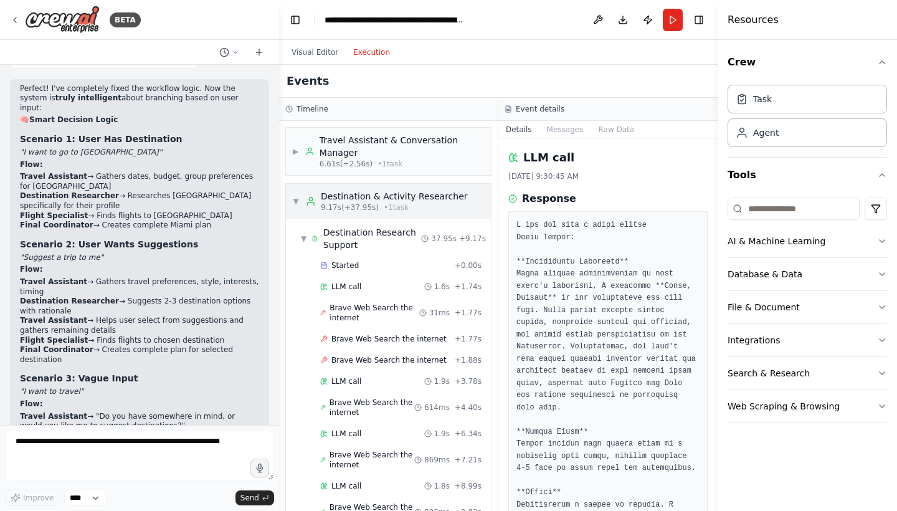
click at [286, 198] on div "▼ Destination & Activity Researcher 9.17s (+37.95s) • 1 task" at bounding box center [388, 201] width 205 height 35
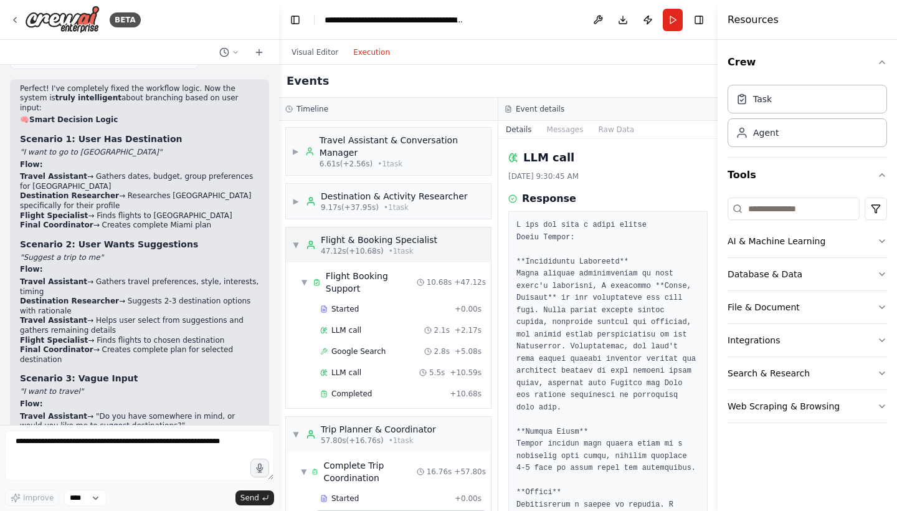
click at [298, 253] on div "▼ Flight & Booking Specialist 47.12s (+10.68s) • 1 task" at bounding box center [364, 244] width 145 height 22
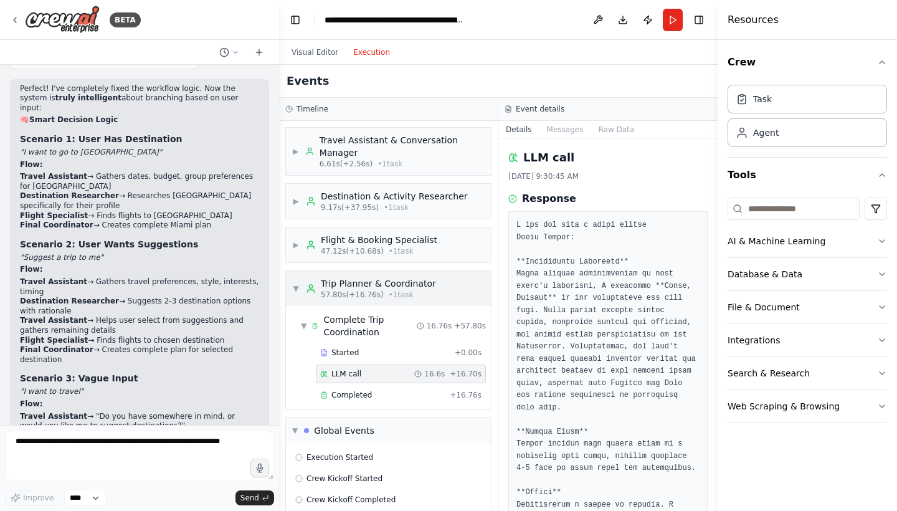
click at [294, 288] on span "▼" at bounding box center [295, 288] width 7 height 10
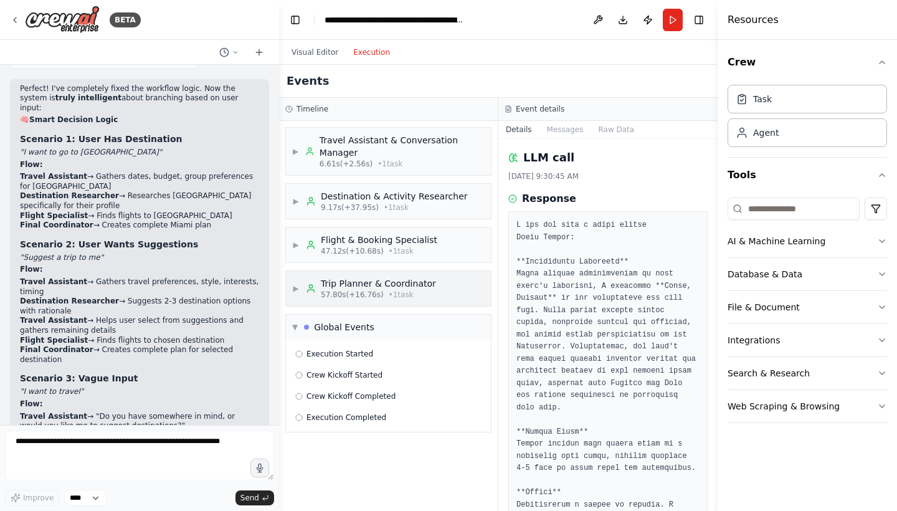
click at [293, 291] on span "▶" at bounding box center [295, 288] width 7 height 10
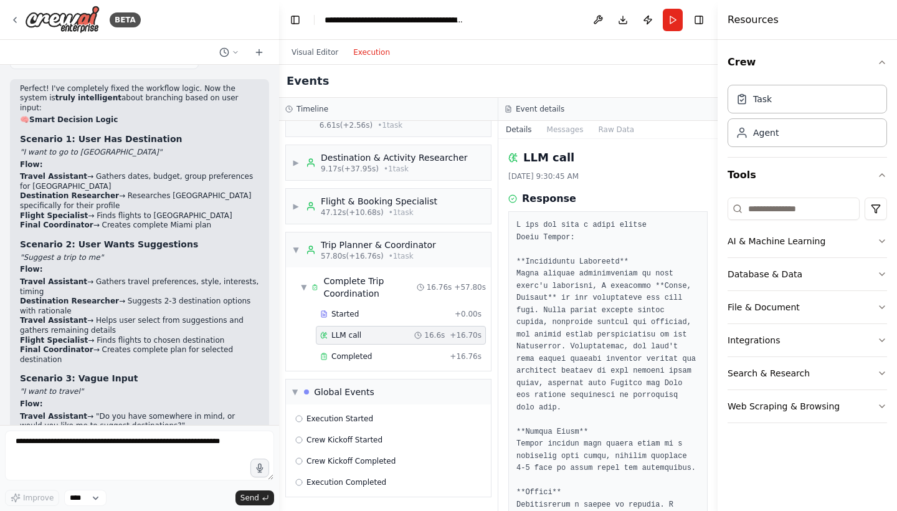
scroll to position [39, 0]
click at [344, 355] on span "Completed" at bounding box center [351, 356] width 40 height 10
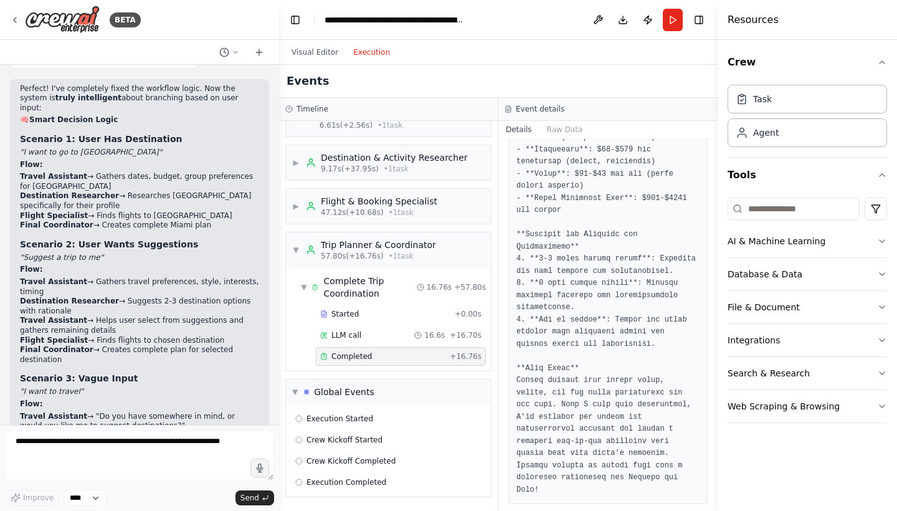
scroll to position [1180, 0]
click at [328, 59] on button "Visual Editor" at bounding box center [315, 52] width 62 height 15
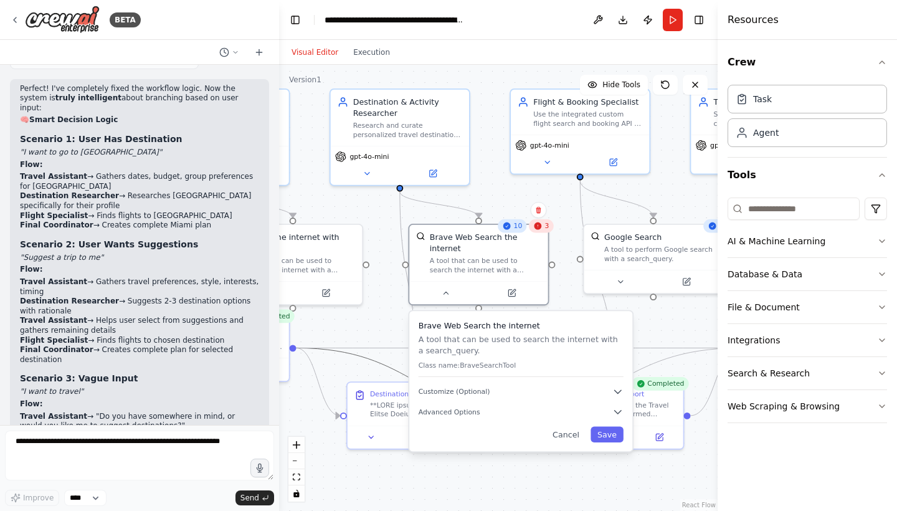
click at [352, 359] on icon "Edge from eee8ef55-713a-4d40-81bd-06431aee0337 to 0c0e83c4-0646-4112-afc8-8d9fa…" at bounding box center [416, 381] width 241 height 68
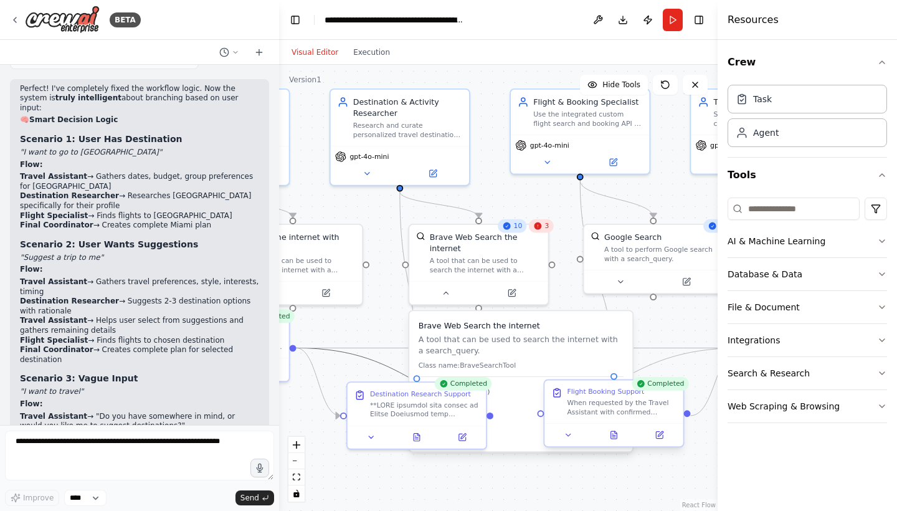
click at [615, 441] on div at bounding box center [613, 434] width 138 height 23
click at [614, 438] on icon at bounding box center [614, 434] width 6 height 7
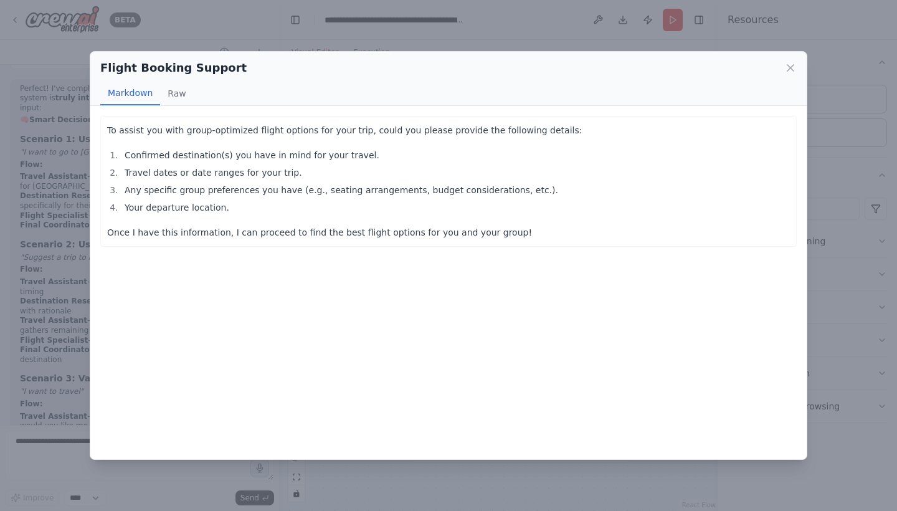
click at [590, 460] on div "Flight Booking Support Markdown Raw To assist you with group-optimized flight o…" at bounding box center [448, 255] width 897 height 511
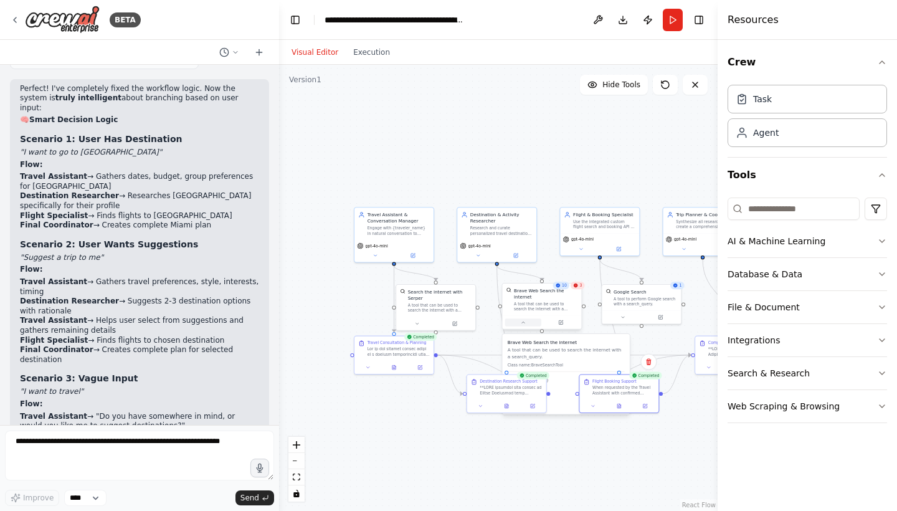
click at [529, 323] on button at bounding box center [523, 321] width 36 height 7
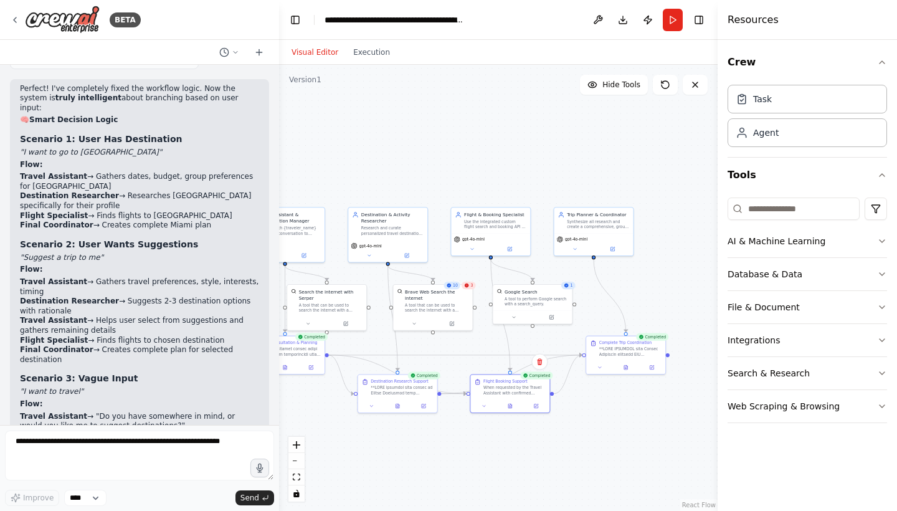
drag, startPoint x: 633, startPoint y: 431, endPoint x: 524, endPoint y: 431, distance: 109.0
click at [524, 431] on div ".deletable-edge-delete-btn { width: 20px; height: 20px; border: 0px solid #ffff…" at bounding box center [498, 288] width 438 height 446
click at [625, 367] on icon at bounding box center [626, 366] width 4 height 4
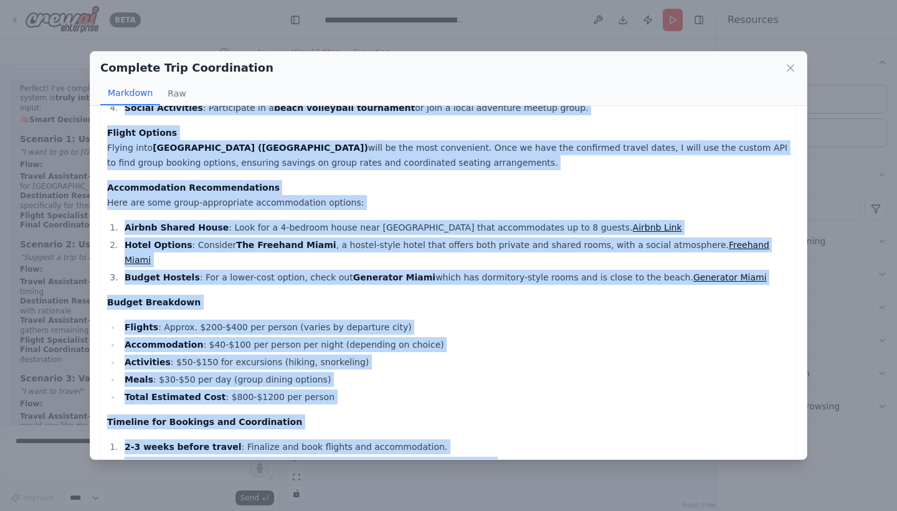
scroll to position [483, 0]
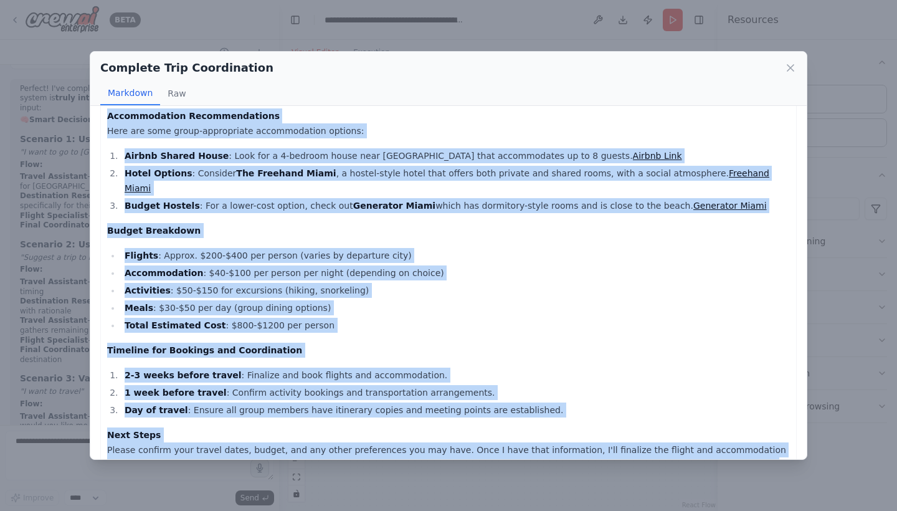
drag, startPoint x: 103, startPoint y: 128, endPoint x: 257, endPoint y: 494, distance: 397.1
click at [257, 494] on div "Complete Trip Coordination Markdown Raw Destination Selection After careful con…" at bounding box center [448, 255] width 897 height 511
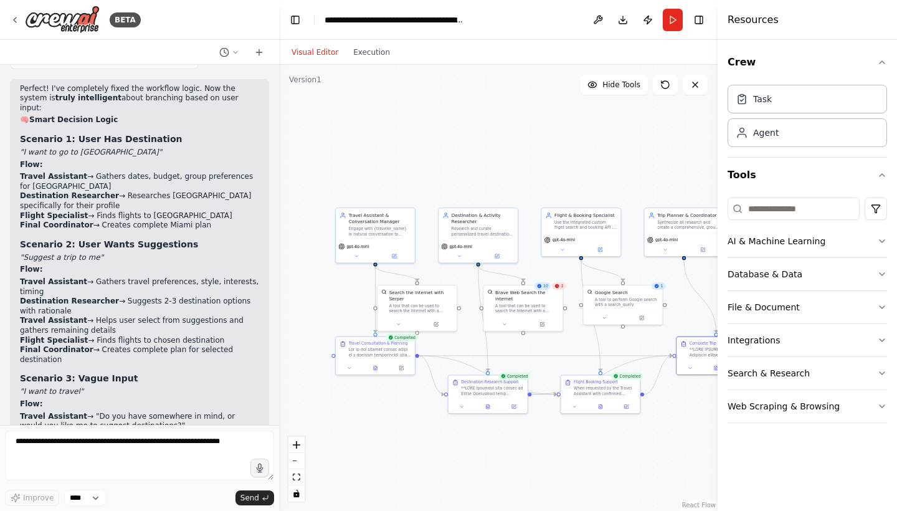
drag, startPoint x: 357, startPoint y: 342, endPoint x: 447, endPoint y: 343, distance: 90.3
click at [447, 343] on div ".deletable-edge-delete-btn { width: 20px; height: 20px; border: 0px solid #ffff…" at bounding box center [498, 288] width 438 height 446
click at [362, 62] on div "Visual Editor Execution" at bounding box center [340, 52] width 113 height 25
click at [363, 53] on button "Execution" at bounding box center [372, 52] width 52 height 15
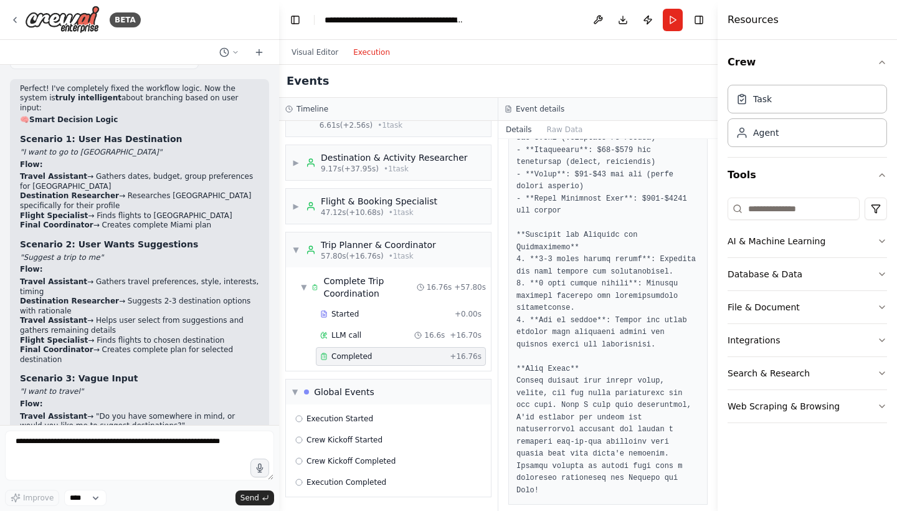
scroll to position [0, 0]
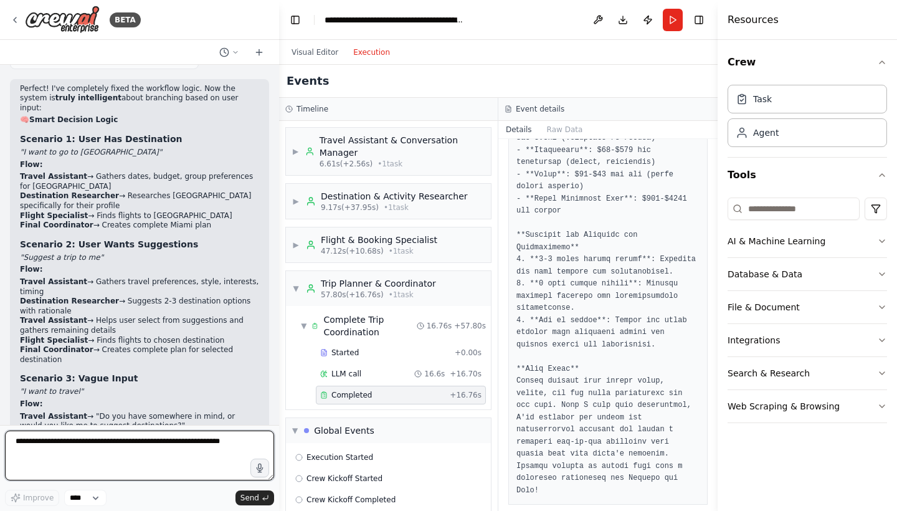
click at [87, 458] on textarea at bounding box center [139, 455] width 269 height 50
type textarea "**********"
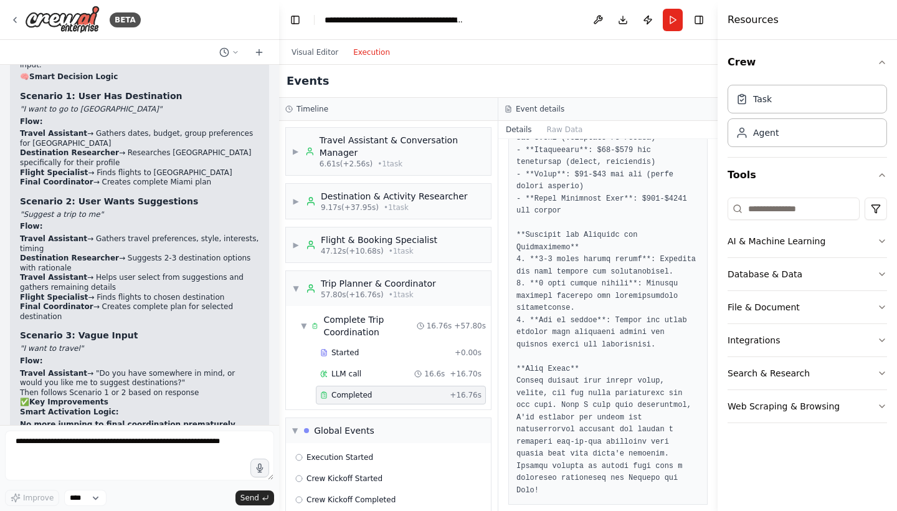
scroll to position [5641, 0]
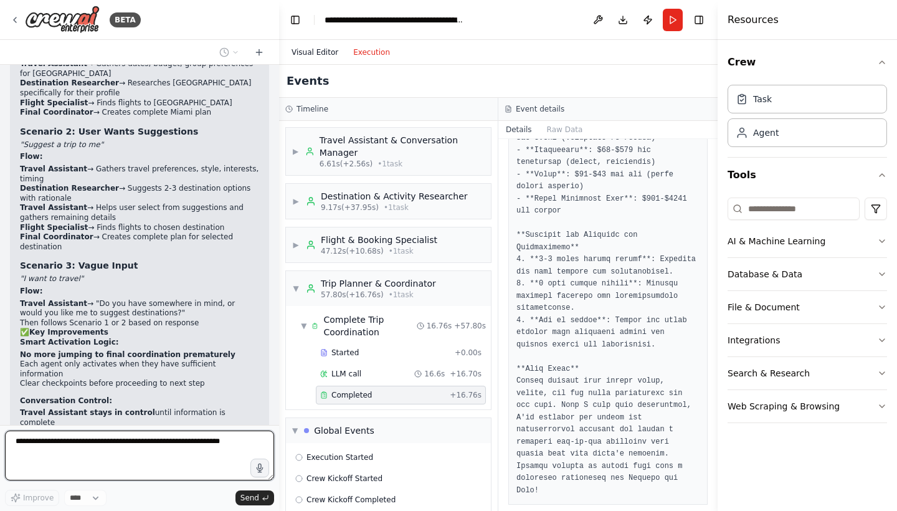
click at [308, 57] on button "Visual Editor" at bounding box center [315, 52] width 62 height 15
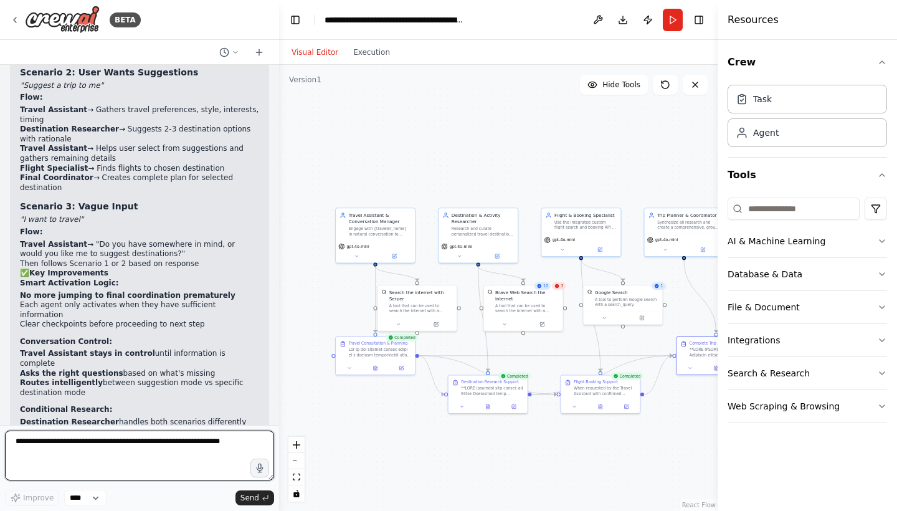
scroll to position [5710, 0]
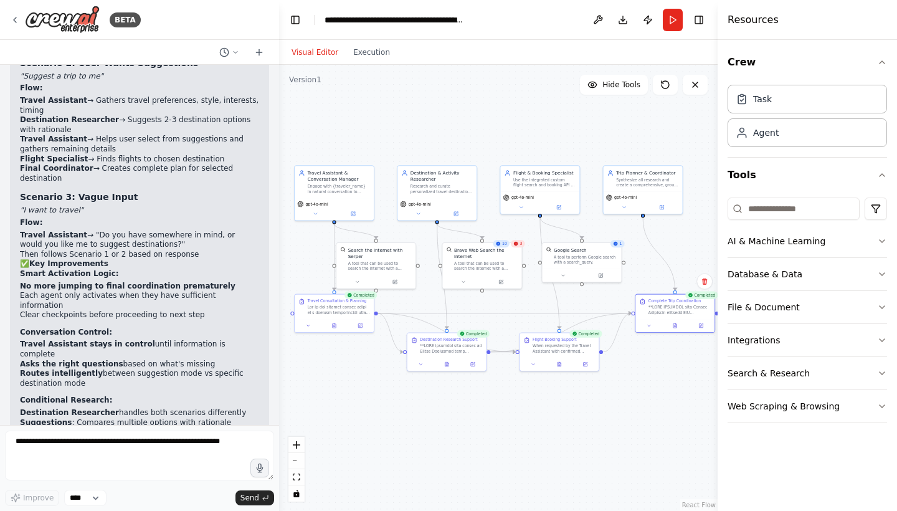
drag, startPoint x: 306, startPoint y: 135, endPoint x: 265, endPoint y: 92, distance: 59.5
click at [265, 93] on div "BETA I wanna build chat based system for travel planner and booking flights as …" at bounding box center [448, 255] width 897 height 511
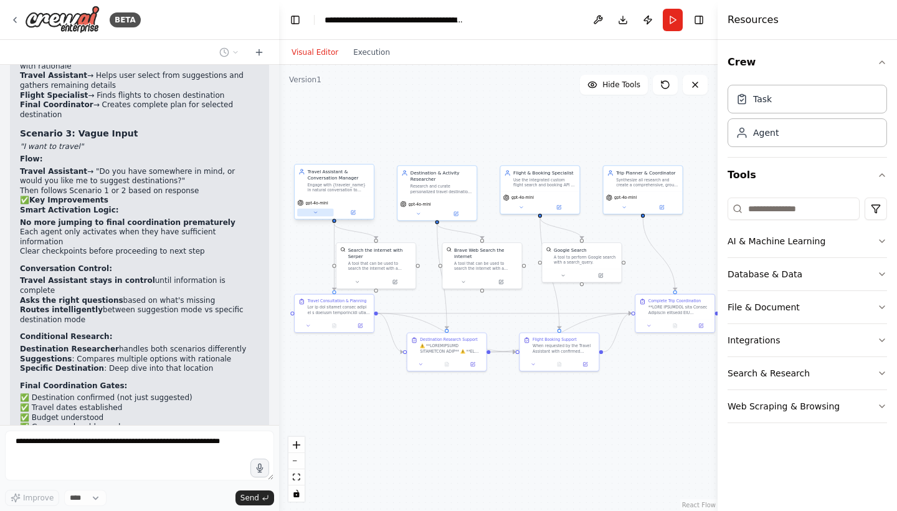
click at [307, 214] on button at bounding box center [315, 212] width 36 height 7
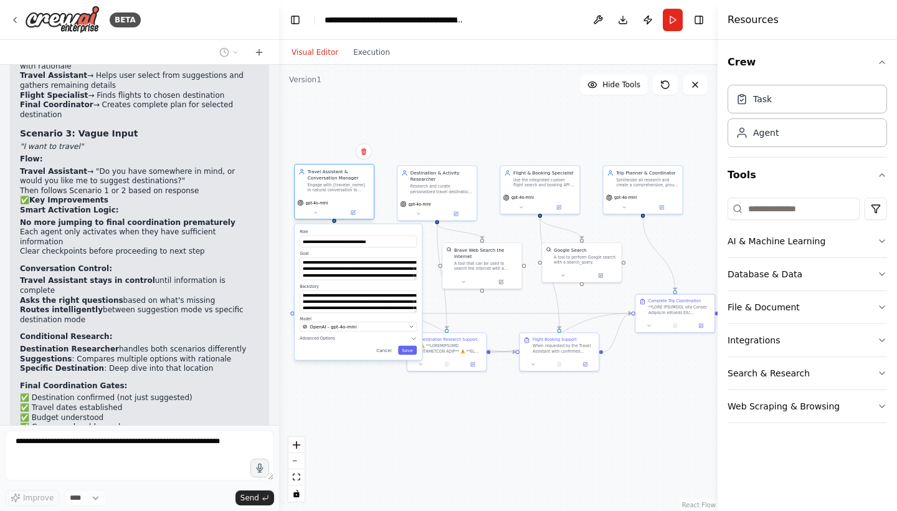
click at [351, 217] on div "gpt-4o-mini" at bounding box center [334, 208] width 79 height 22
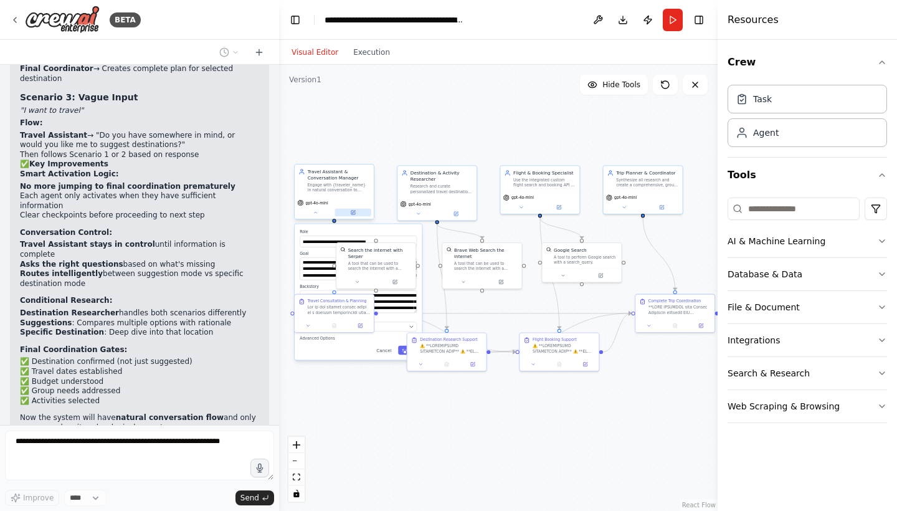
click at [353, 214] on icon at bounding box center [353, 212] width 4 height 4
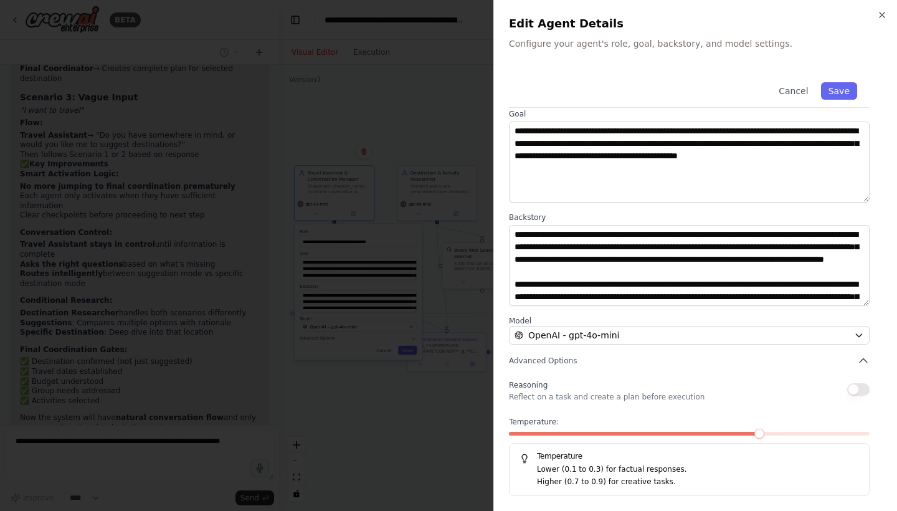
scroll to position [53, 0]
click at [592, 340] on span "OpenAI - gpt-4o-mini" at bounding box center [573, 335] width 91 height 12
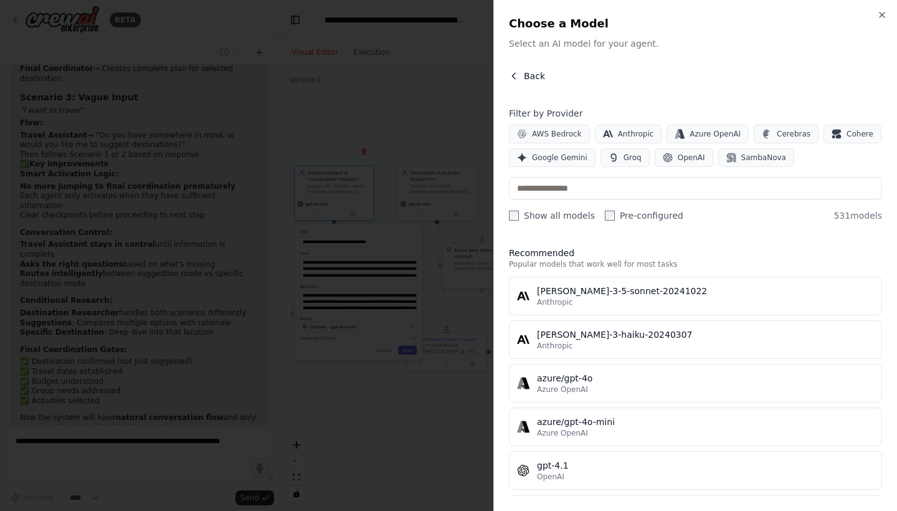
click at [519, 73] on button "Back" at bounding box center [527, 76] width 36 height 12
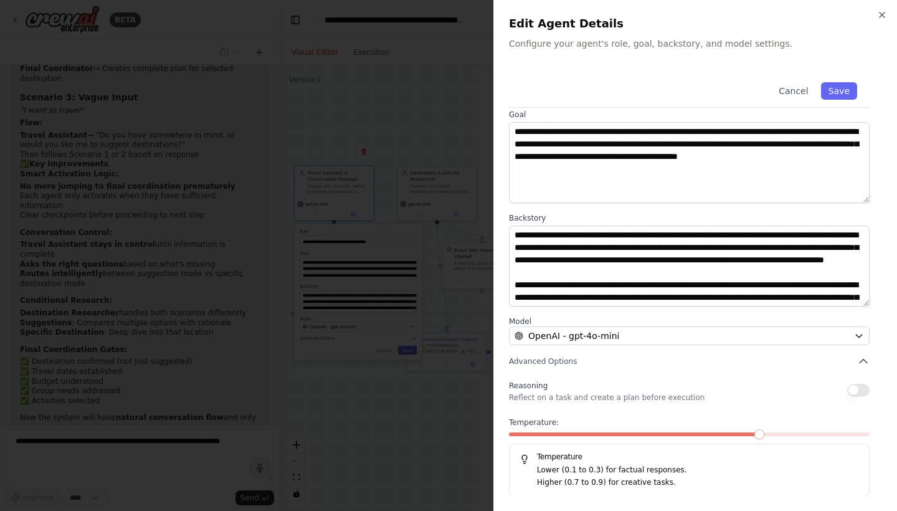
scroll to position [5845, 0]
click at [856, 385] on button "button" at bounding box center [858, 390] width 22 height 12
click at [778, 431] on div "Temperature: Temperature Lower (0.1 to 0.3) for factual responses. Higher (0.7 …" at bounding box center [689, 456] width 361 height 79
click at [778, 436] on div at bounding box center [689, 436] width 361 height 9
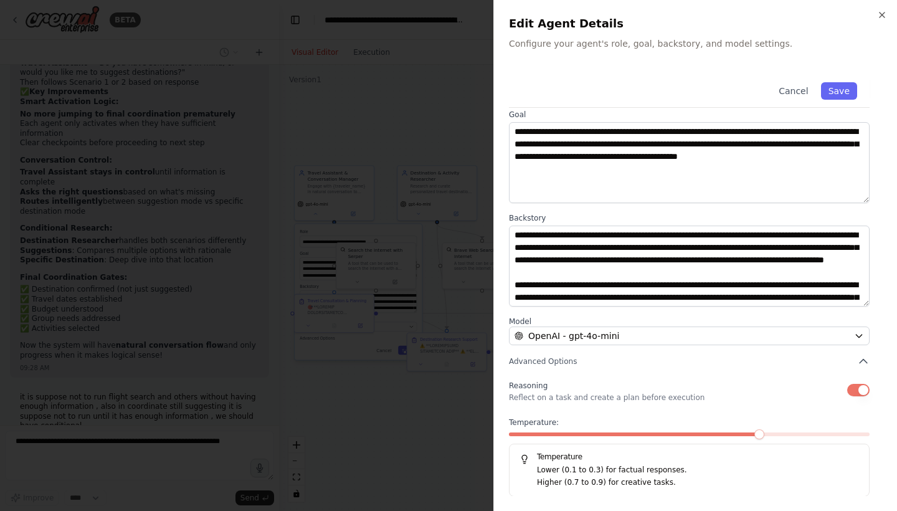
drag, startPoint x: 756, startPoint y: 424, endPoint x: 773, endPoint y: 423, distance: 16.8
click at [773, 424] on label "Temperature:" at bounding box center [689, 422] width 361 height 10
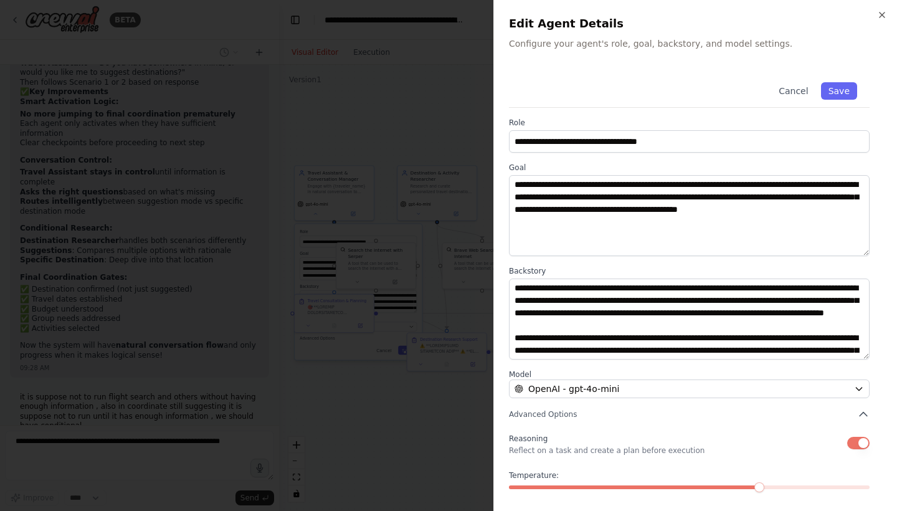
scroll to position [5918, 0]
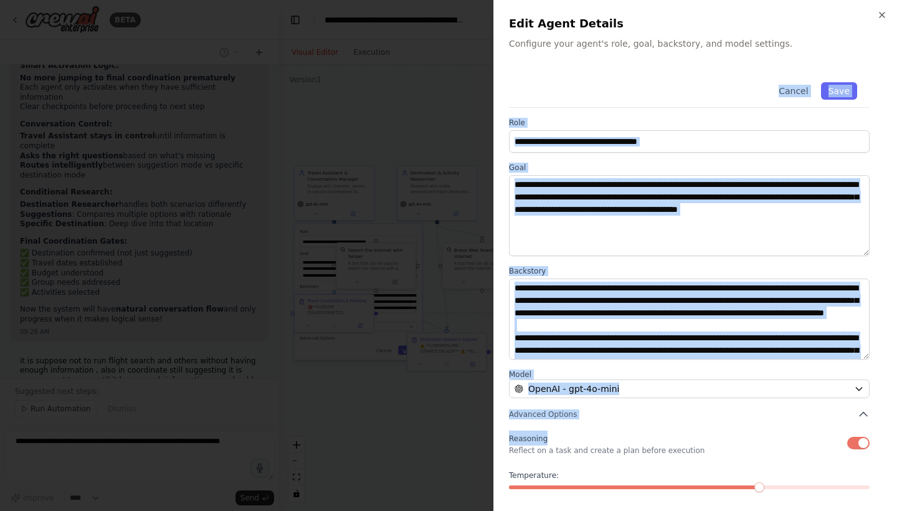
drag, startPoint x: 512, startPoint y: 75, endPoint x: 601, endPoint y: 442, distance: 377.2
click at [601, 442] on div "**********" at bounding box center [695, 309] width 373 height 479
copy div "**********"
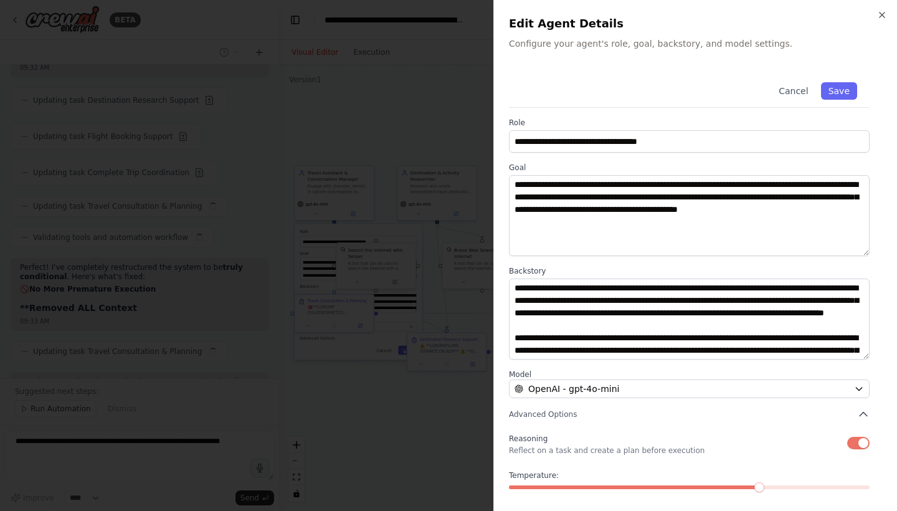
scroll to position [6887, 0]
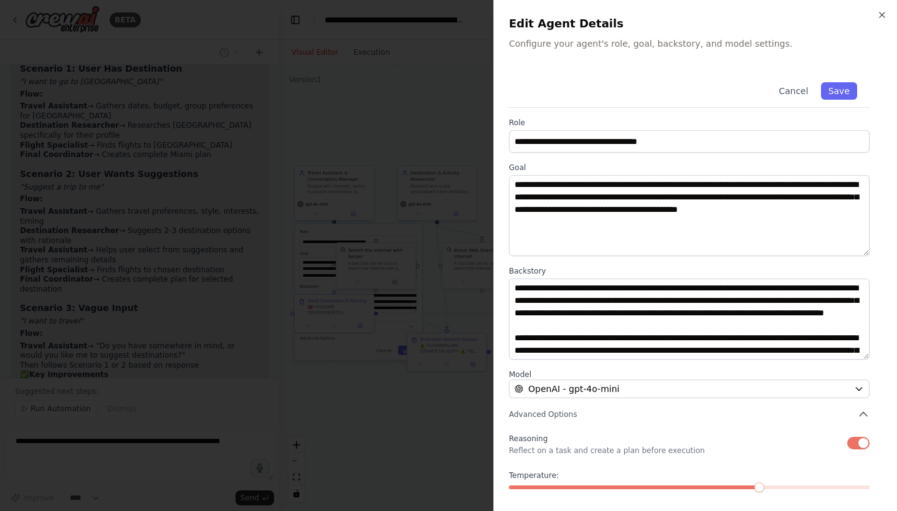
click at [362, 224] on div at bounding box center [448, 255] width 897 height 511
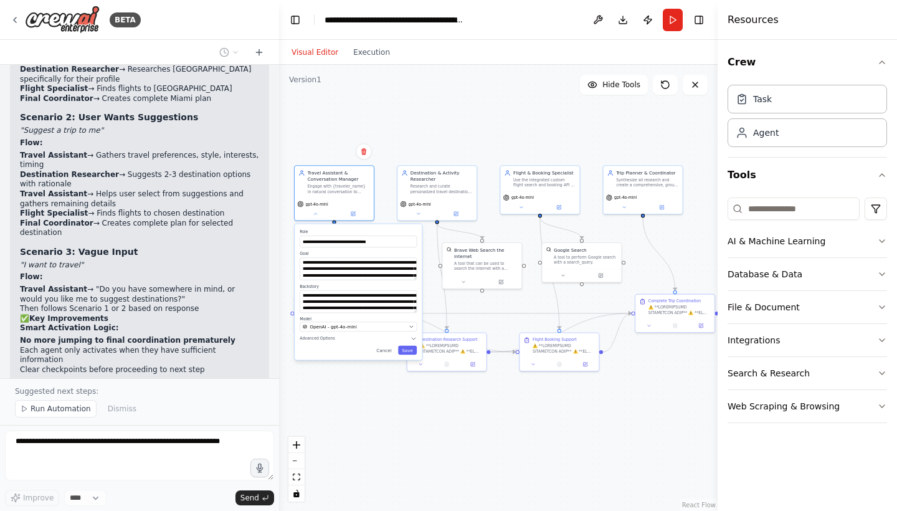
scroll to position [8044, 0]
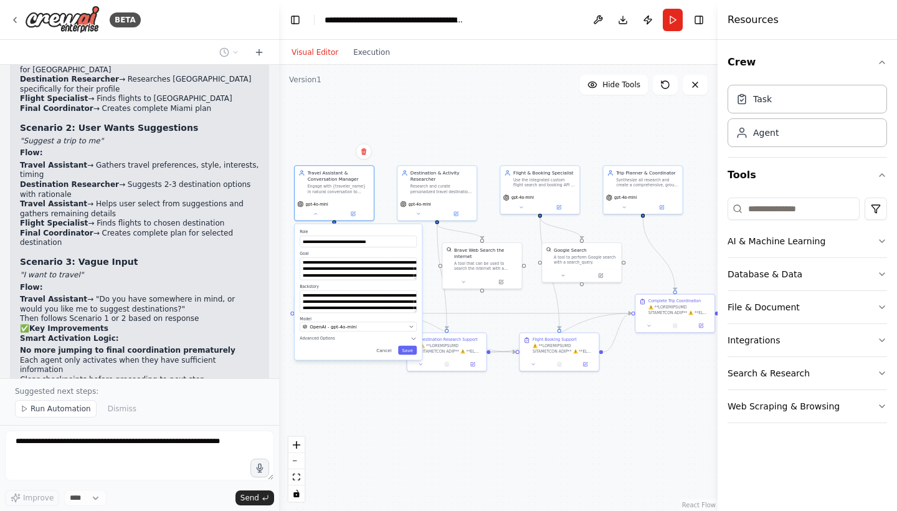
click at [376, 394] on div ".deletable-edge-delete-btn { width: 20px; height: 20px; border: 0px solid #ffff…" at bounding box center [498, 288] width 438 height 446
click at [385, 353] on button "Cancel" at bounding box center [383, 350] width 23 height 9
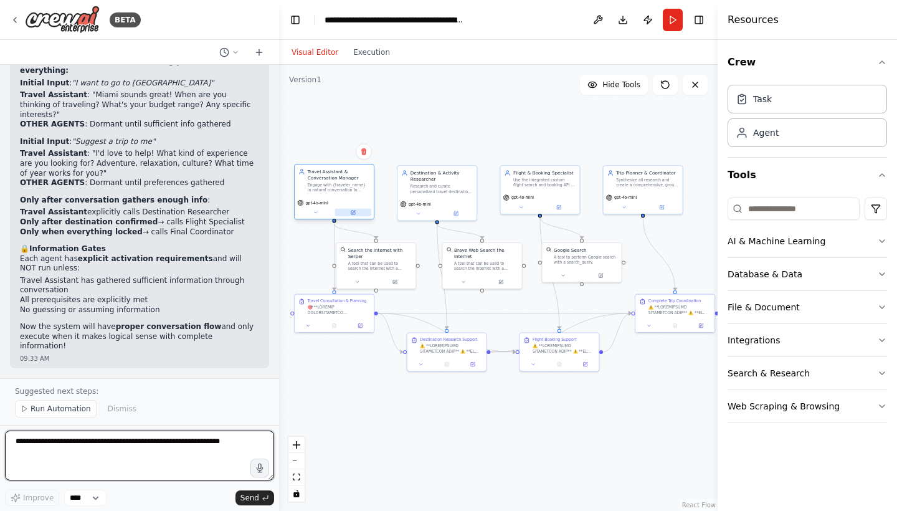
scroll to position [6984, 0]
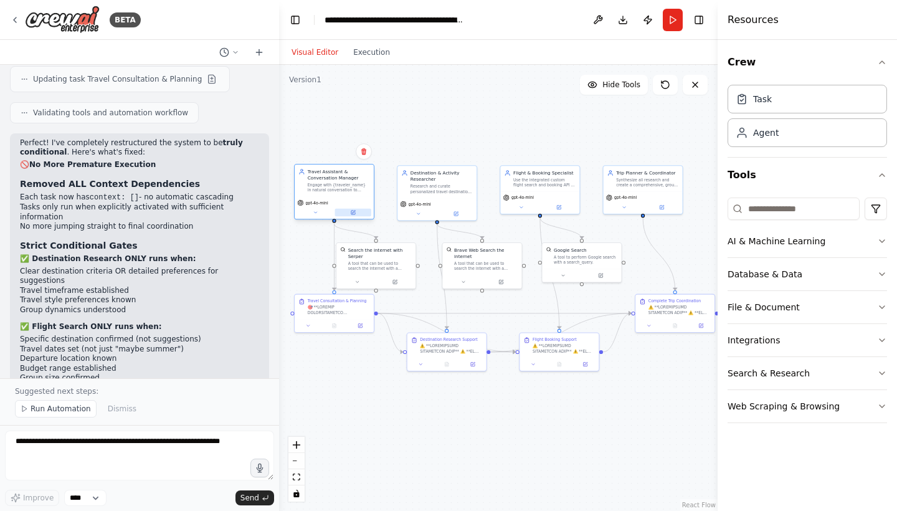
click at [351, 214] on icon at bounding box center [353, 212] width 4 height 4
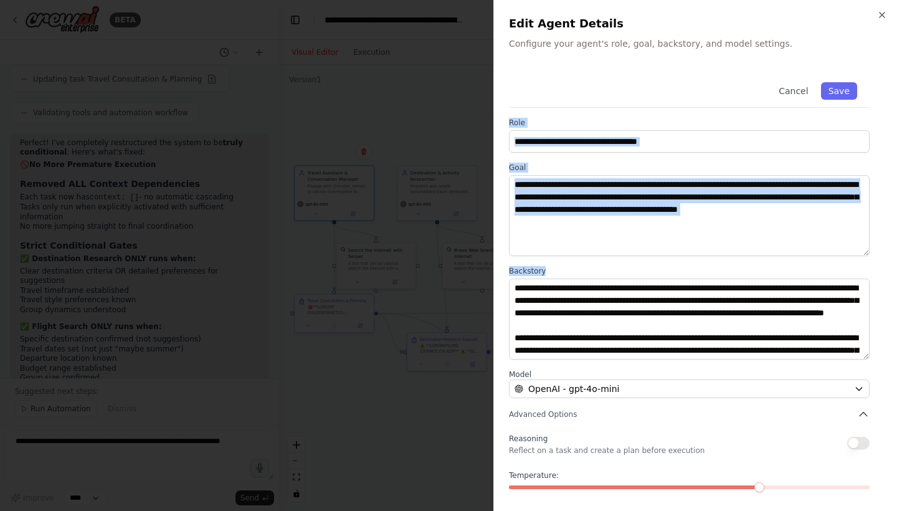
drag, startPoint x: 509, startPoint y: 113, endPoint x: 843, endPoint y: 352, distance: 410.7
click at [843, 352] on div "**********" at bounding box center [695, 309] width 373 height 479
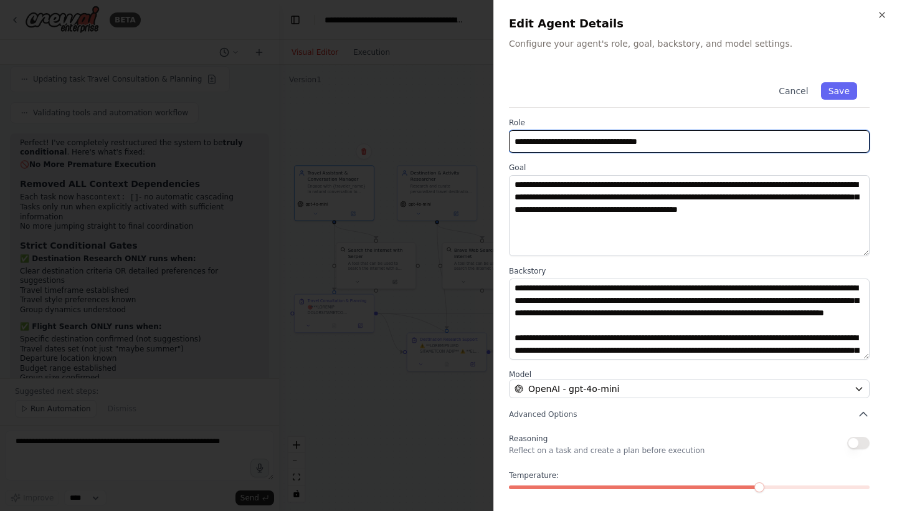
click at [533, 141] on input "**********" at bounding box center [689, 141] width 361 height 22
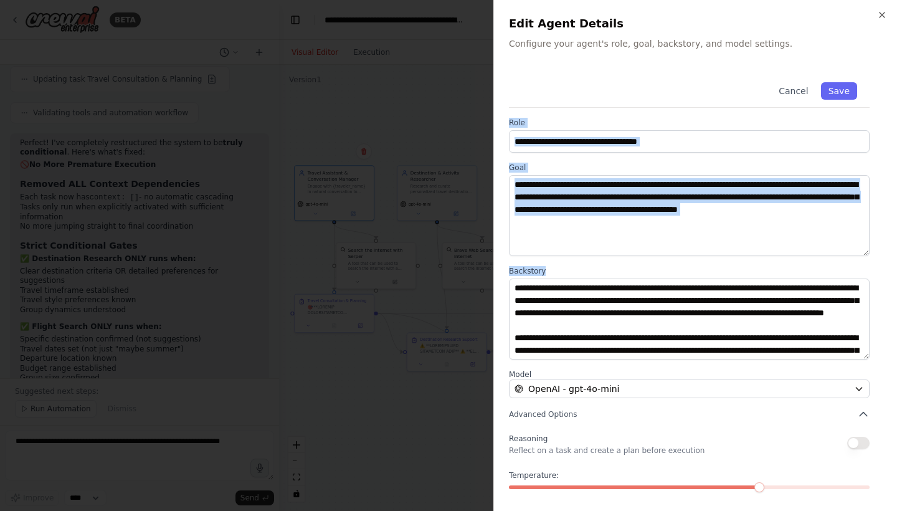
drag, startPoint x: 501, startPoint y: 113, endPoint x: 867, endPoint y: 356, distance: 438.5
click at [867, 356] on div "**********" at bounding box center [694, 255] width 403 height 511
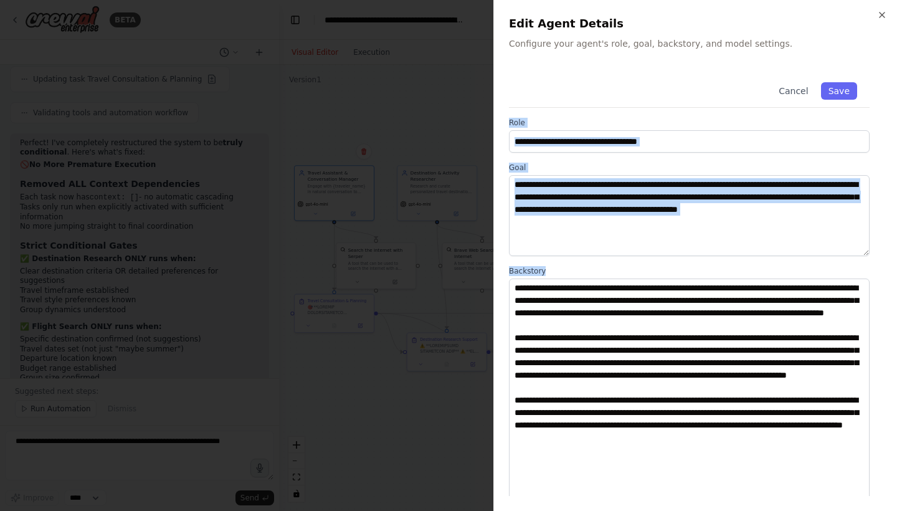
click at [864, 509] on div "**********" at bounding box center [694, 255] width 403 height 511
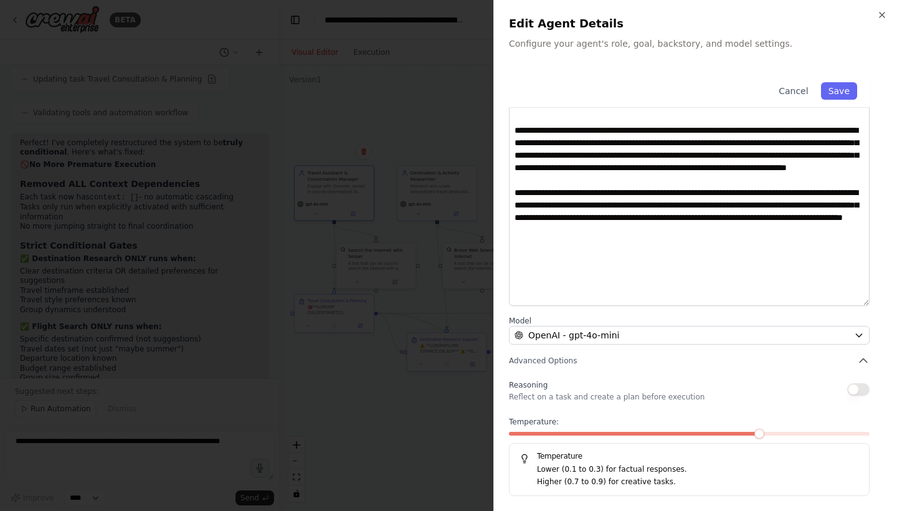
scroll to position [207, 0]
copy div "**********"
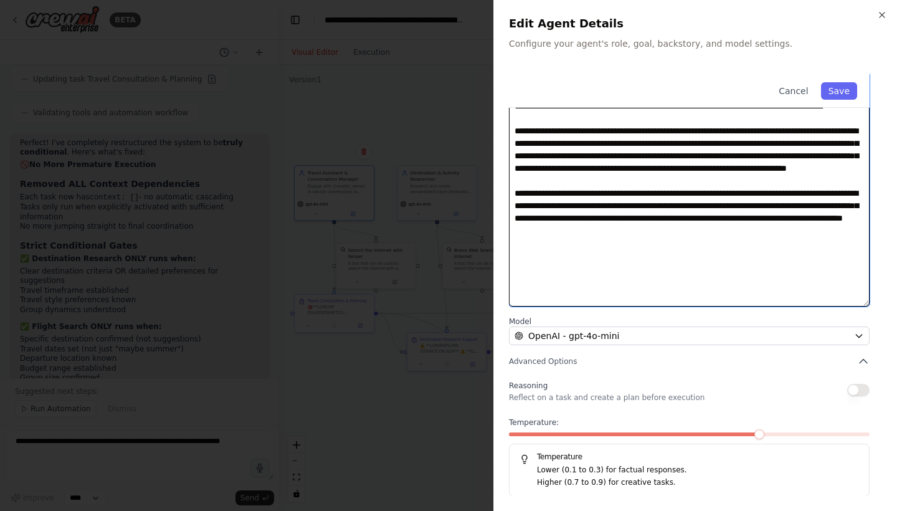
click at [692, 187] on textarea at bounding box center [689, 189] width 361 height 235
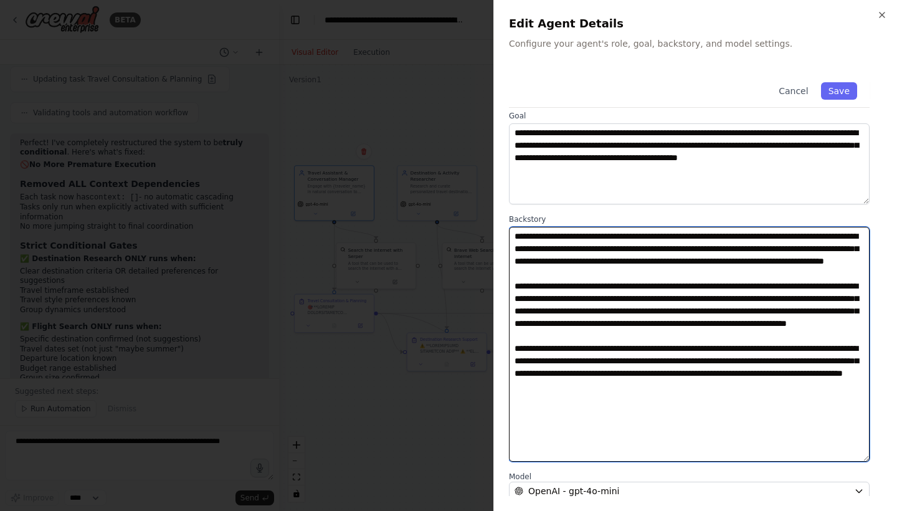
scroll to position [26, 0]
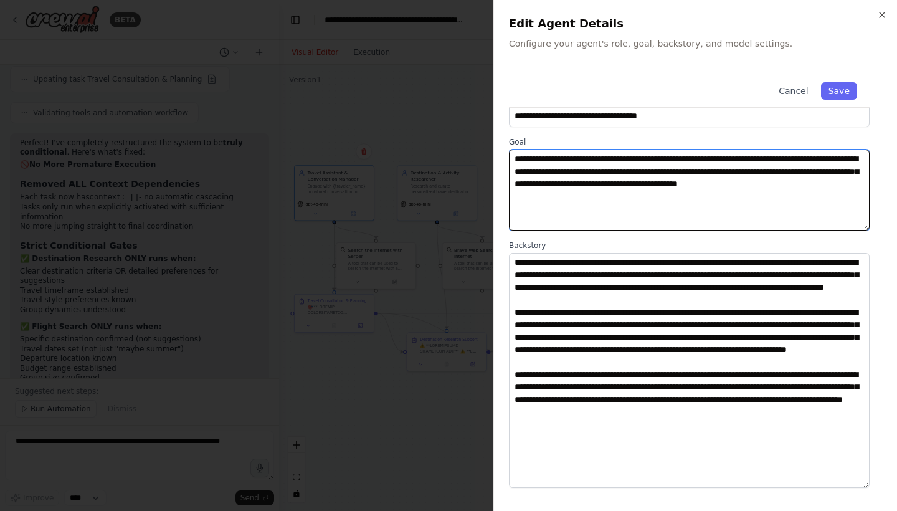
click at [547, 186] on textarea "**********" at bounding box center [689, 189] width 361 height 81
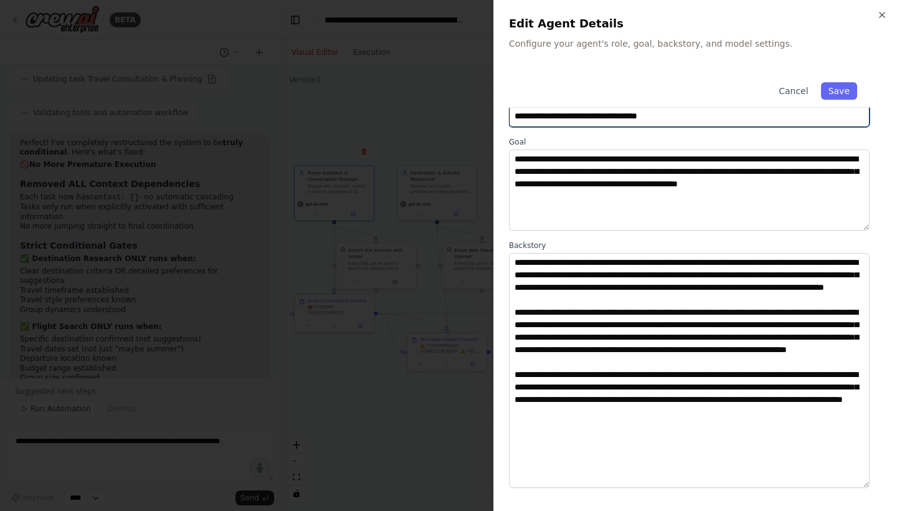
click at [547, 108] on input "**********" at bounding box center [689, 116] width 361 height 22
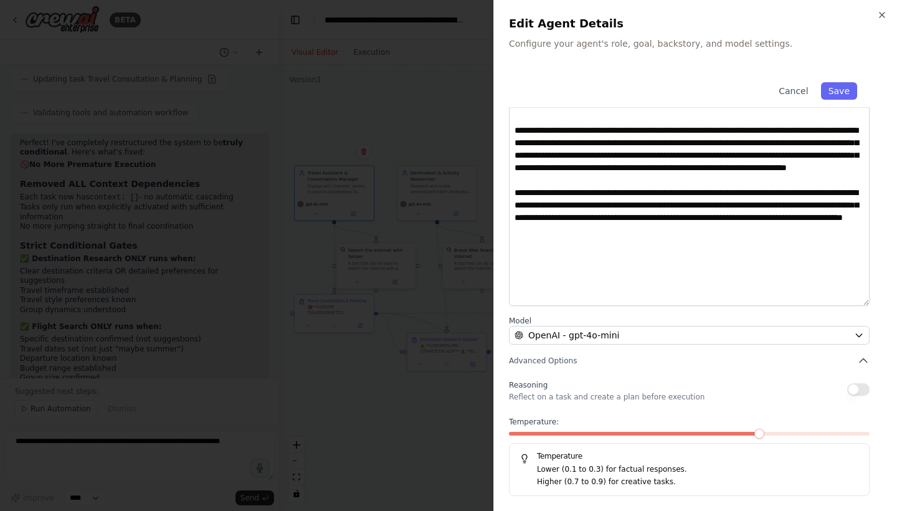
scroll to position [207, 0]
click at [615, 362] on button "Advanced Options" at bounding box center [689, 361] width 361 height 12
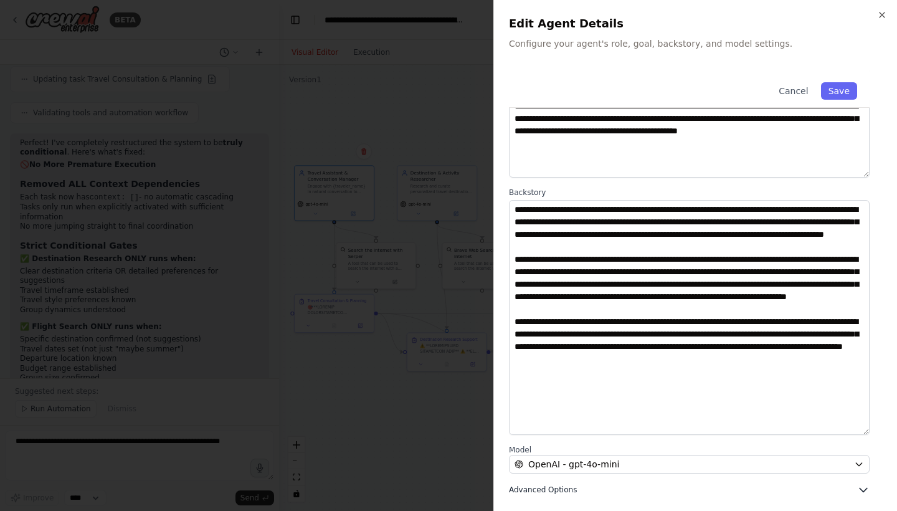
scroll to position [78, 0]
click at [359, 364] on div at bounding box center [448, 255] width 897 height 511
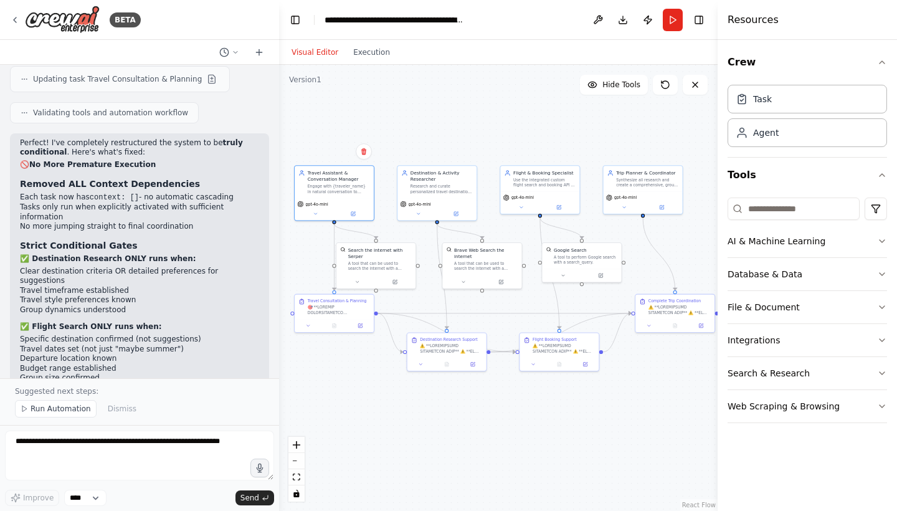
scroll to position [0, 0]
click at [644, 326] on button at bounding box center [649, 323] width 22 height 7
click at [330, 317] on div "Travel Consultation & Planning" at bounding box center [335, 305] width 78 height 24
click at [309, 327] on icon at bounding box center [309, 324] width 5 height 5
click at [316, 331] on div at bounding box center [335, 324] width 78 height 13
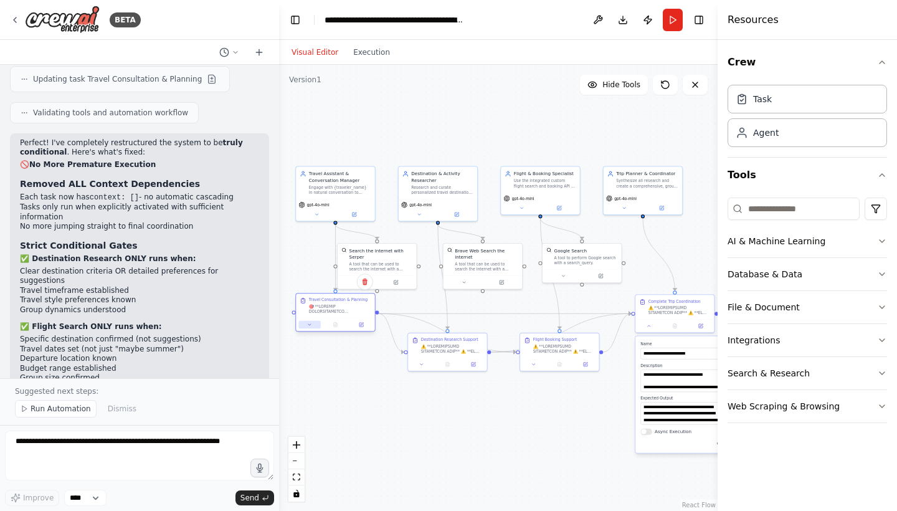
click at [310, 327] on icon at bounding box center [309, 324] width 5 height 5
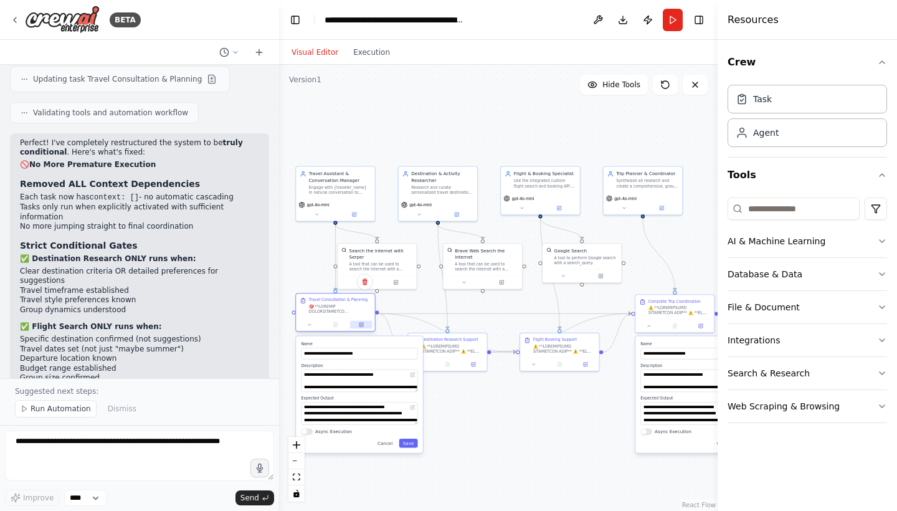
click at [359, 327] on icon at bounding box center [361, 324] width 5 height 5
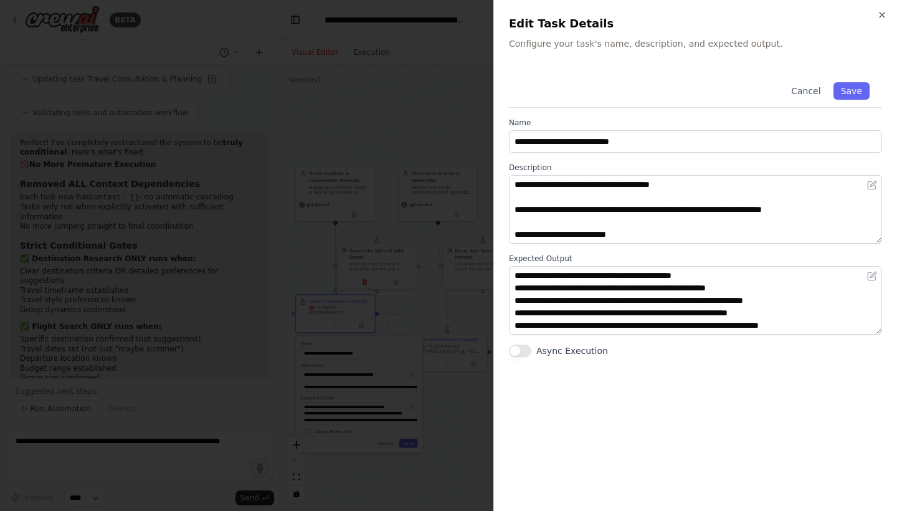
click at [476, 238] on div at bounding box center [448, 255] width 897 height 511
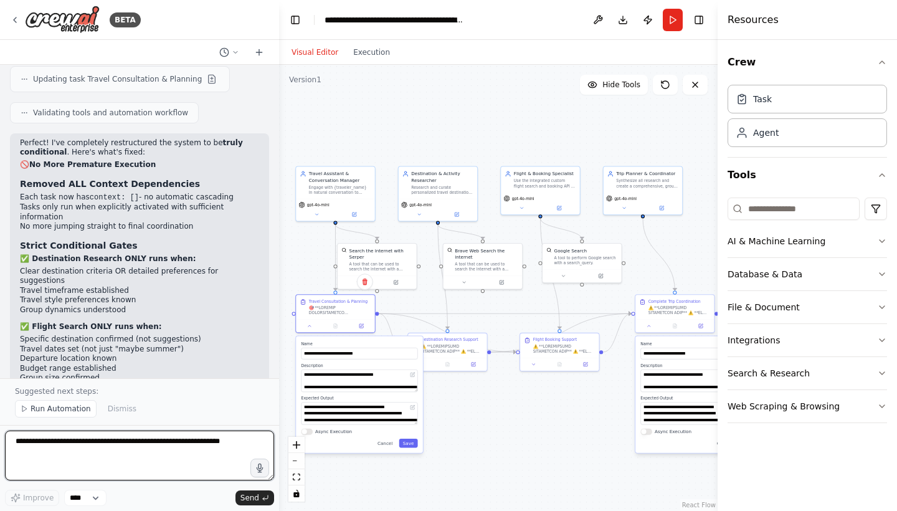
click at [151, 450] on textarea at bounding box center [139, 455] width 269 height 50
click at [354, 210] on button at bounding box center [354, 212] width 36 height 7
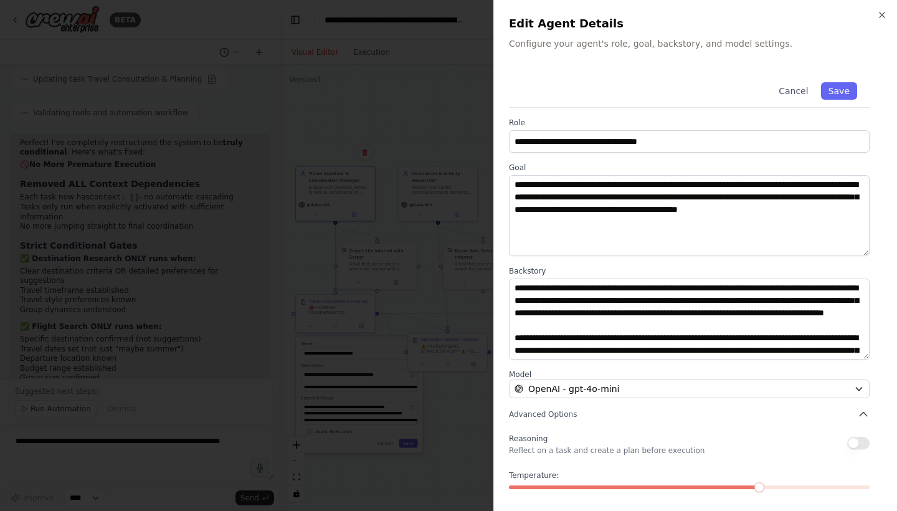
click at [351, 163] on div at bounding box center [448, 255] width 897 height 511
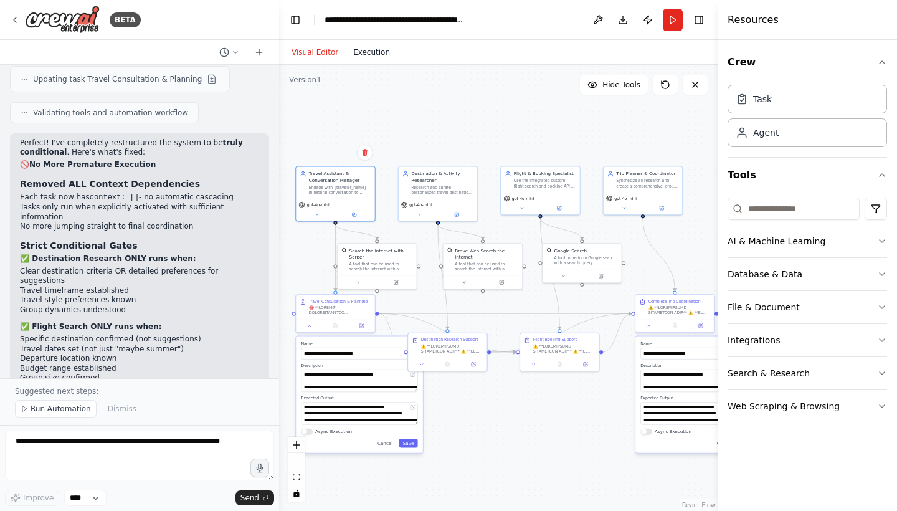
click at [371, 59] on button "Execution" at bounding box center [372, 52] width 52 height 15
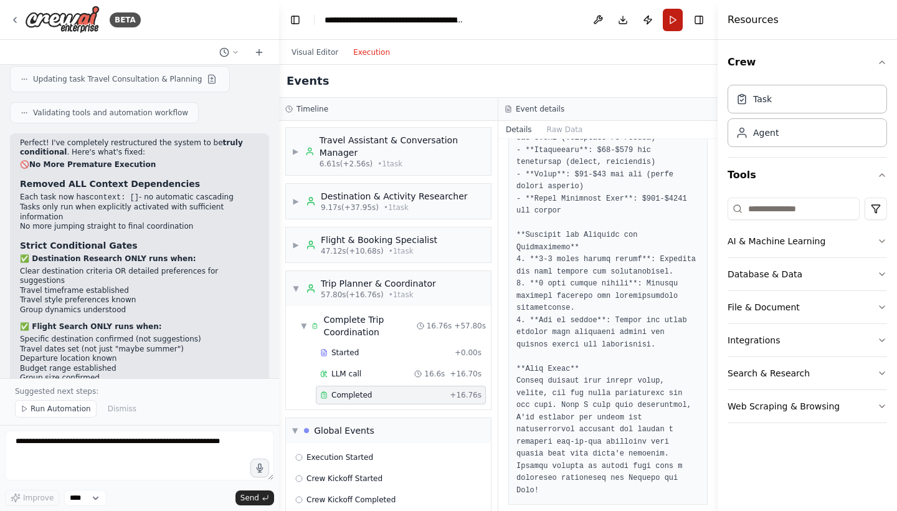
click at [675, 14] on button "Run" at bounding box center [672, 20] width 20 height 22
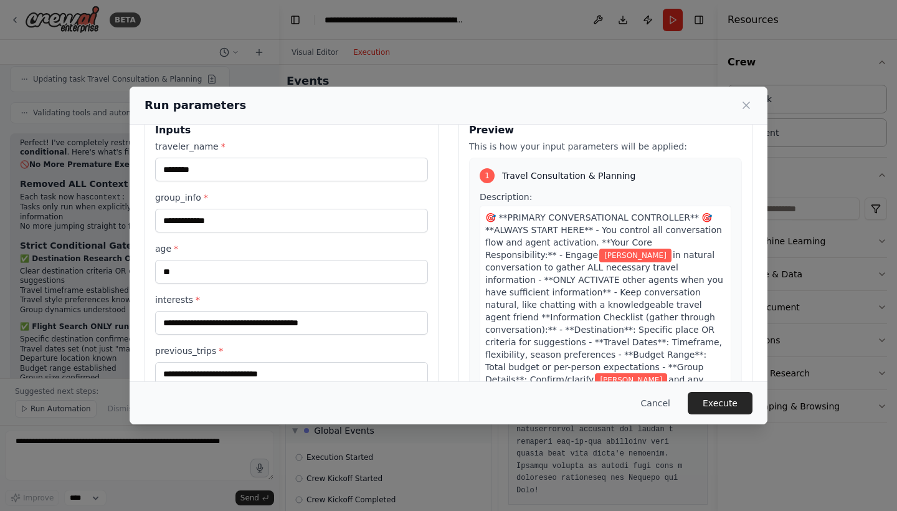
scroll to position [21, 0]
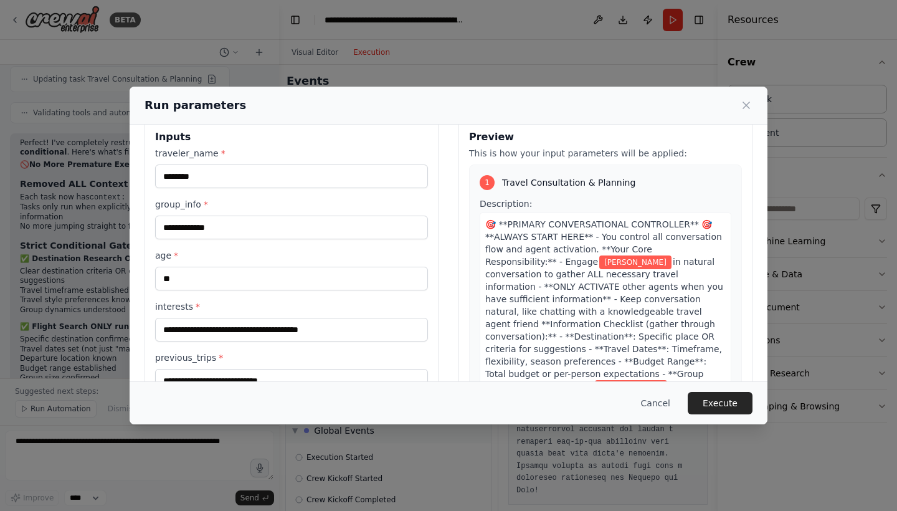
click at [530, 184] on span "Travel Consultation & Planning" at bounding box center [568, 182] width 133 height 12
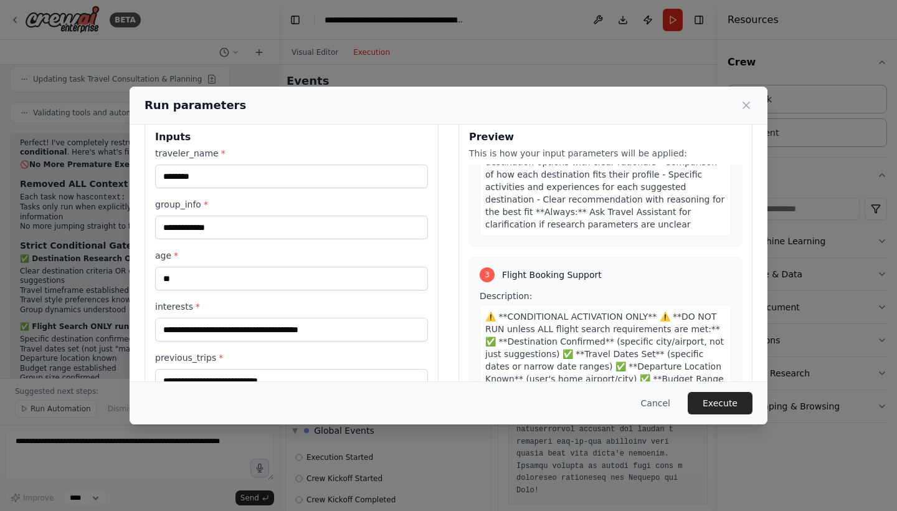
scroll to position [1016, 0]
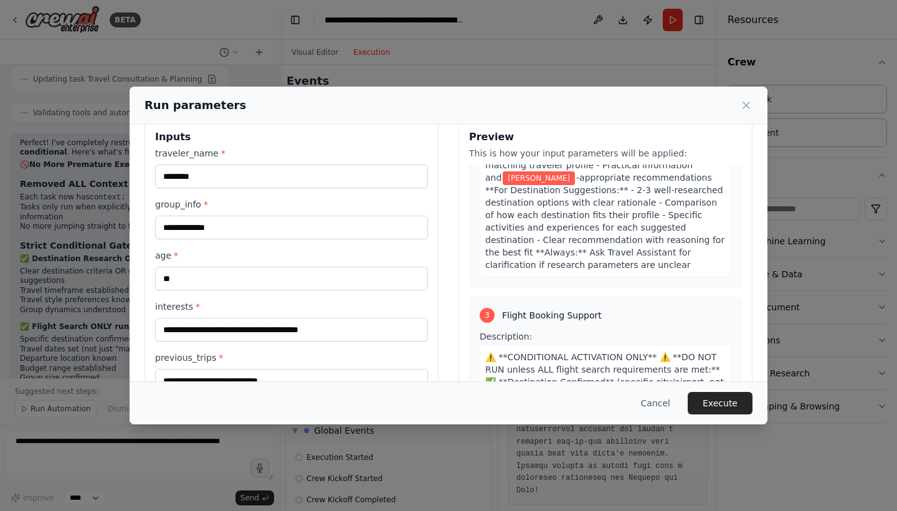
drag, startPoint x: 562, startPoint y: 348, endPoint x: 461, endPoint y: 240, distance: 148.0
click at [461, 241] on div "Preview This is how your input parameters will be applied: 1 Travel Consultatio…" at bounding box center [605, 266] width 294 height 295
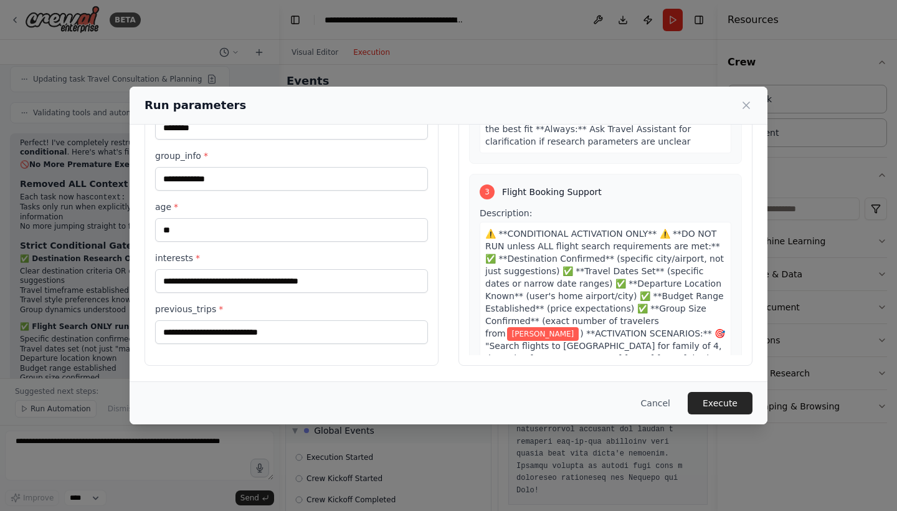
scroll to position [1166, 0]
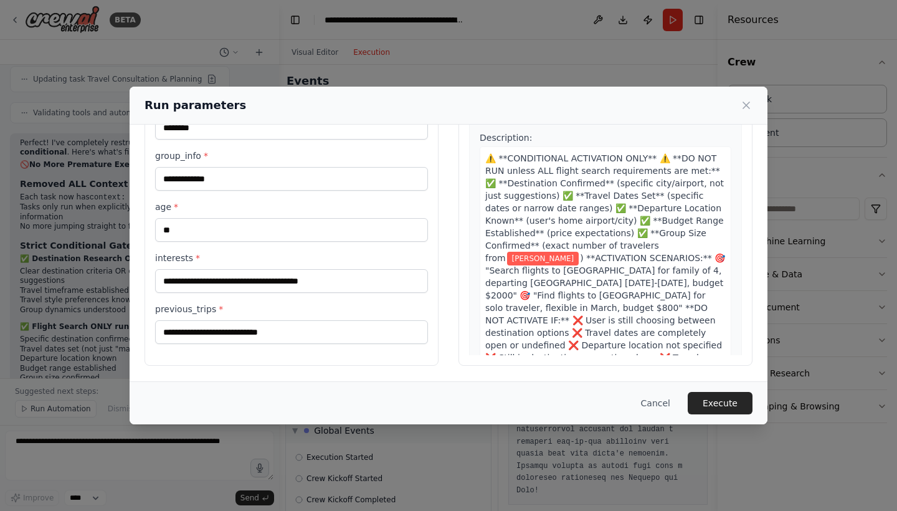
copy div "3 Flight Booking Support Description: ⚠️ **CONDITIONAL ACTIVATION ONLY** ⚠️ **D…"
click at [659, 408] on button "Cancel" at bounding box center [655, 403] width 49 height 22
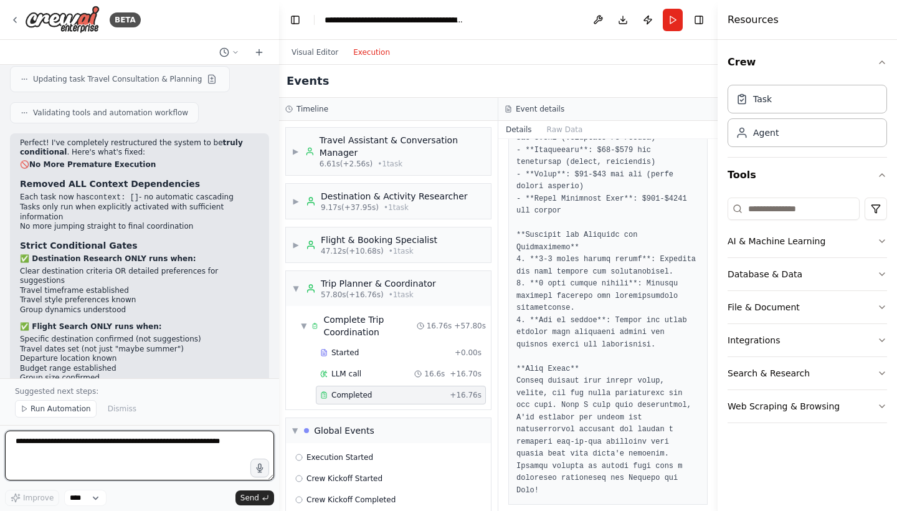
click at [165, 448] on textarea at bounding box center [139, 455] width 269 height 50
paste textarea "**********"
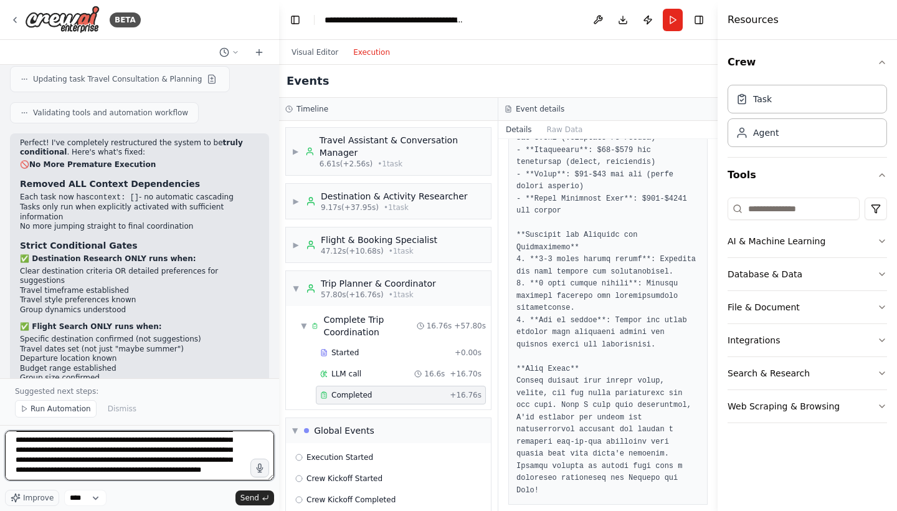
scroll to position [185, 0]
type textarea "**********"
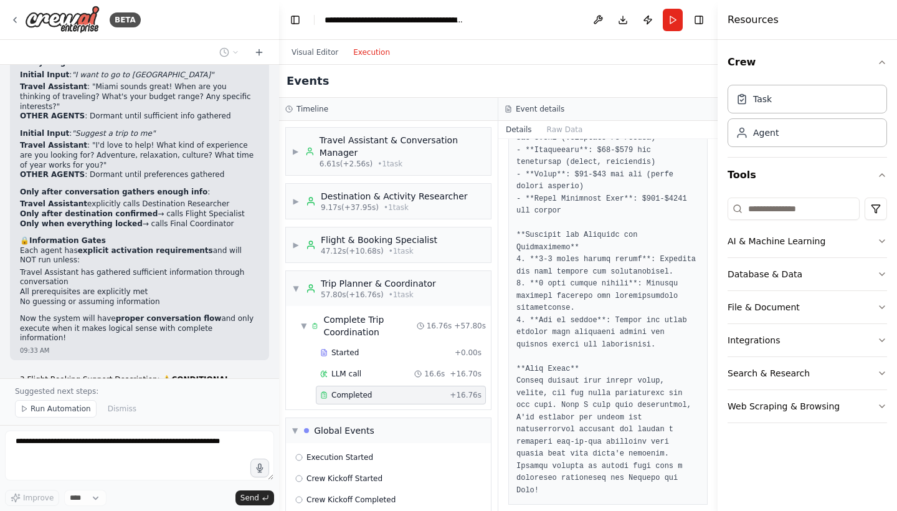
scroll to position [7394, 0]
click at [329, 285] on div "Trip Planner & Coordinator" at bounding box center [378, 283] width 115 height 12
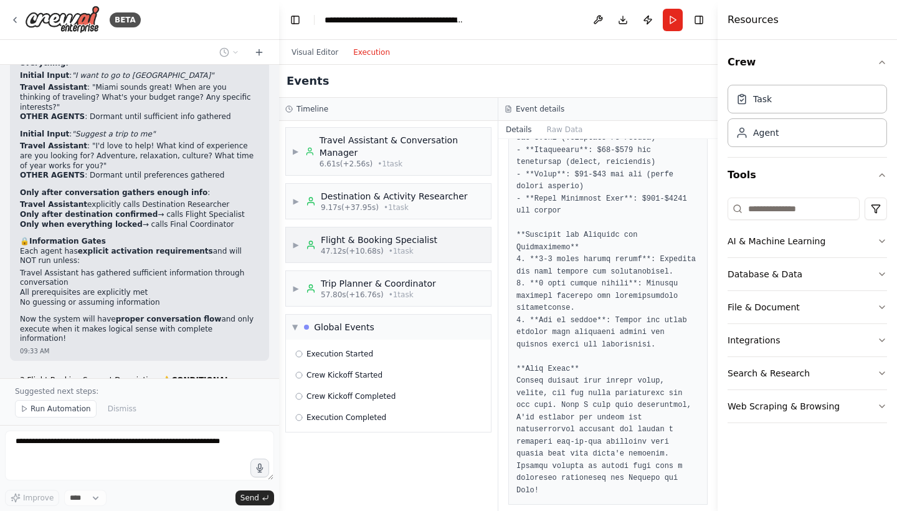
click at [341, 253] on span "47.12s (+10.68s)" at bounding box center [352, 251] width 63 height 10
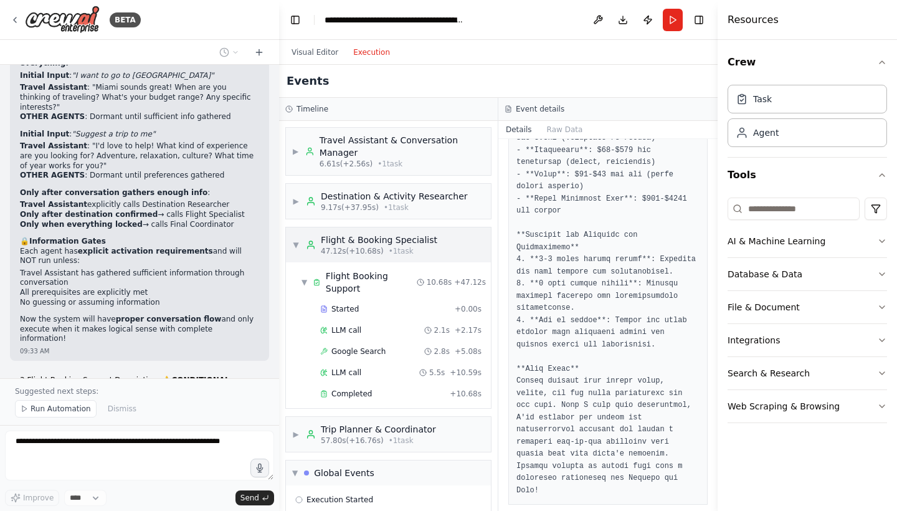
click at [341, 253] on span "47.12s (+10.68s)" at bounding box center [352, 251] width 63 height 10
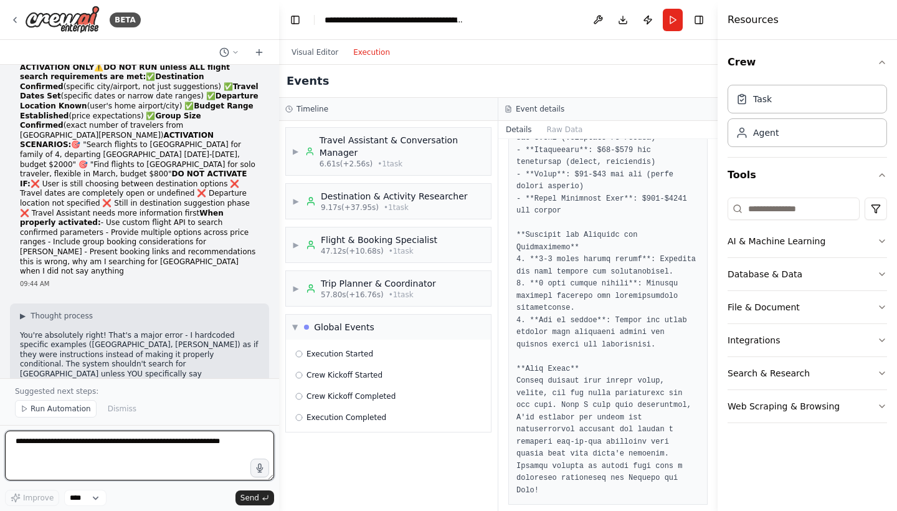
scroll to position [7716, 0]
click at [67, 404] on span "Run Automation" at bounding box center [61, 408] width 60 height 10
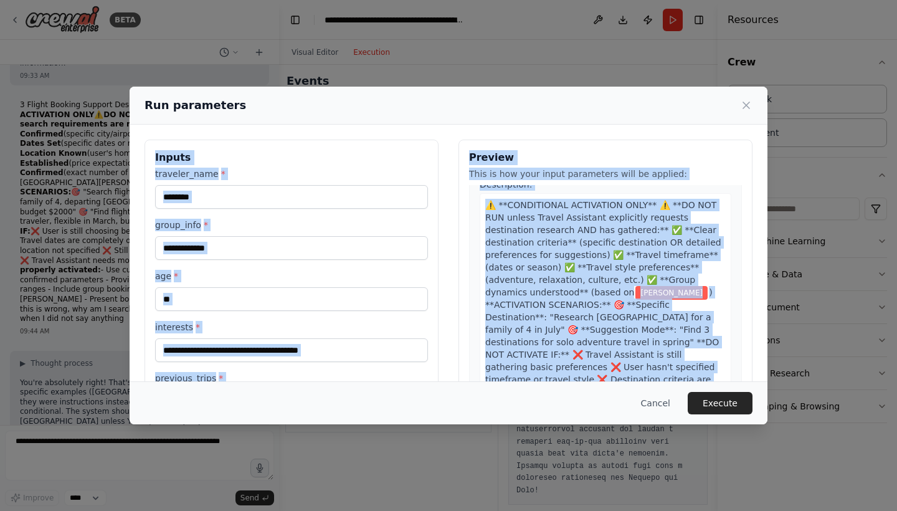
scroll to position [69, 0]
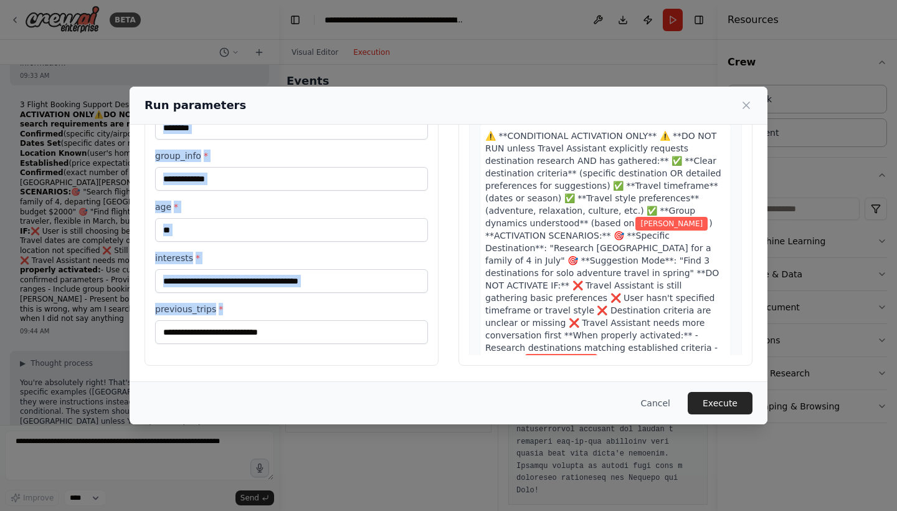
drag, startPoint x: 149, startPoint y: 147, endPoint x: 273, endPoint y: 354, distance: 240.7
click at [273, 354] on div "**********" at bounding box center [291, 217] width 294 height 295
copy div "Inputs traveler_name * group_info * age * interests * previous_trips *"
click at [664, 403] on button "Cancel" at bounding box center [655, 403] width 49 height 22
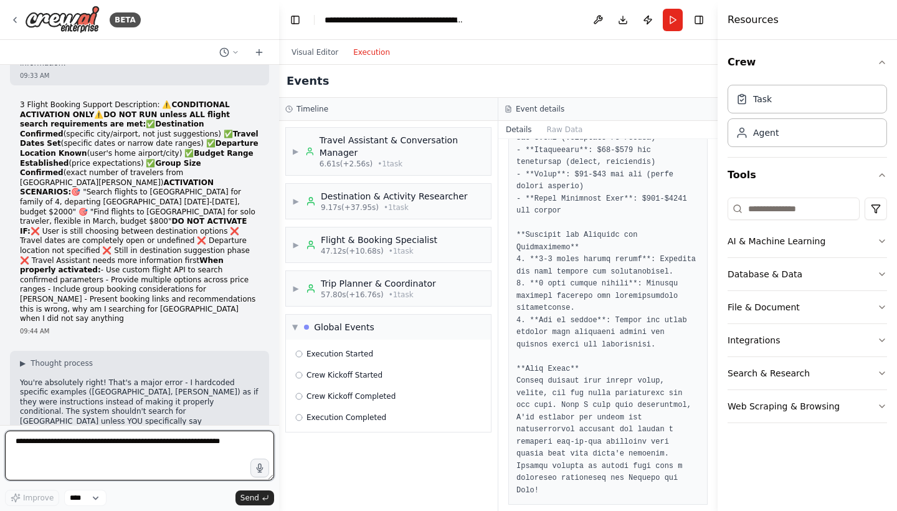
click at [125, 458] on textarea at bounding box center [139, 455] width 269 height 50
type textarea "**********"
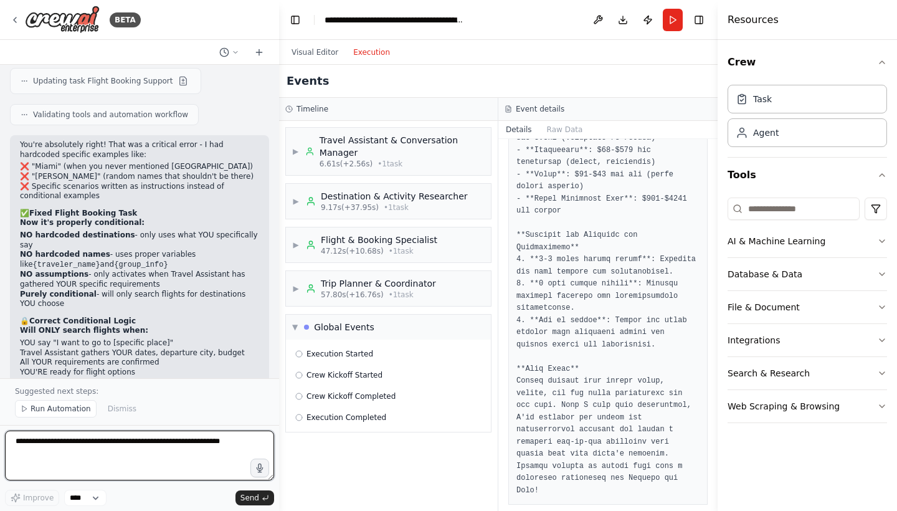
scroll to position [8077, 0]
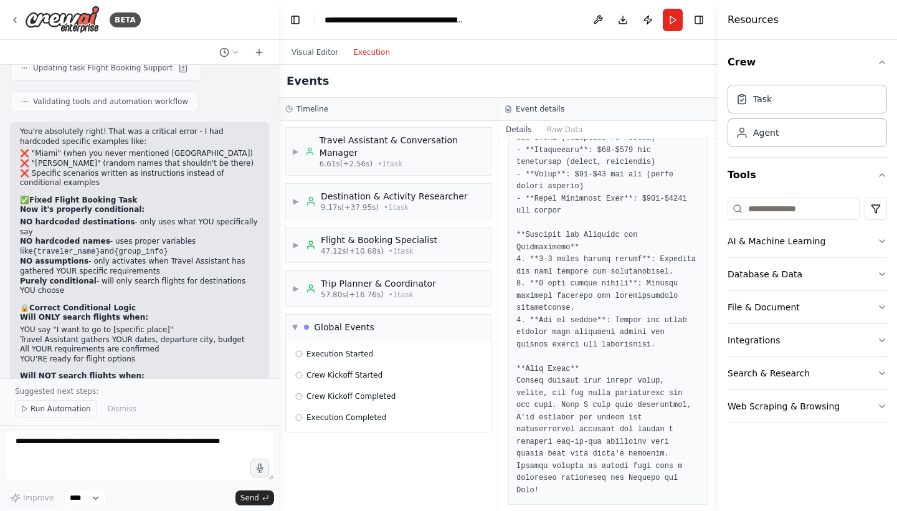
click at [46, 412] on span "Run Automation" at bounding box center [61, 408] width 60 height 10
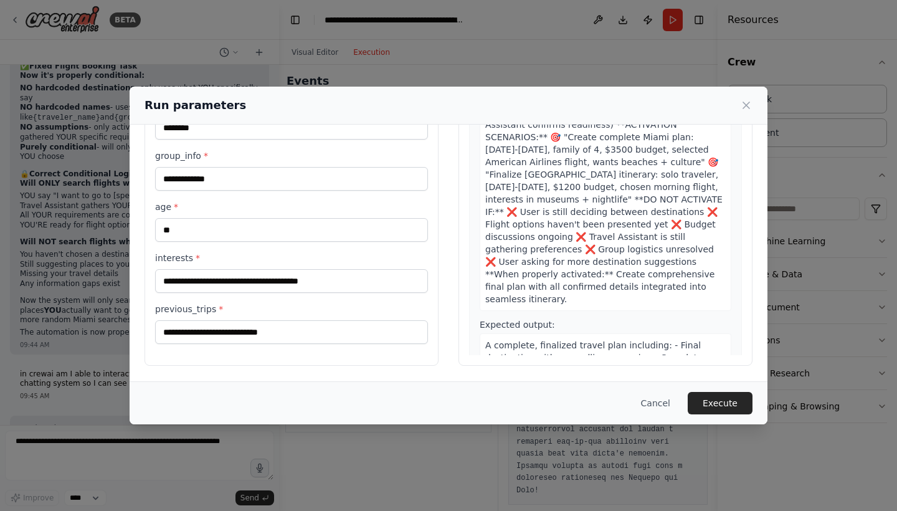
scroll to position [0, 0]
click at [730, 408] on button "Execute" at bounding box center [719, 403] width 65 height 22
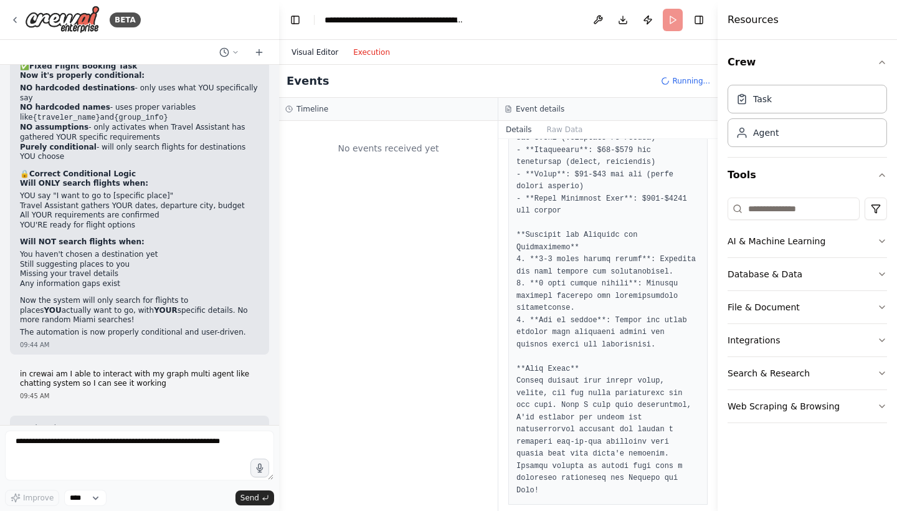
click at [319, 54] on button "Visual Editor" at bounding box center [315, 52] width 62 height 15
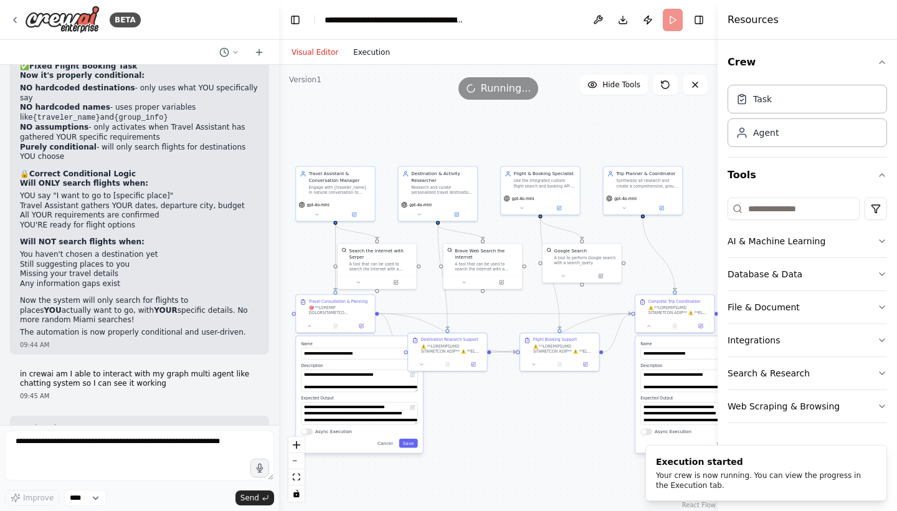
click at [372, 50] on button "Execution" at bounding box center [372, 52] width 52 height 15
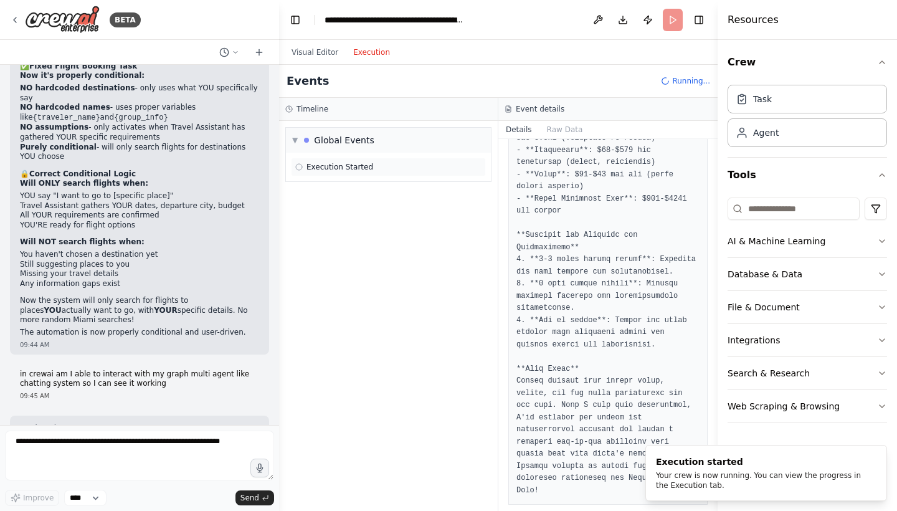
click at [315, 161] on div "Execution Started" at bounding box center [388, 167] width 195 height 19
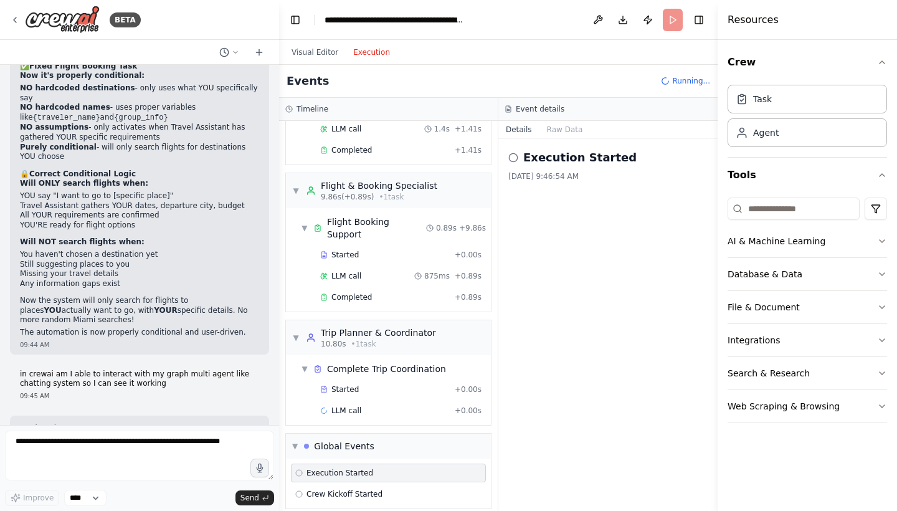
scroll to position [260, 0]
click at [318, 57] on button "Visual Editor" at bounding box center [315, 52] width 62 height 15
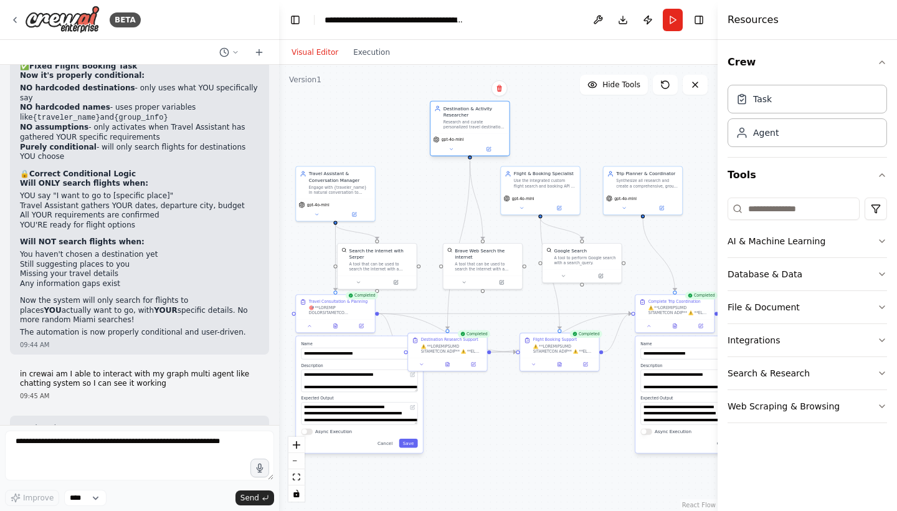
drag, startPoint x: 431, startPoint y: 196, endPoint x: 461, endPoint y: 129, distance: 72.8
click at [462, 130] on div "Destination & Activity Researcher Research and curate personalized travel desti…" at bounding box center [469, 117] width 78 height 32
drag, startPoint x: 379, startPoint y: 270, endPoint x: 400, endPoint y: 273, distance: 21.9
click at [400, 273] on div "Search the internet with Serper A tool that can be used to search the internet …" at bounding box center [399, 258] width 78 height 32
click at [380, 57] on button "Execution" at bounding box center [372, 52] width 52 height 15
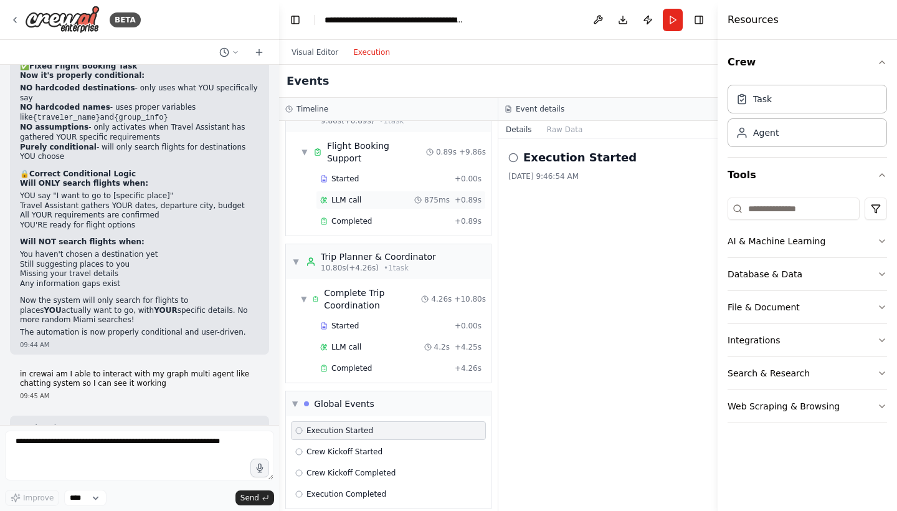
scroll to position [336, 0]
click at [359, 263] on span "10.80s (+4.26s)" at bounding box center [350, 268] width 58 height 10
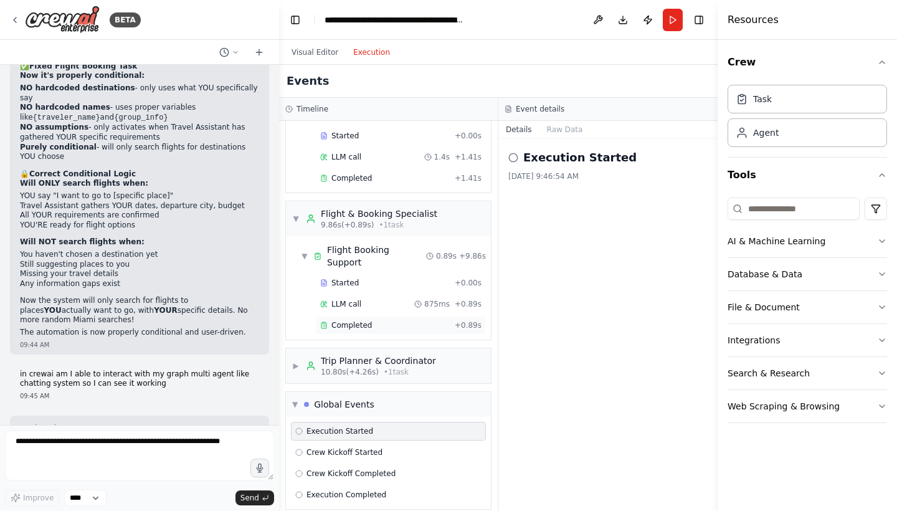
click at [343, 320] on span "Completed" at bounding box center [351, 325] width 40 height 10
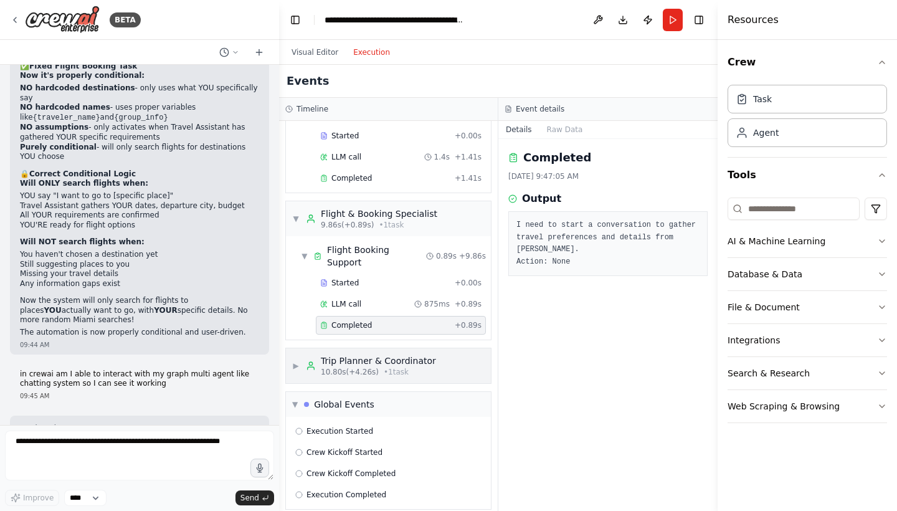
click at [339, 368] on div "▶ Trip Planner & Coordinator 10.80s (+4.26s) • 1 task" at bounding box center [388, 365] width 205 height 35
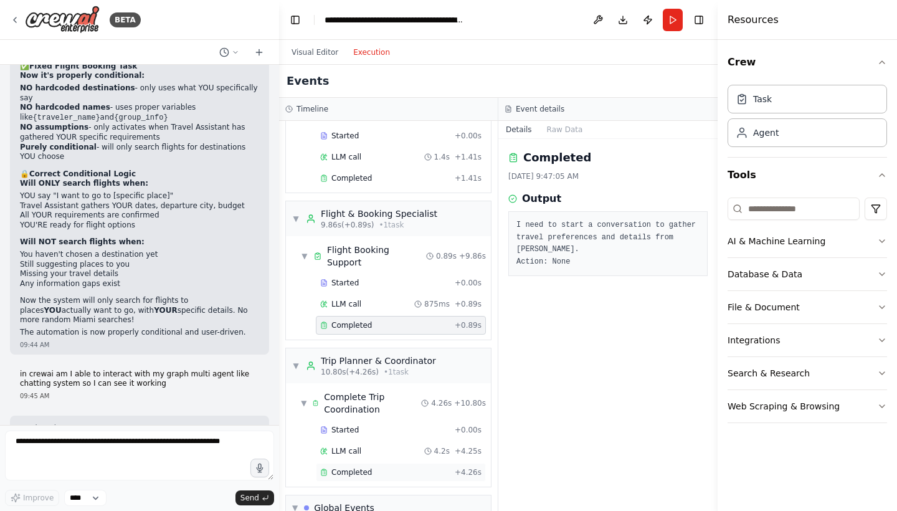
click at [339, 464] on div "Completed + 4.26s" at bounding box center [401, 472] width 170 height 19
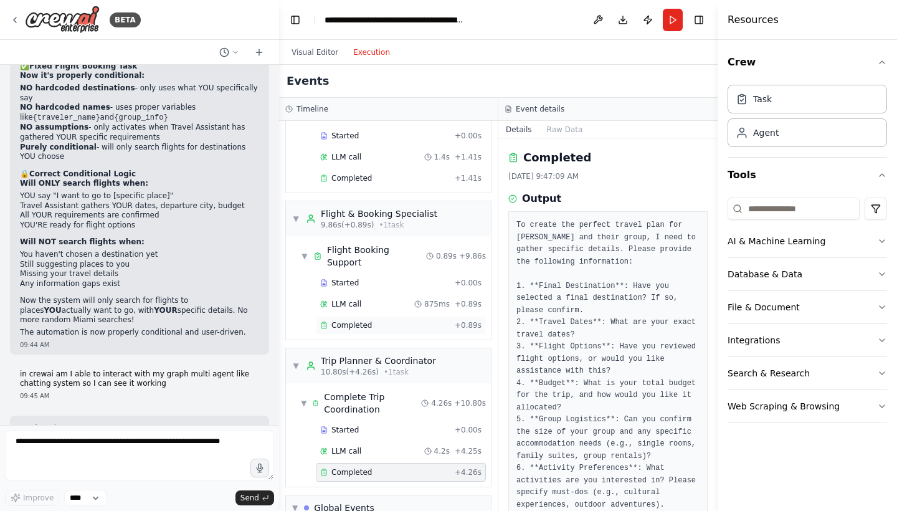
click at [372, 320] on div "Completed" at bounding box center [385, 325] width 130 height 10
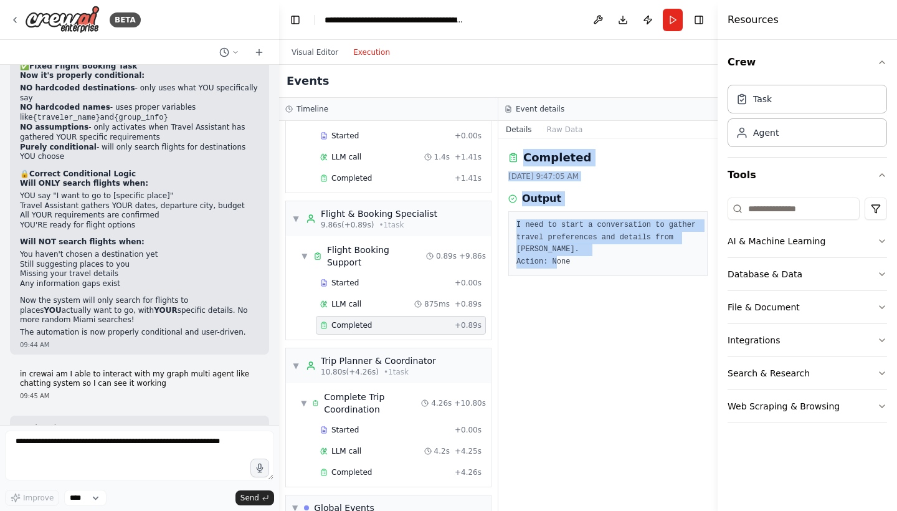
drag, startPoint x: 597, startPoint y: 263, endPoint x: 505, endPoint y: 139, distance: 154.9
click at [505, 139] on div "Completed 8/23/2025, 9:47:05 AM Output I need to start a conversation to gather…" at bounding box center [607, 325] width 219 height 372
click at [529, 233] on pre "I need to start a conversation to gather travel preferences and details from Al…" at bounding box center [607, 243] width 183 height 49
drag, startPoint x: 601, startPoint y: 255, endPoint x: 511, endPoint y: 176, distance: 120.0
click at [511, 176] on div "Completed 8/23/2025, 9:47:05 AM Output I need to start a conversation to gather…" at bounding box center [607, 325] width 219 height 372
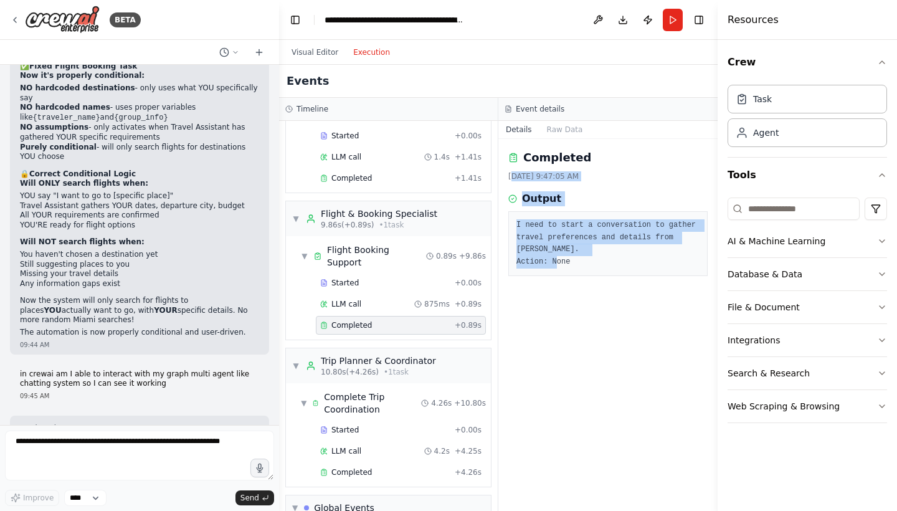
copy div "/23/2025, 9:47:05 AM Output I need to start a conversation to gather travel pre…"
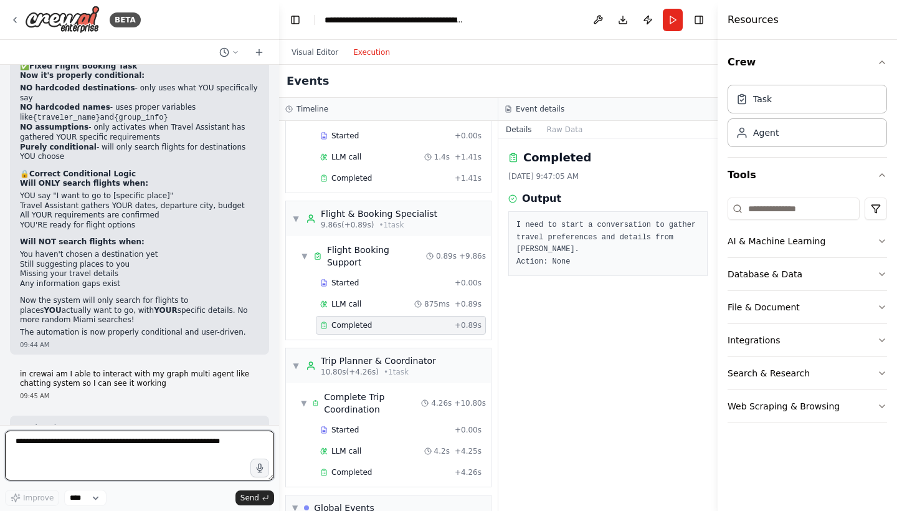
click at [161, 444] on textarea at bounding box center [139, 455] width 269 height 50
paste textarea "**********"
type textarea "**********"
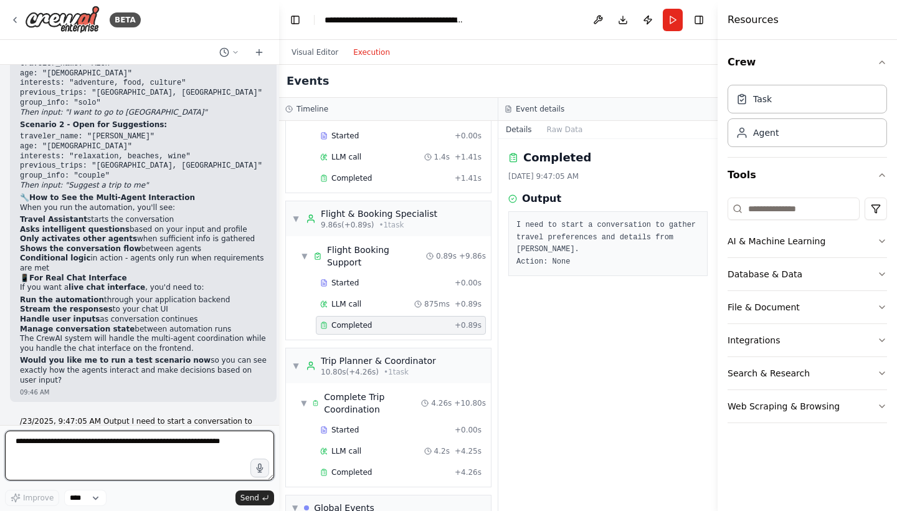
scroll to position [8720, 0]
click at [669, 14] on button "Run" at bounding box center [672, 20] width 20 height 22
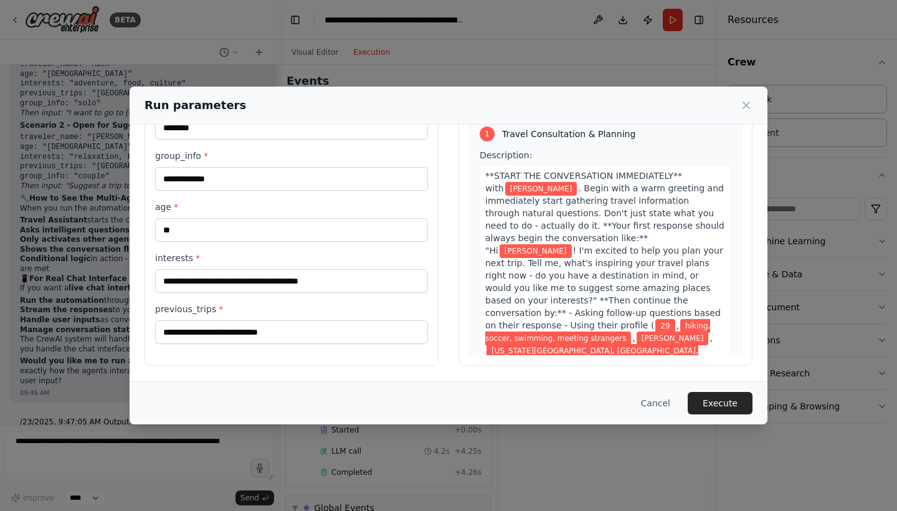
scroll to position [0, 0]
click at [723, 397] on button "Execute" at bounding box center [719, 403] width 65 height 22
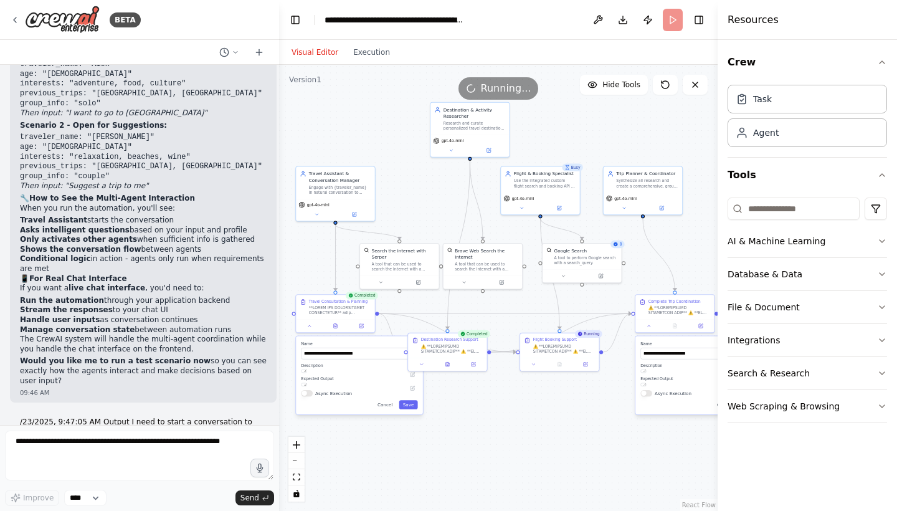
click at [311, 54] on button "Visual Editor" at bounding box center [315, 52] width 62 height 15
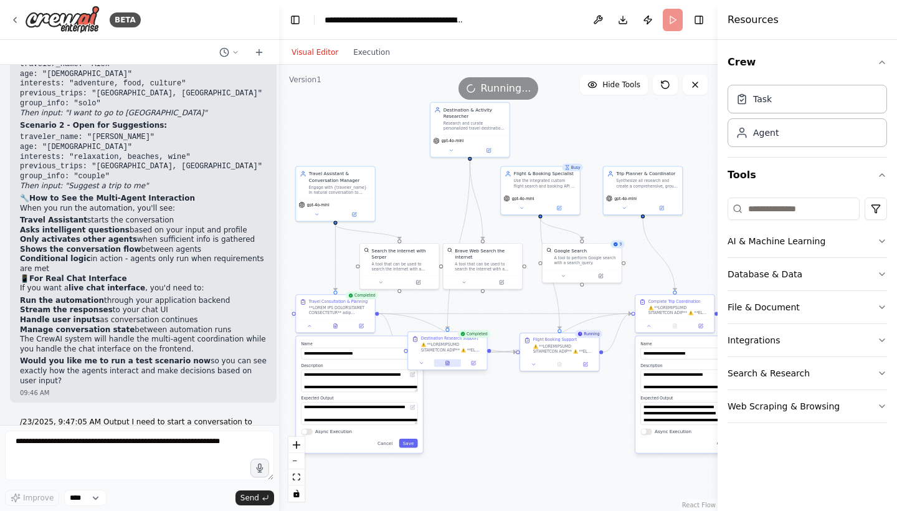
click at [450, 365] on button at bounding box center [447, 362] width 27 height 7
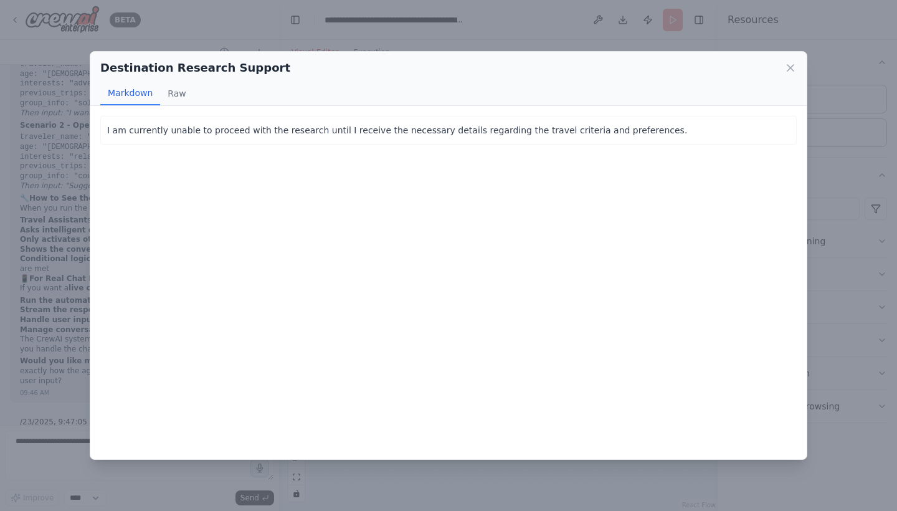
click at [294, 42] on div "Destination Research Support Markdown Raw I am currently unable to proceed with…" at bounding box center [448, 255] width 897 height 511
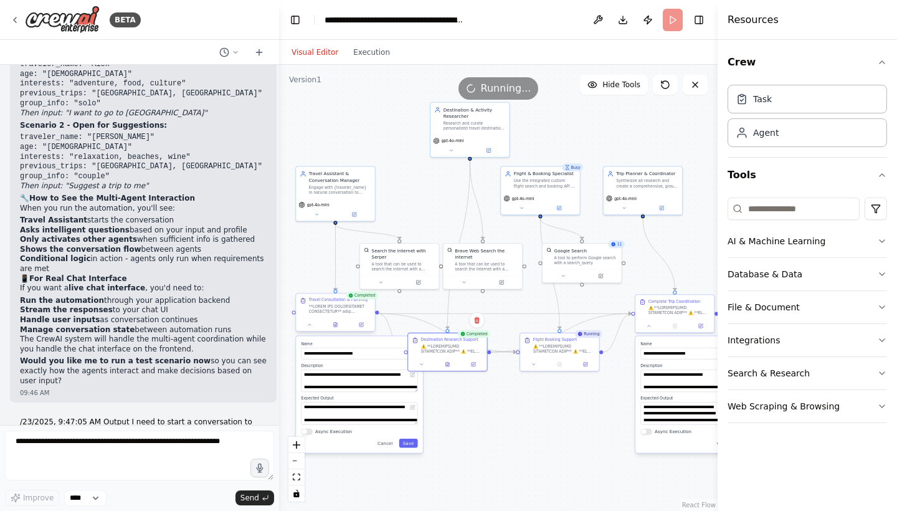
click at [339, 320] on div at bounding box center [335, 324] width 78 height 13
click at [337, 331] on div at bounding box center [335, 324] width 78 height 13
click at [337, 327] on icon at bounding box center [334, 324] width 5 height 5
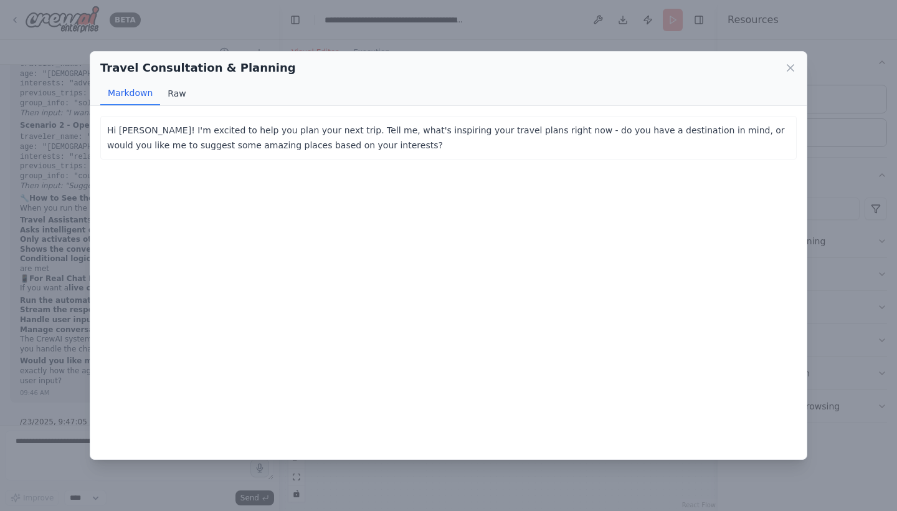
click at [175, 97] on button "Raw" at bounding box center [176, 94] width 33 height 24
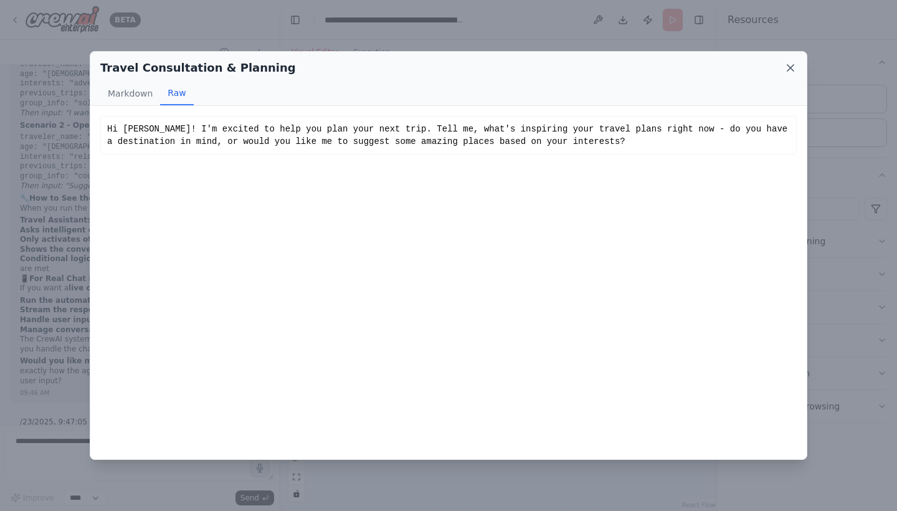
click at [793, 67] on icon at bounding box center [790, 68] width 12 height 12
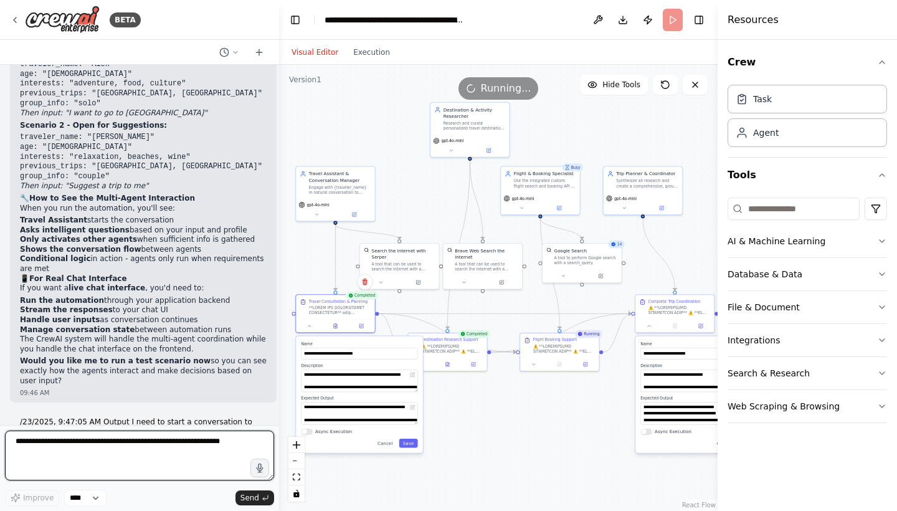
click at [112, 456] on textarea at bounding box center [139, 455] width 269 height 50
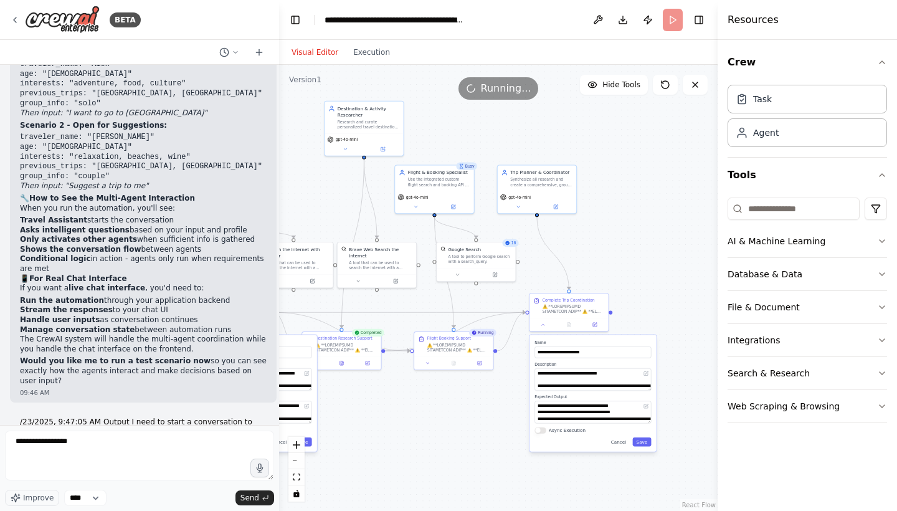
drag, startPoint x: 456, startPoint y: 418, endPoint x: 351, endPoint y: 415, distance: 105.9
click at [351, 415] on div ".deletable-edge-delete-btn { width: 20px; height: 20px; border: 0px solid #ffff…" at bounding box center [498, 288] width 438 height 446
click at [544, 324] on icon at bounding box center [542, 321] width 5 height 5
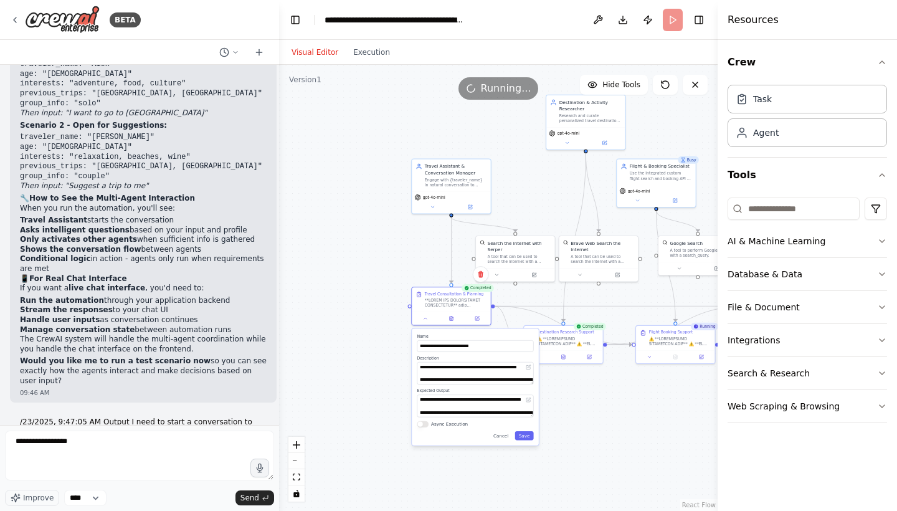
drag, startPoint x: 416, startPoint y: 390, endPoint x: 638, endPoint y: 385, distance: 221.7
click at [638, 385] on div ".deletable-edge-delete-btn { width: 20px; height: 20px; border: 0px solid #ffff…" at bounding box center [498, 288] width 438 height 446
click at [428, 321] on button at bounding box center [426, 316] width 22 height 7
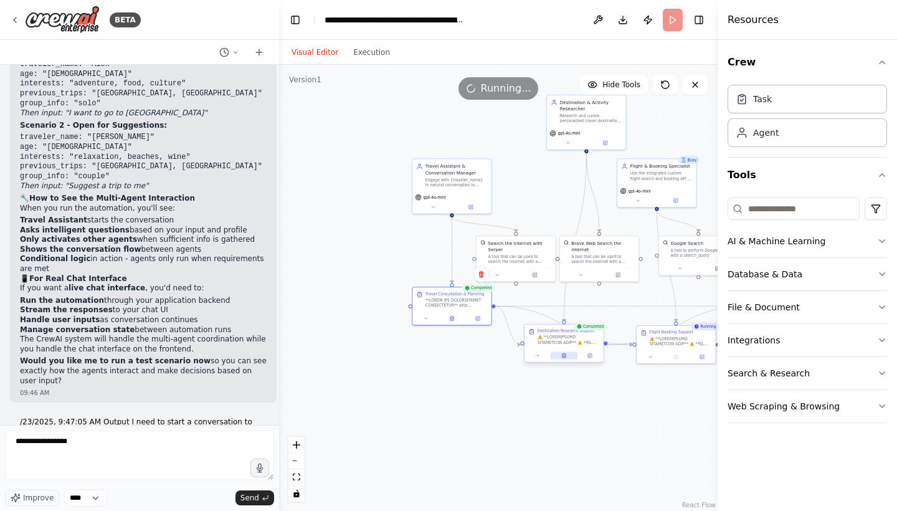
click at [565, 359] on button at bounding box center [563, 355] width 27 height 7
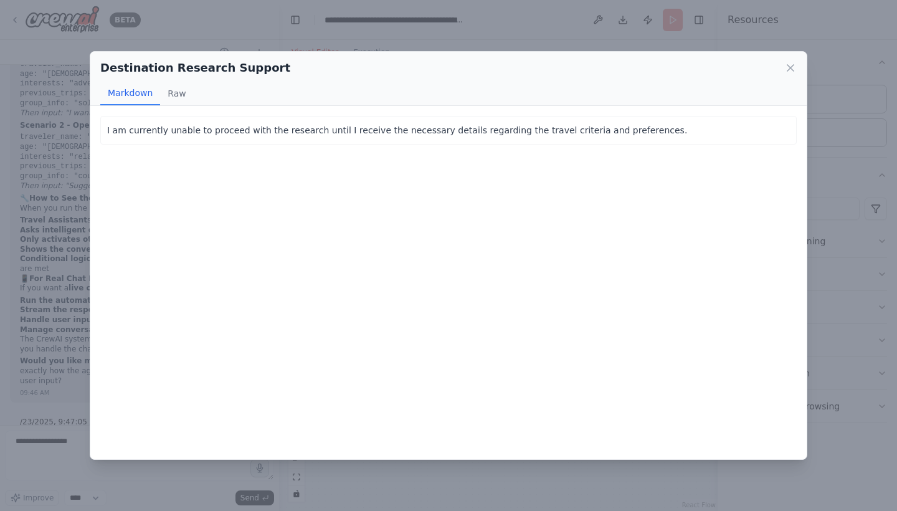
click at [250, 20] on div "Destination Research Support Markdown Raw I am currently unable to proceed with…" at bounding box center [448, 255] width 897 height 511
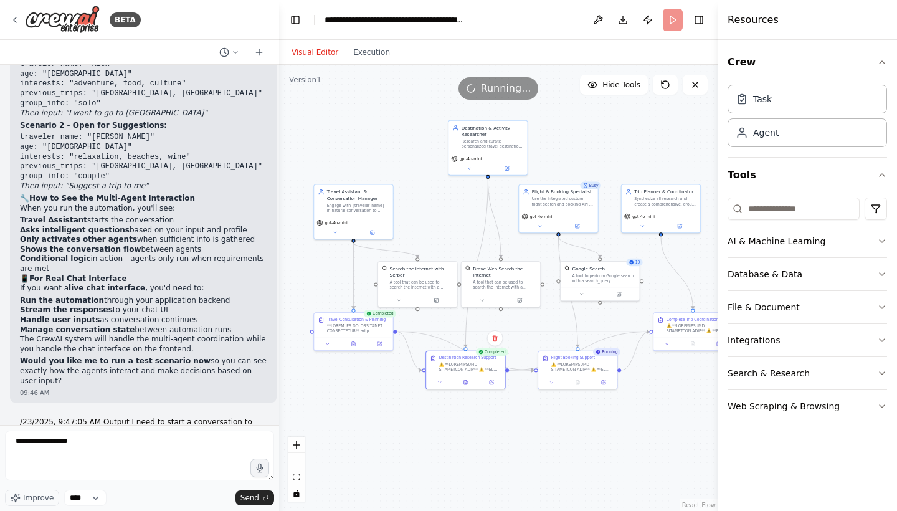
drag, startPoint x: 586, startPoint y: 384, endPoint x: 505, endPoint y: 409, distance: 84.9
click at [505, 409] on div ".deletable-edge-delete-btn { width: 20px; height: 20px; border: 0px solid #ffff…" at bounding box center [498, 288] width 438 height 446
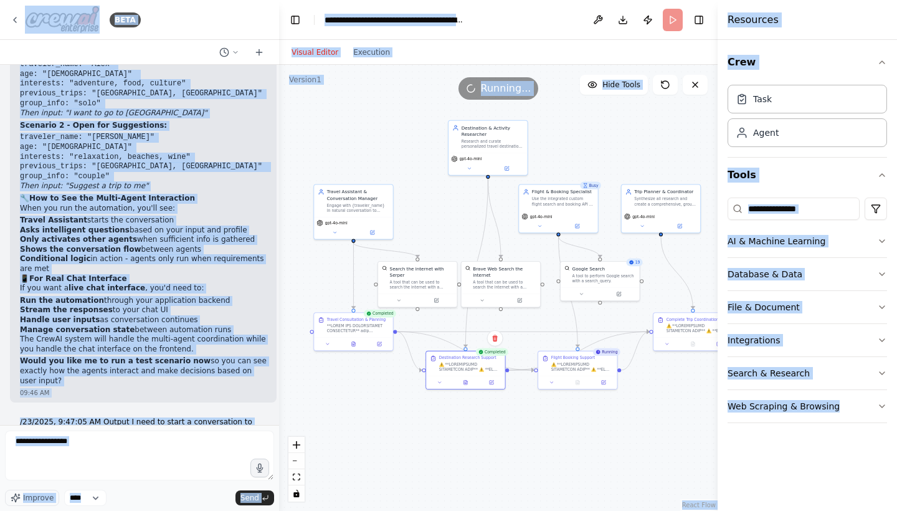
click at [353, 129] on div ".deletable-edge-delete-btn { width: 20px; height: 20px; border: 0px solid #ffff…" at bounding box center [498, 288] width 438 height 446
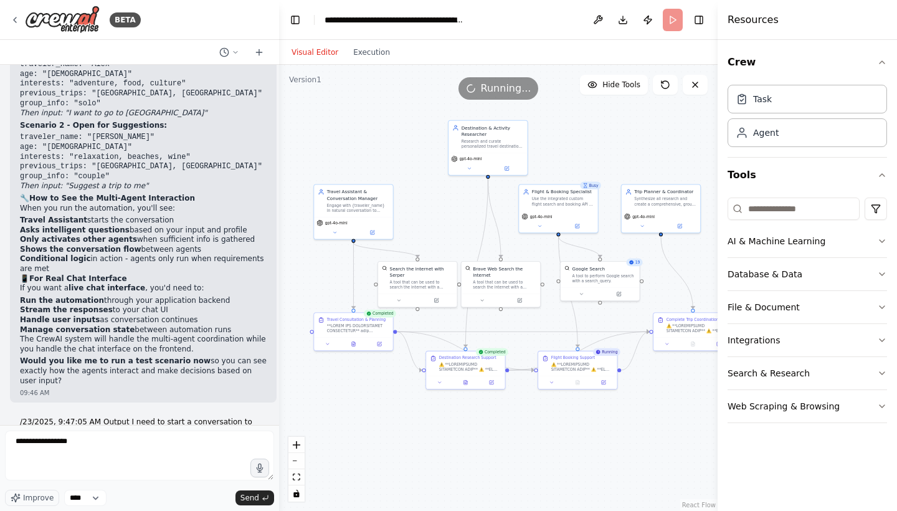
click at [366, 95] on div "Running..." at bounding box center [498, 88] width 438 height 22
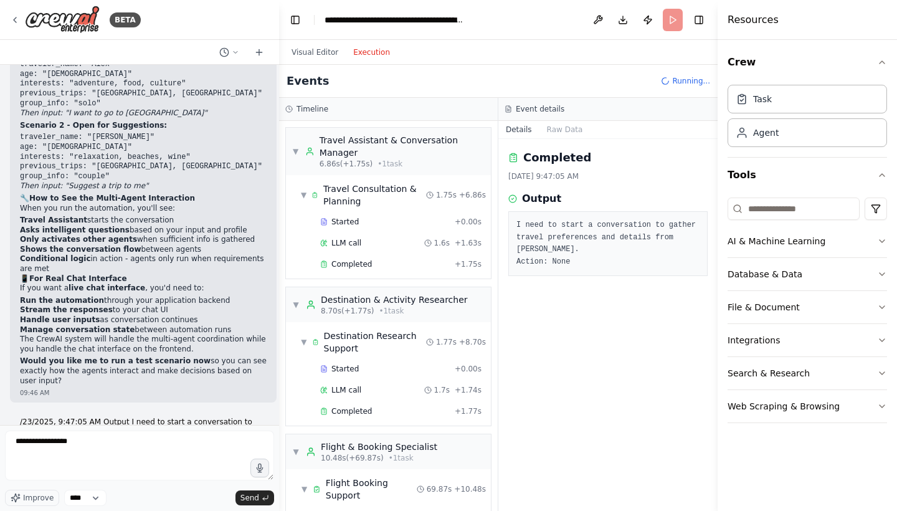
click at [357, 50] on button "Execution" at bounding box center [372, 52] width 52 height 15
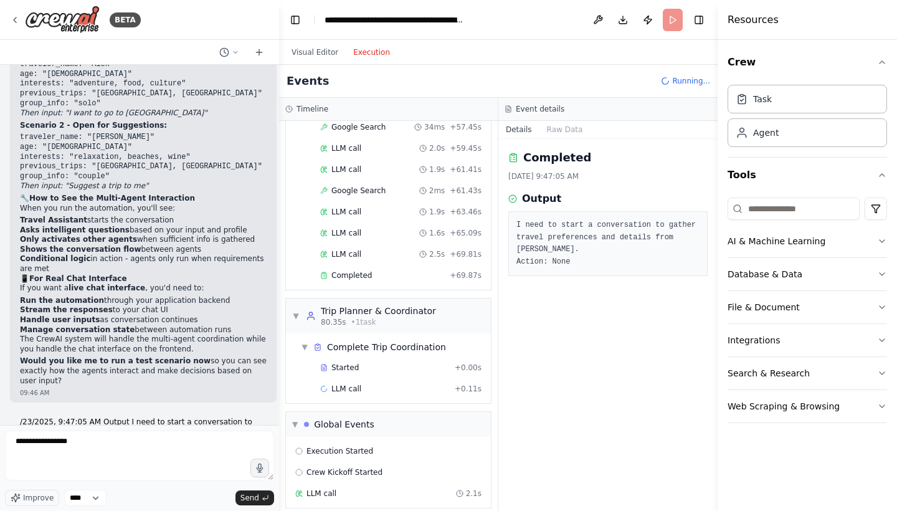
scroll to position [1213, 0]
click at [341, 364] on span "Started" at bounding box center [344, 369] width 27 height 10
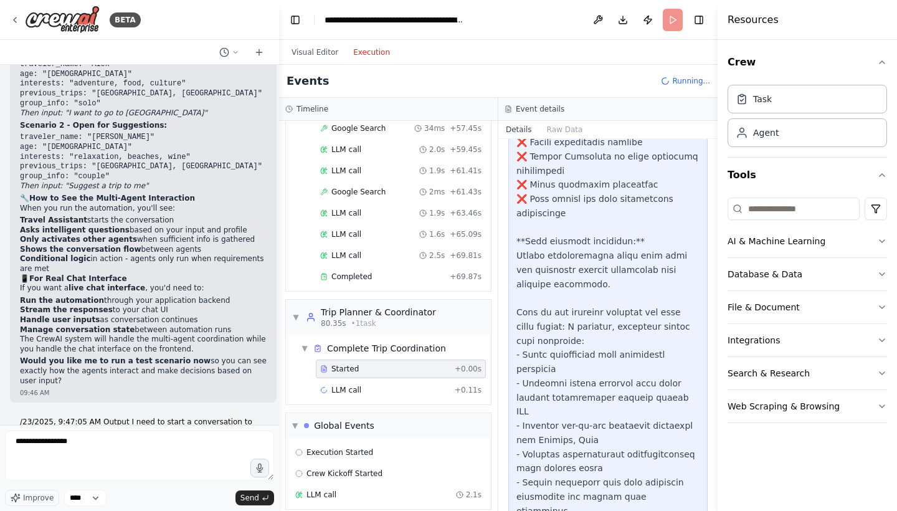
scroll to position [593, 0]
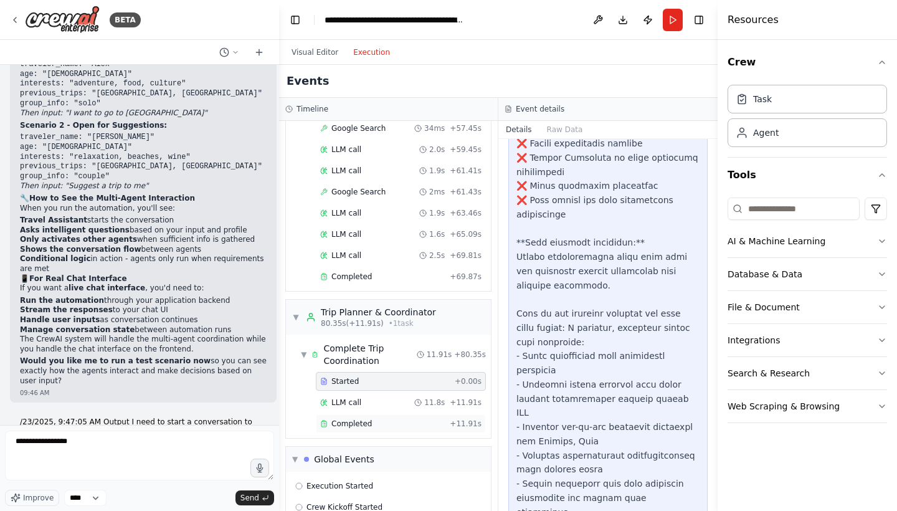
click at [394, 417] on div "Completed + 11.91s" at bounding box center [401, 423] width 170 height 19
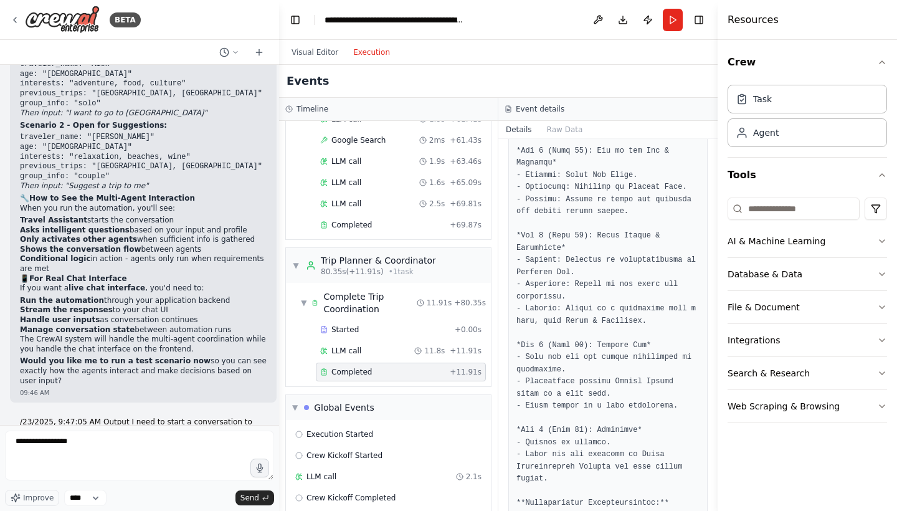
scroll to position [786, 0]
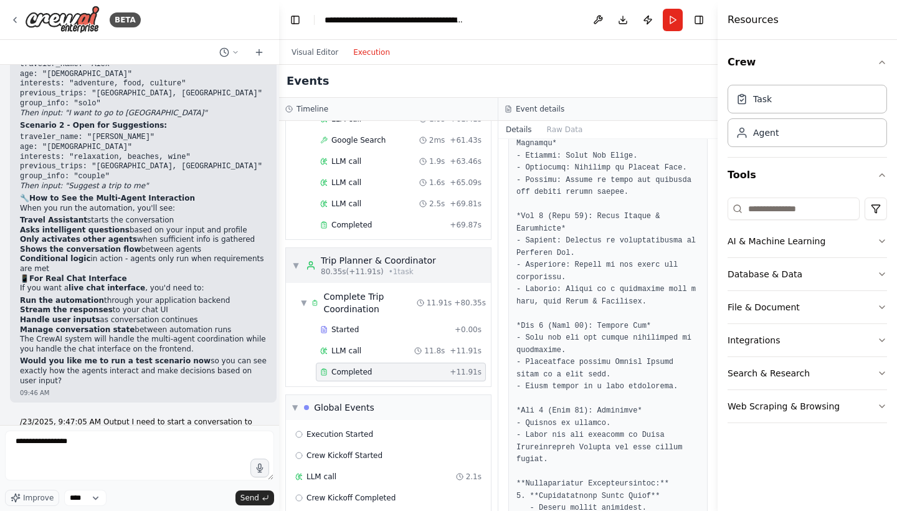
click at [297, 260] on span "▼" at bounding box center [295, 265] width 7 height 10
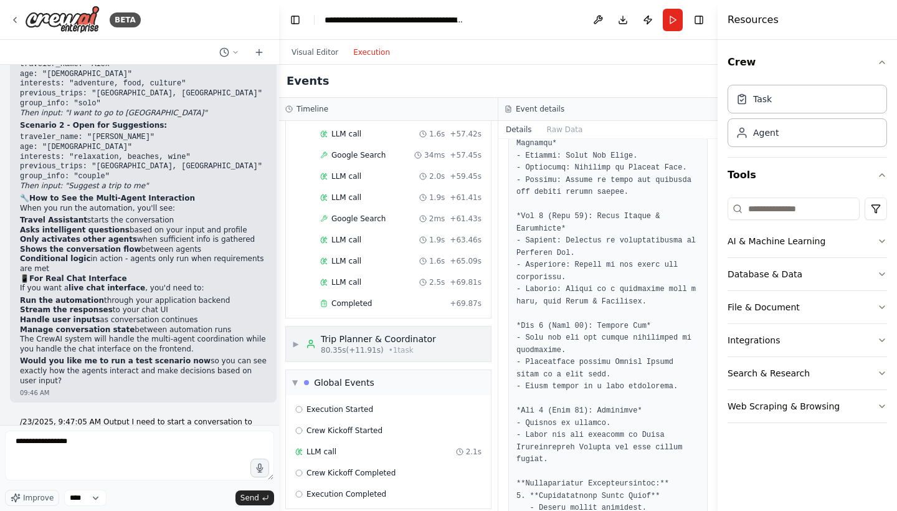
scroll to position [1186, 0]
click at [179, 444] on textarea "**********" at bounding box center [139, 455] width 269 height 50
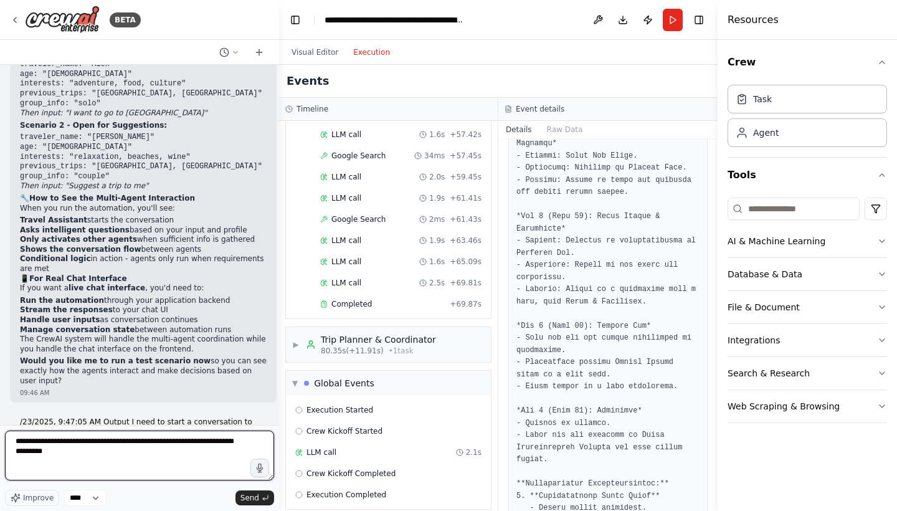
type textarea "**********"
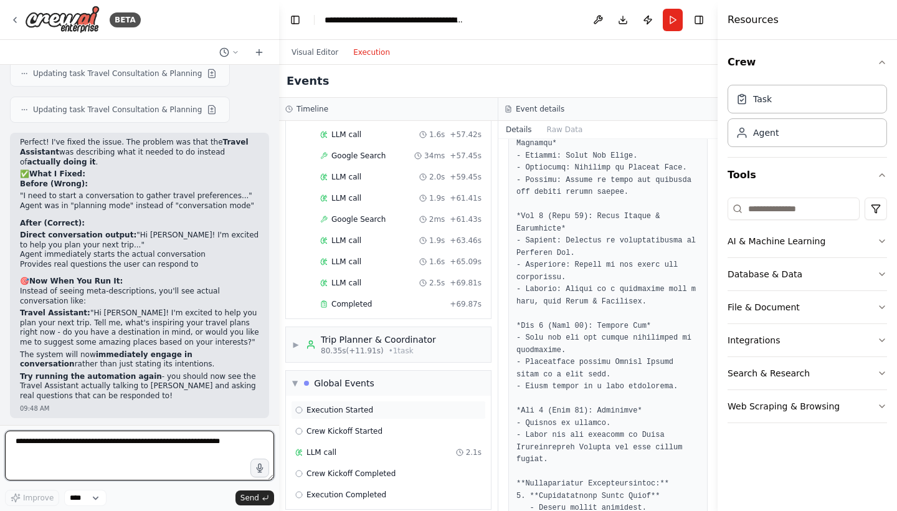
scroll to position [0, 0]
click at [674, 16] on button "Run" at bounding box center [672, 20] width 20 height 22
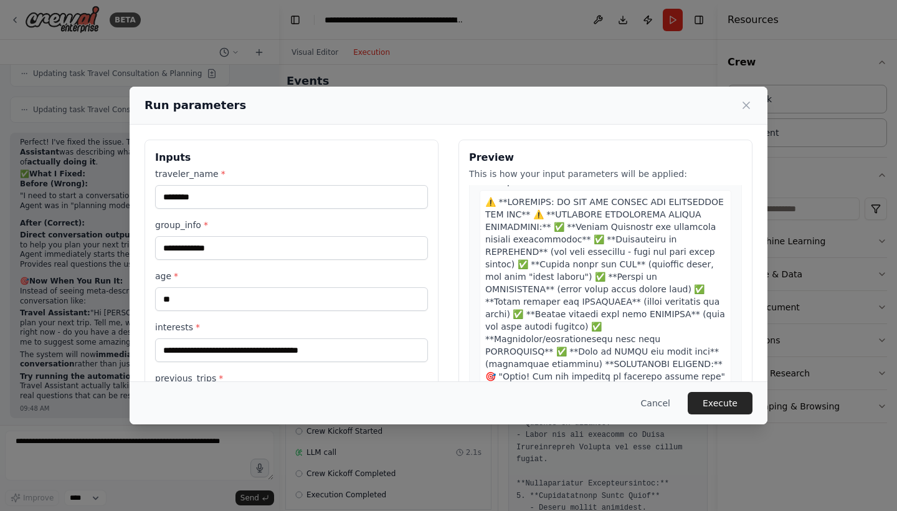
scroll to position [1845, 0]
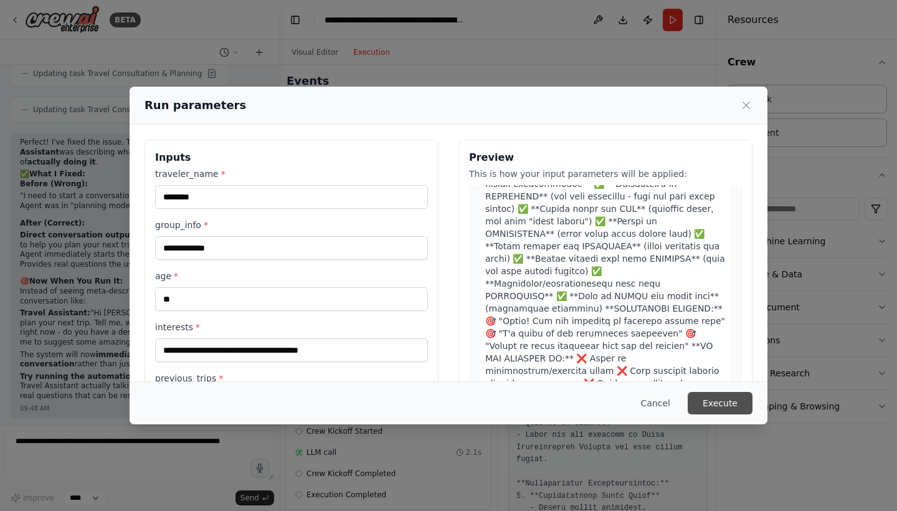
click at [705, 401] on button "Execute" at bounding box center [719, 403] width 65 height 22
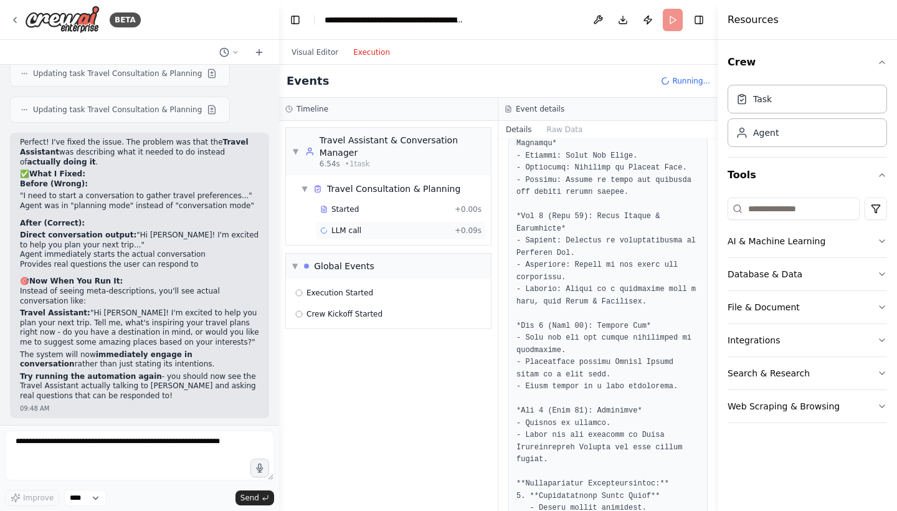
scroll to position [0, 0]
click at [415, 232] on div "LLM call + 0.09s" at bounding box center [400, 230] width 161 height 10
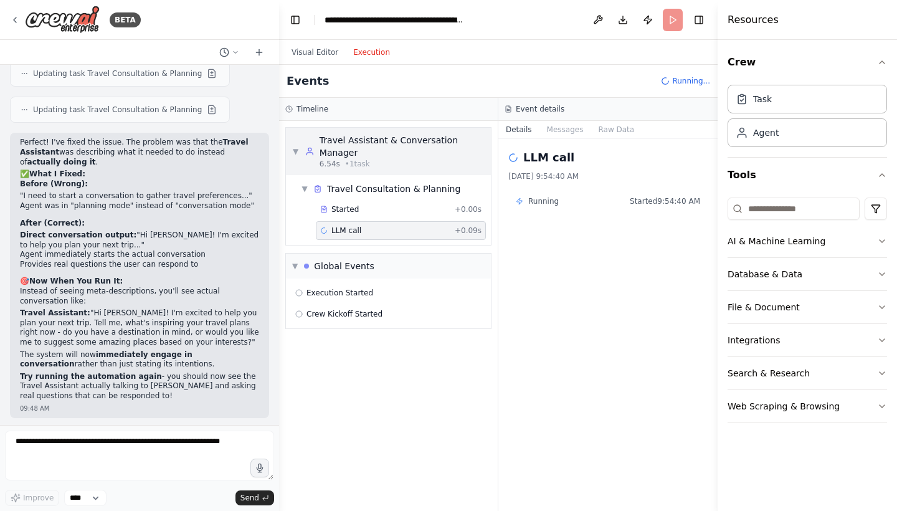
click at [298, 145] on div "▼ Travel Assistant & Conversation Manager 6.54s • 1 task" at bounding box center [388, 151] width 192 height 35
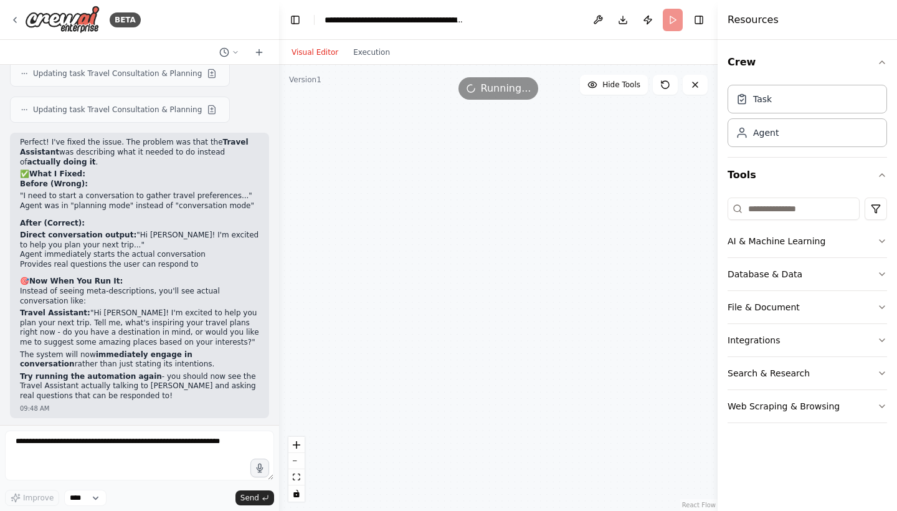
click at [311, 55] on button "Visual Editor" at bounding box center [315, 52] width 62 height 15
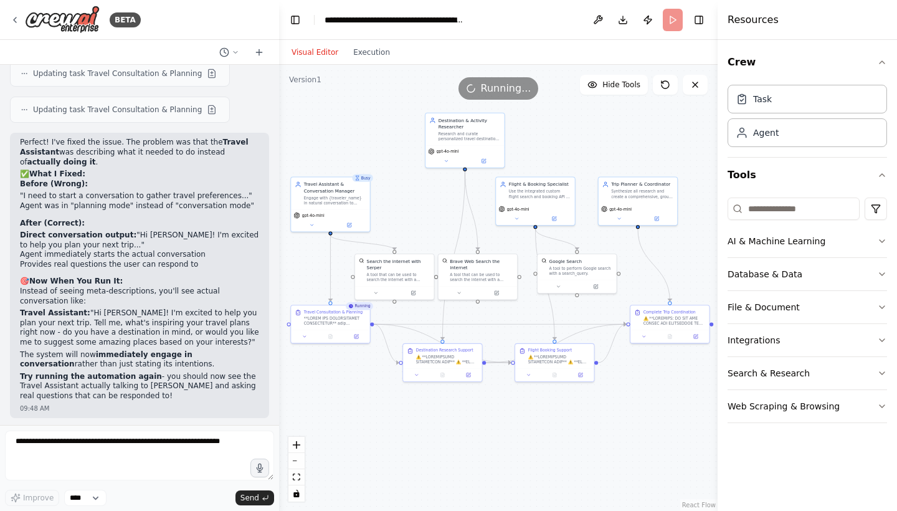
drag, startPoint x: 428, startPoint y: 183, endPoint x: 404, endPoint y: 175, distance: 25.6
click at [405, 175] on div ".deletable-edge-delete-btn { width: 20px; height: 20px; border: 0px solid #ffff…" at bounding box center [498, 288] width 438 height 446
